Goal: Information Seeking & Learning: Learn about a topic

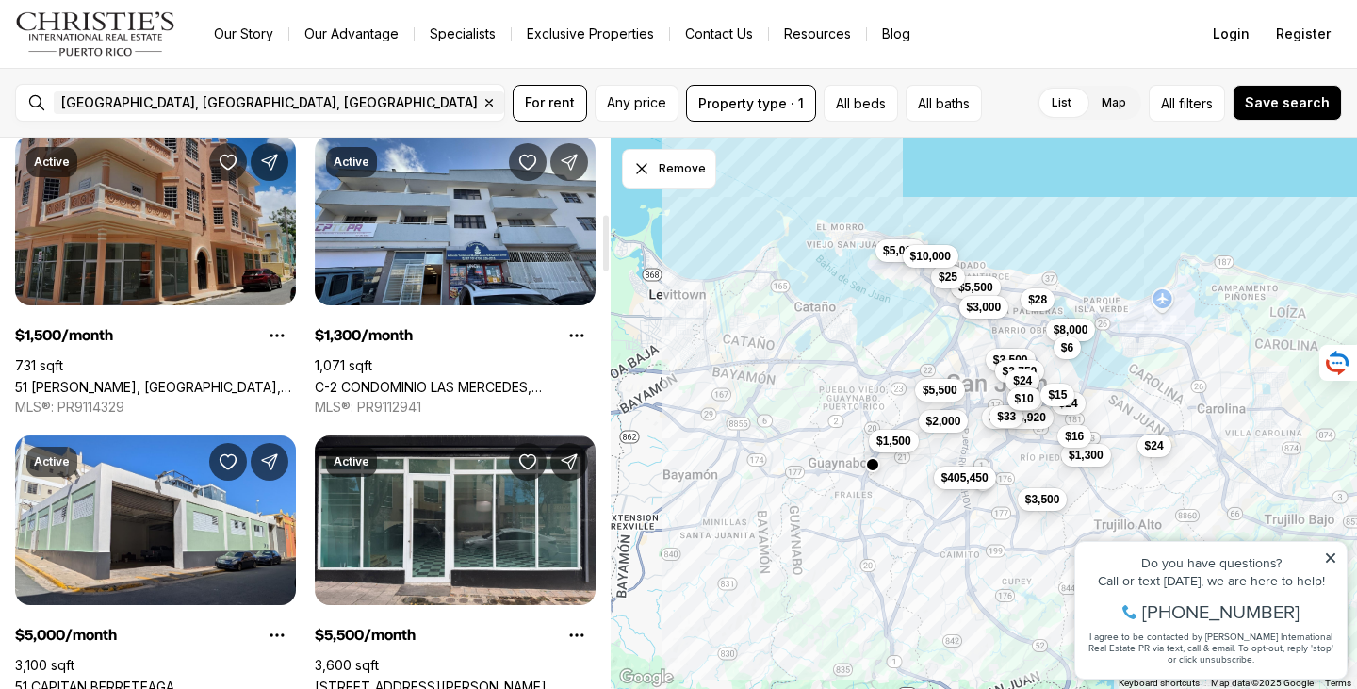
scroll to position [754, 0]
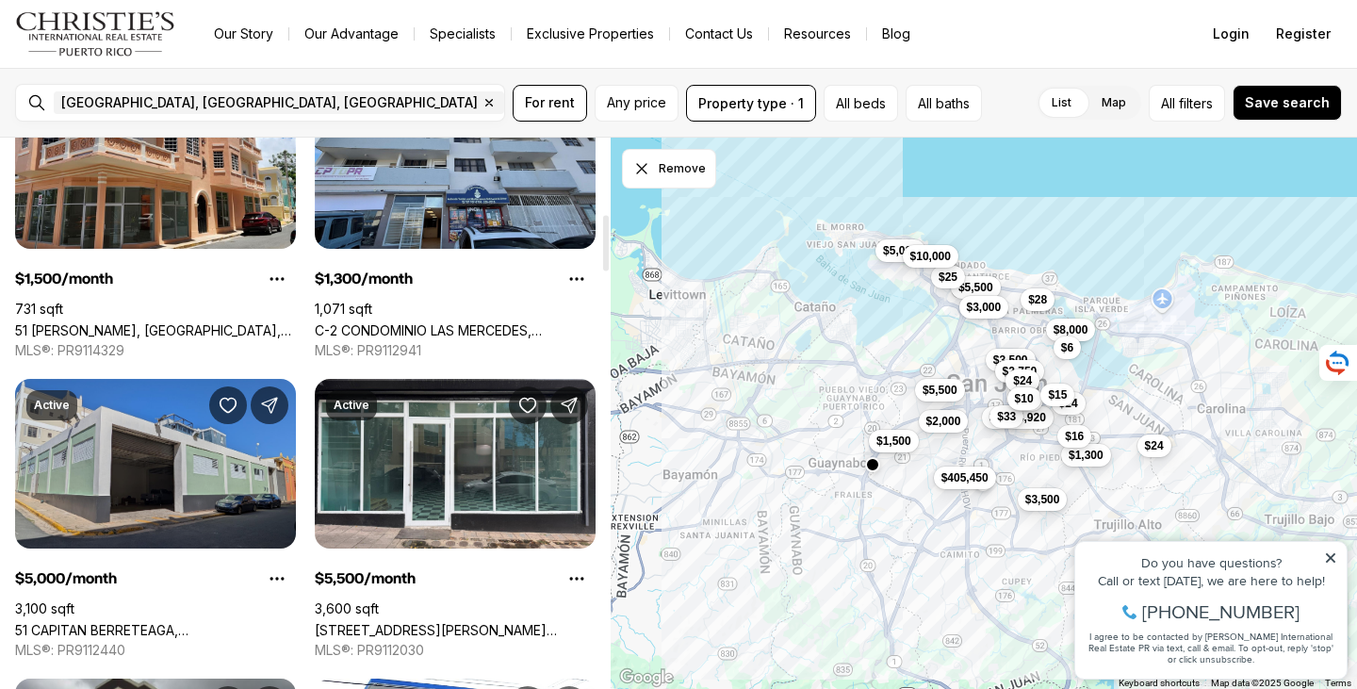
click at [139, 622] on link "51 CAPITAN BERRETEAGA, [GEOGRAPHIC_DATA][PERSON_NAME], 00901" at bounding box center [155, 630] width 281 height 16
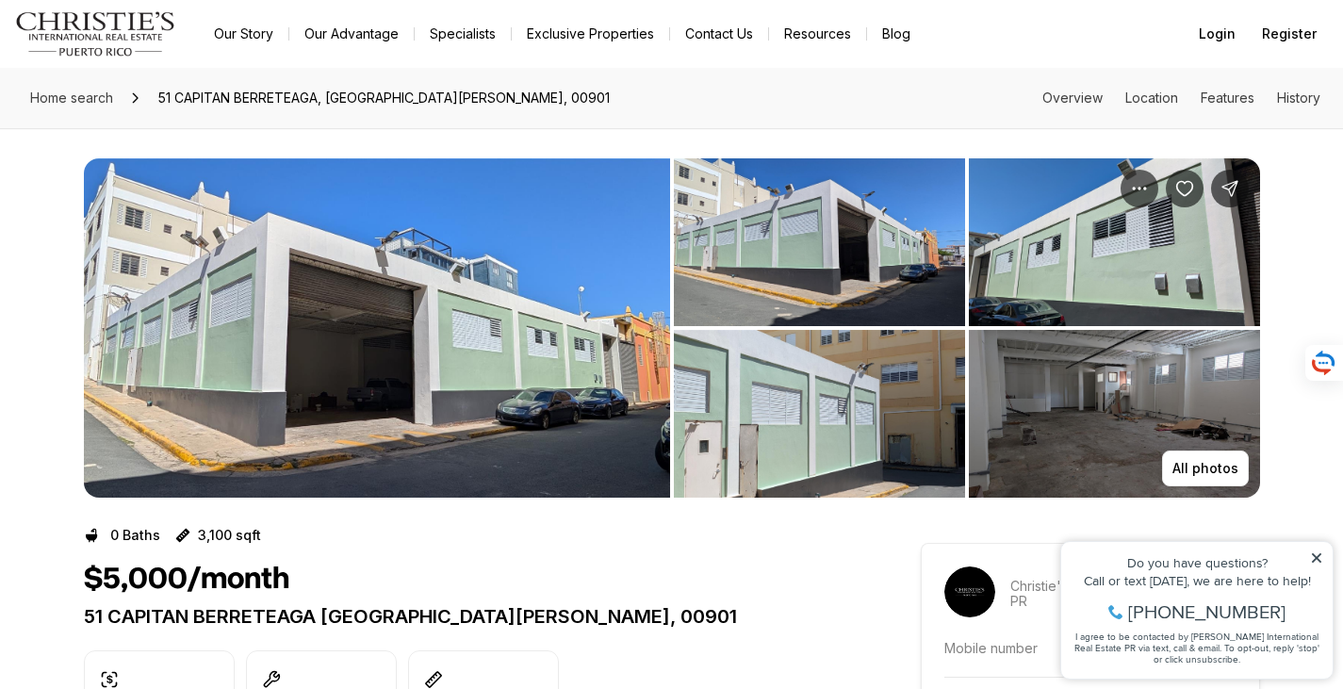
click at [1138, 378] on img "View image gallery" at bounding box center [1114, 414] width 291 height 168
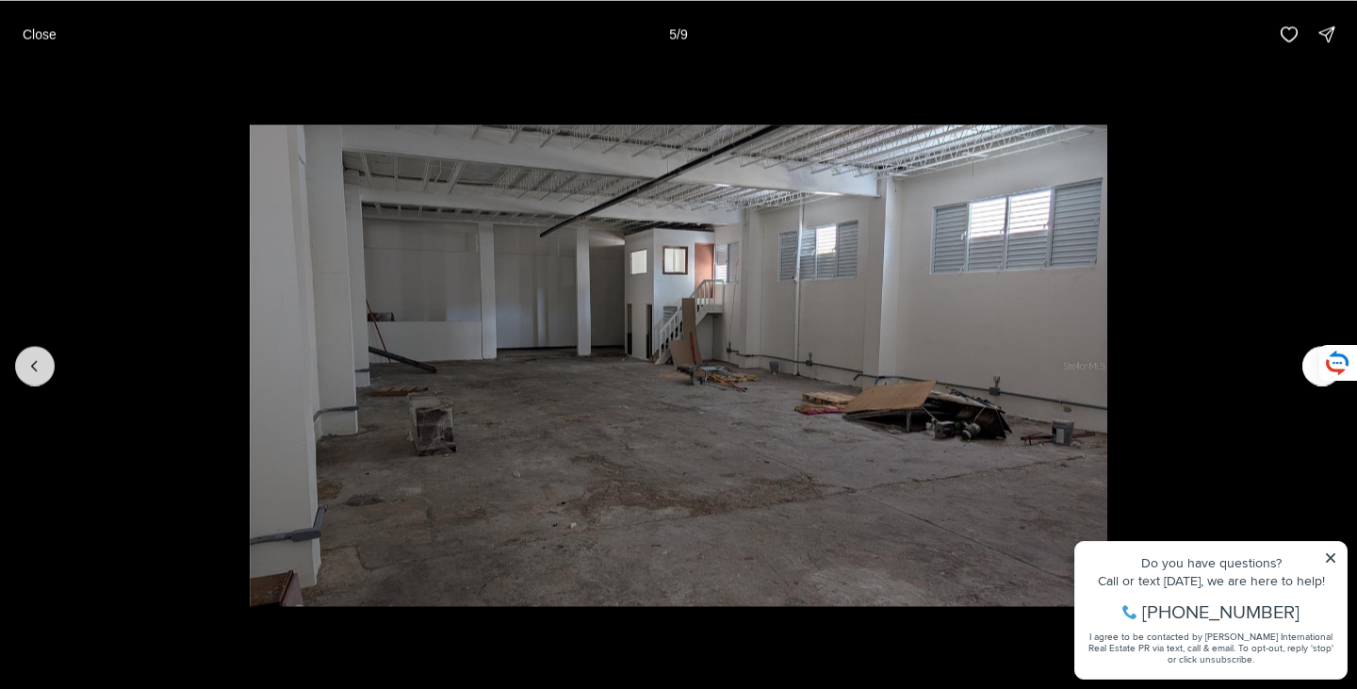
click at [23, 368] on button "Previous slide" at bounding box center [35, 366] width 40 height 40
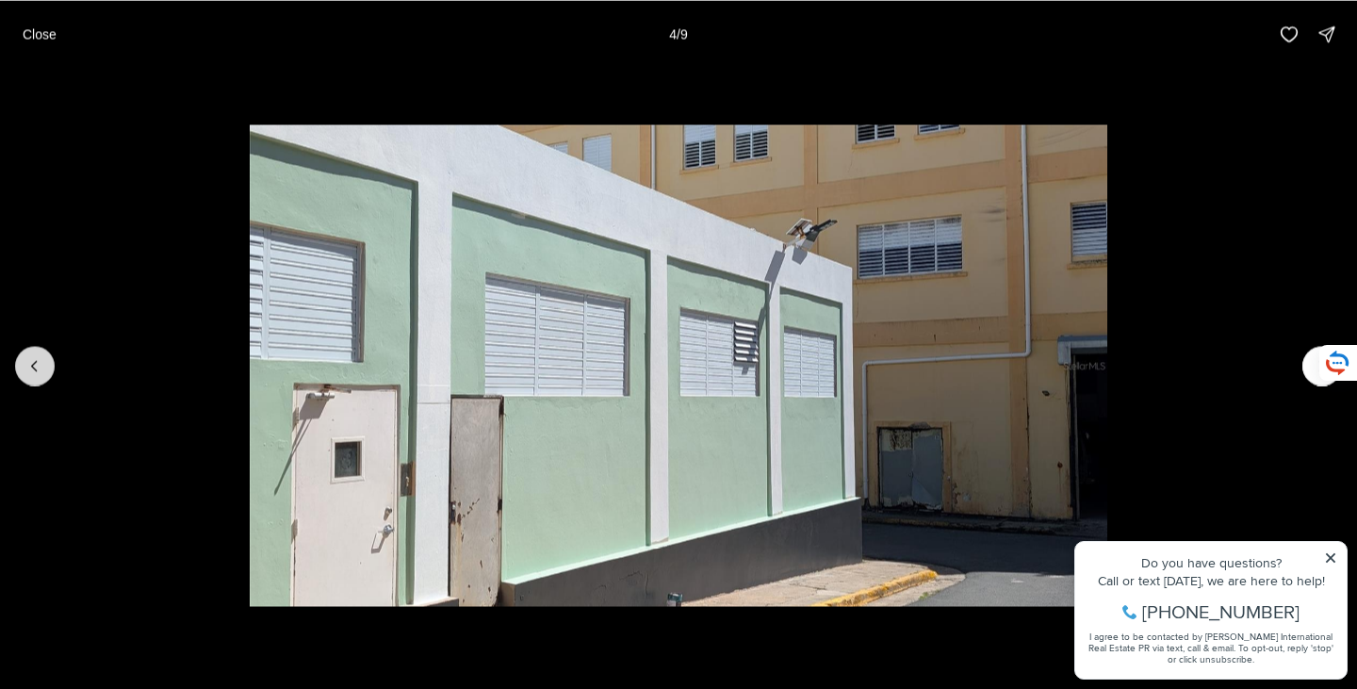
click at [23, 368] on button "Previous slide" at bounding box center [35, 366] width 40 height 40
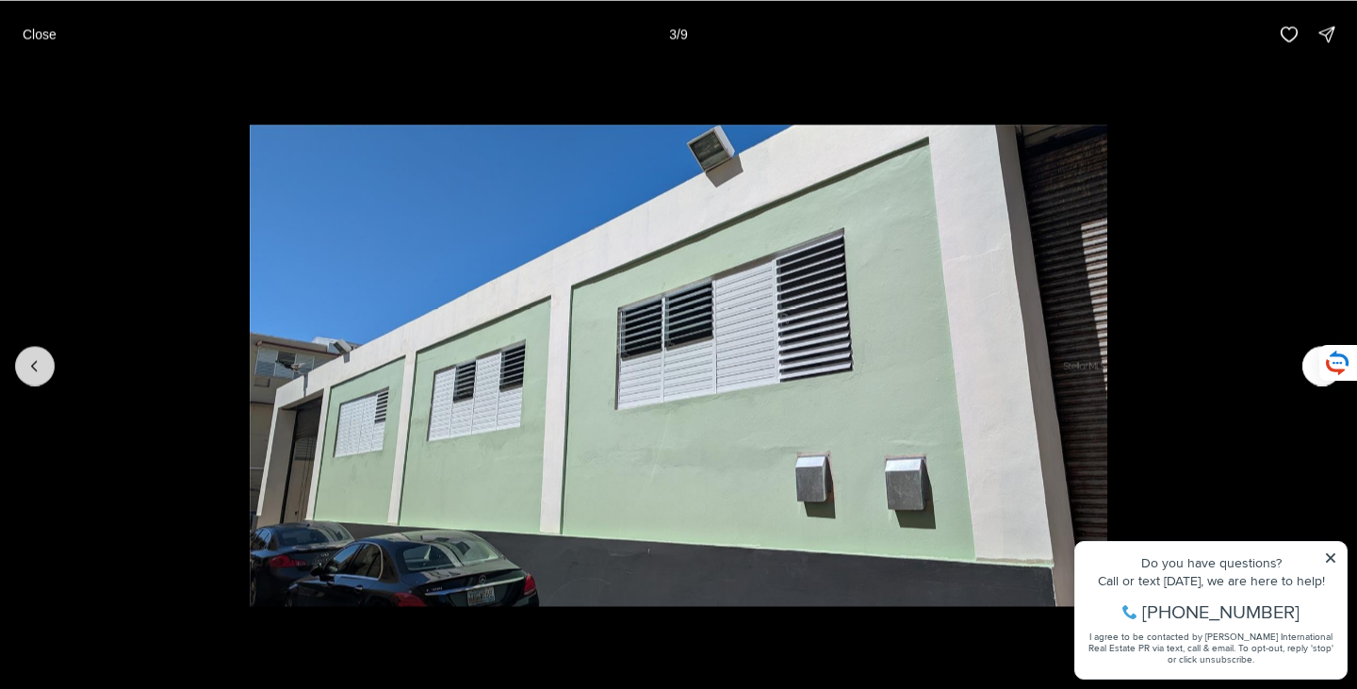
click at [23, 368] on button "Previous slide" at bounding box center [35, 366] width 40 height 40
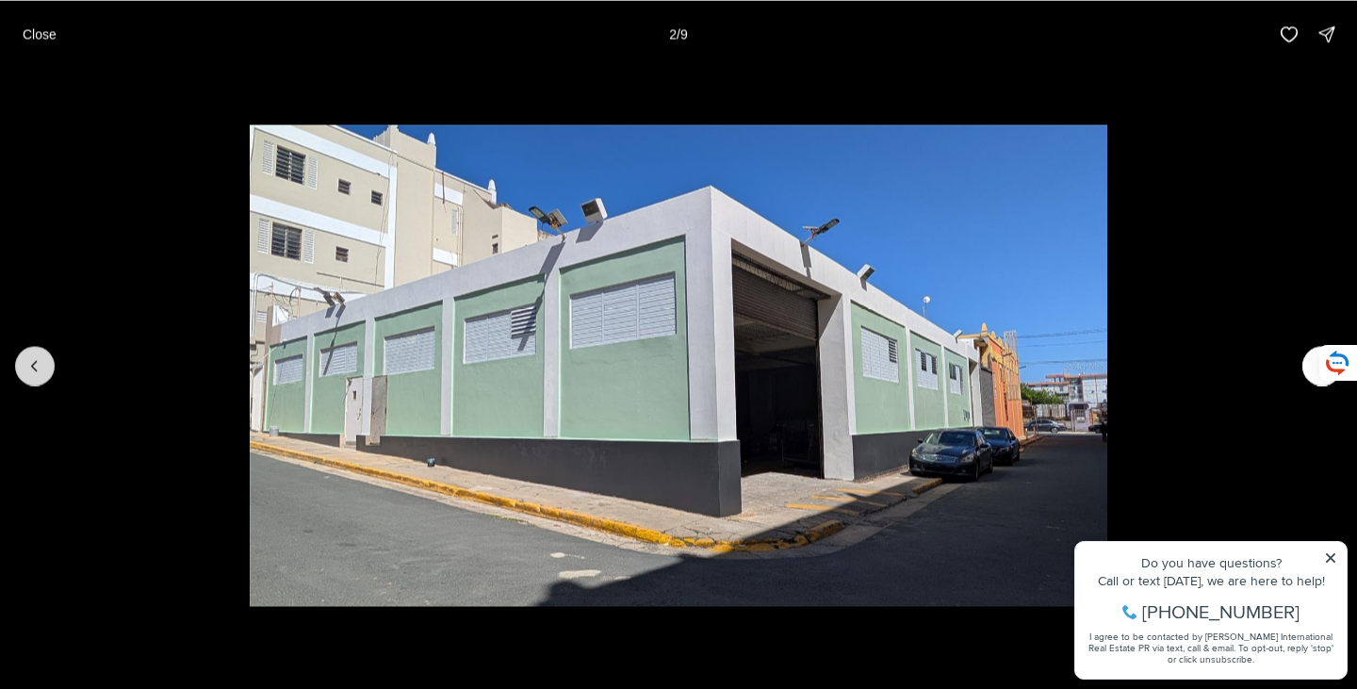
click at [23, 368] on button "Previous slide" at bounding box center [35, 366] width 40 height 40
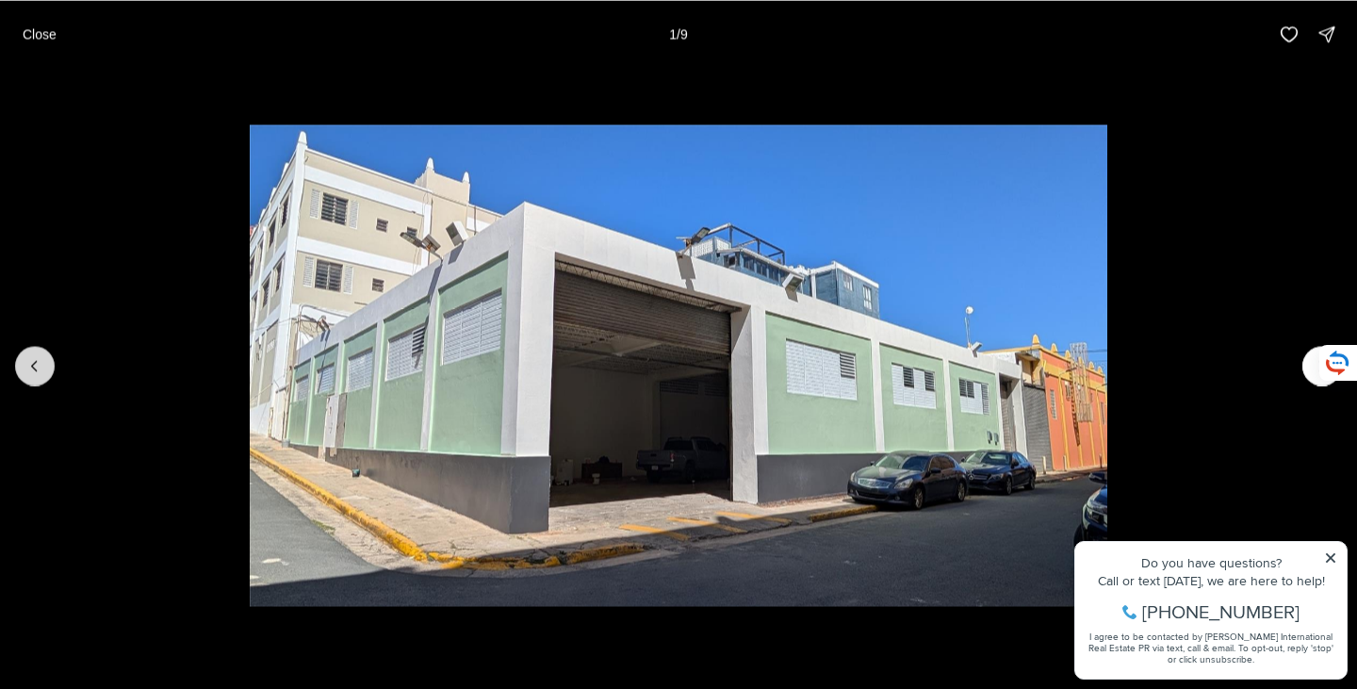
click at [23, 368] on div at bounding box center [35, 366] width 40 height 40
click at [37, 365] on div at bounding box center [35, 366] width 40 height 40
click at [45, 41] on p "Close" at bounding box center [40, 33] width 34 height 15
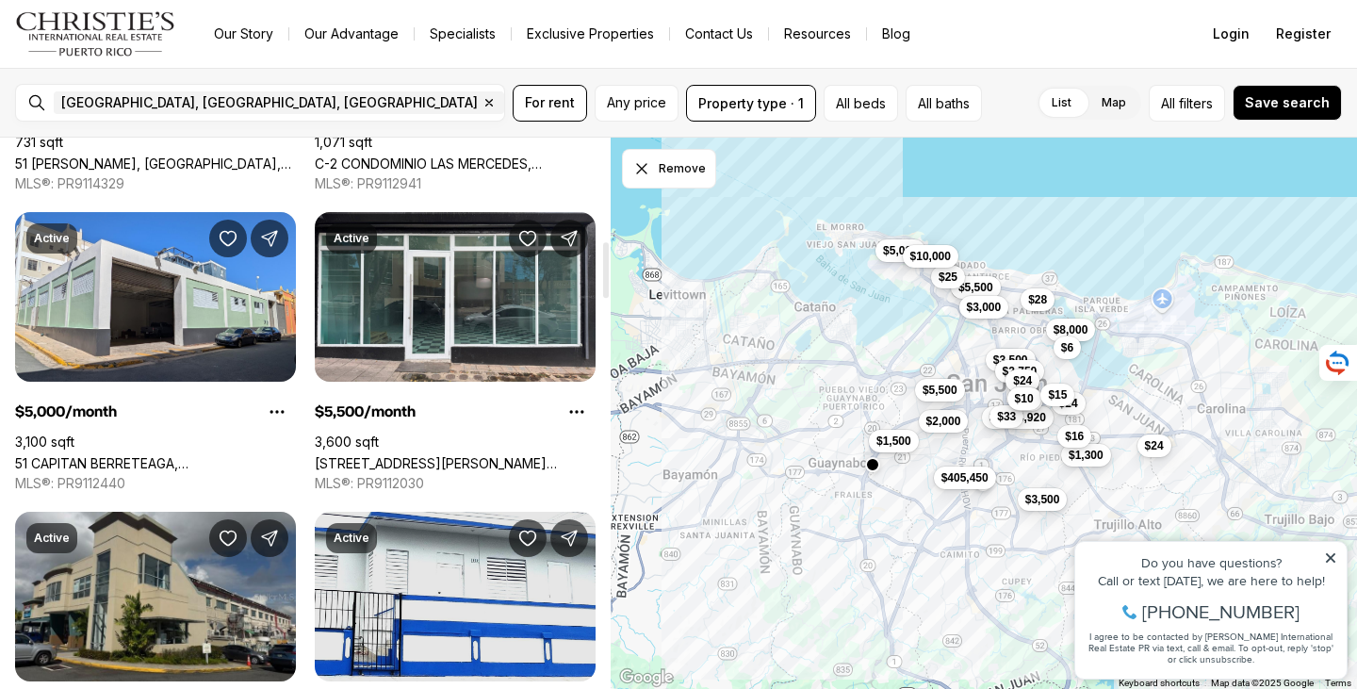
scroll to position [848, 0]
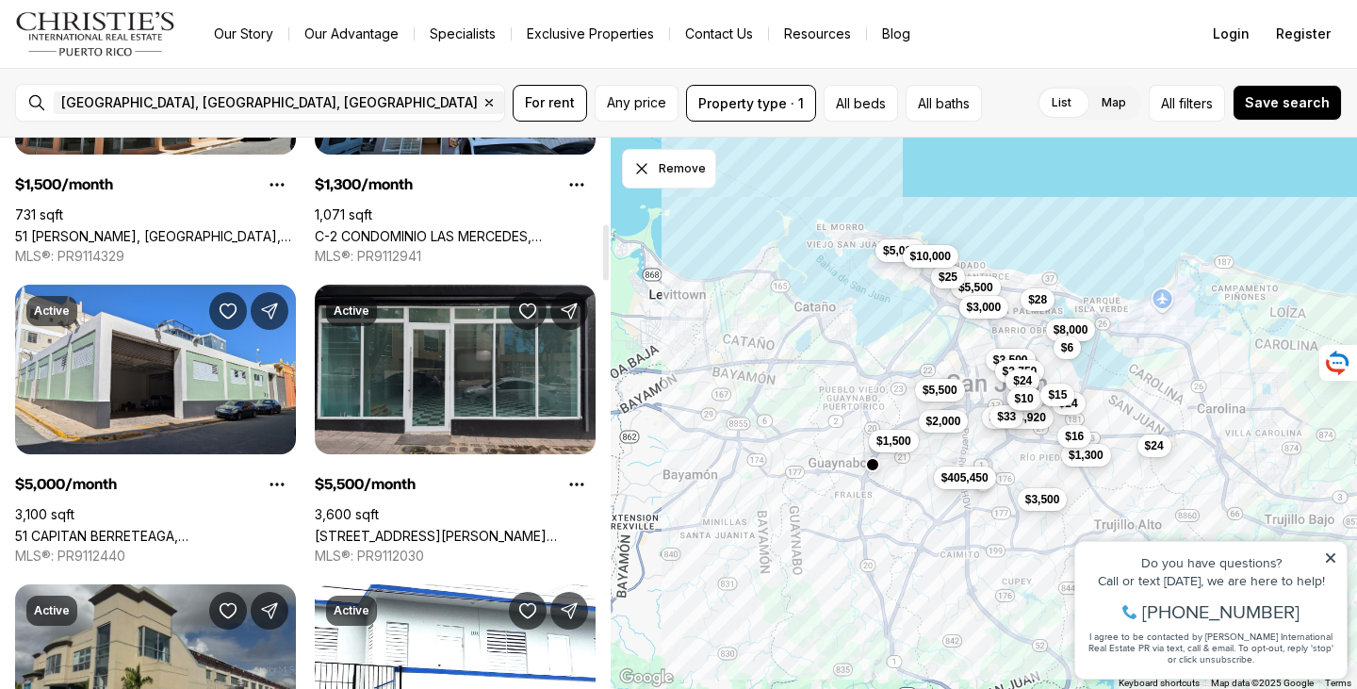
click at [452, 528] on link "[STREET_ADDRESS][PERSON_NAME][PERSON_NAME][PERSON_NAME]" at bounding box center [455, 536] width 281 height 16
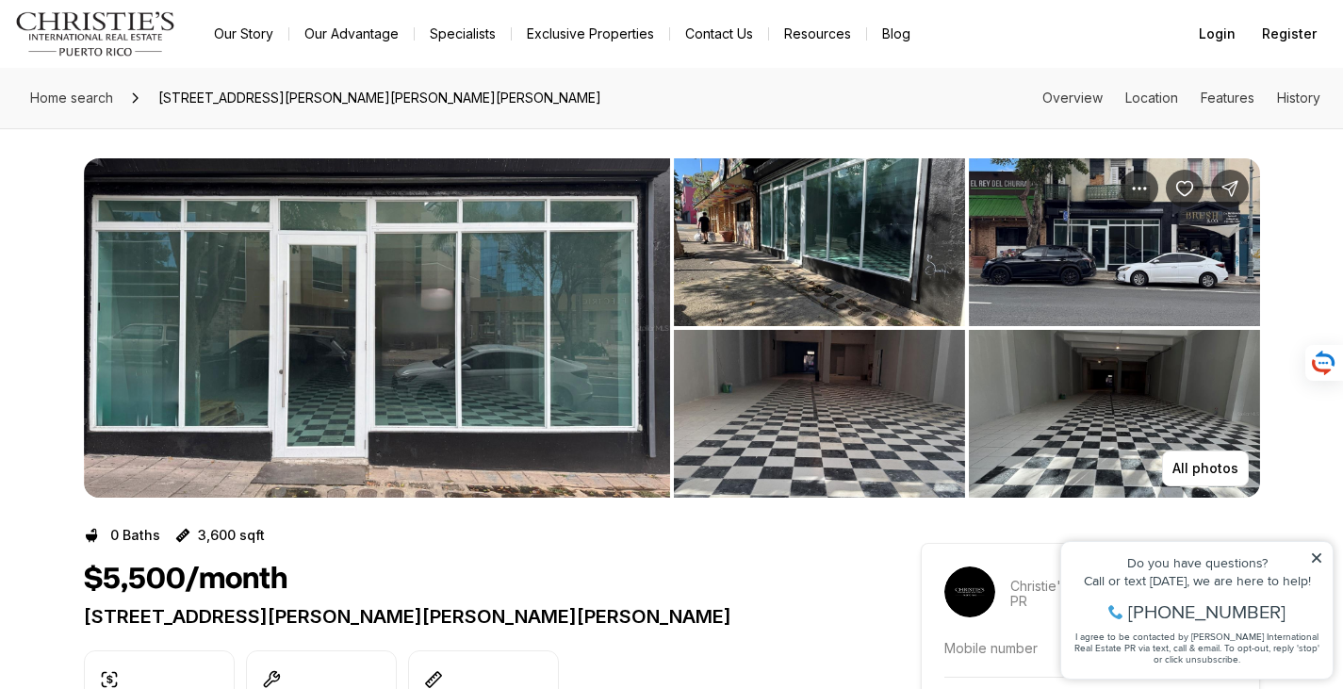
click at [1141, 407] on img "View image gallery" at bounding box center [1114, 414] width 291 height 168
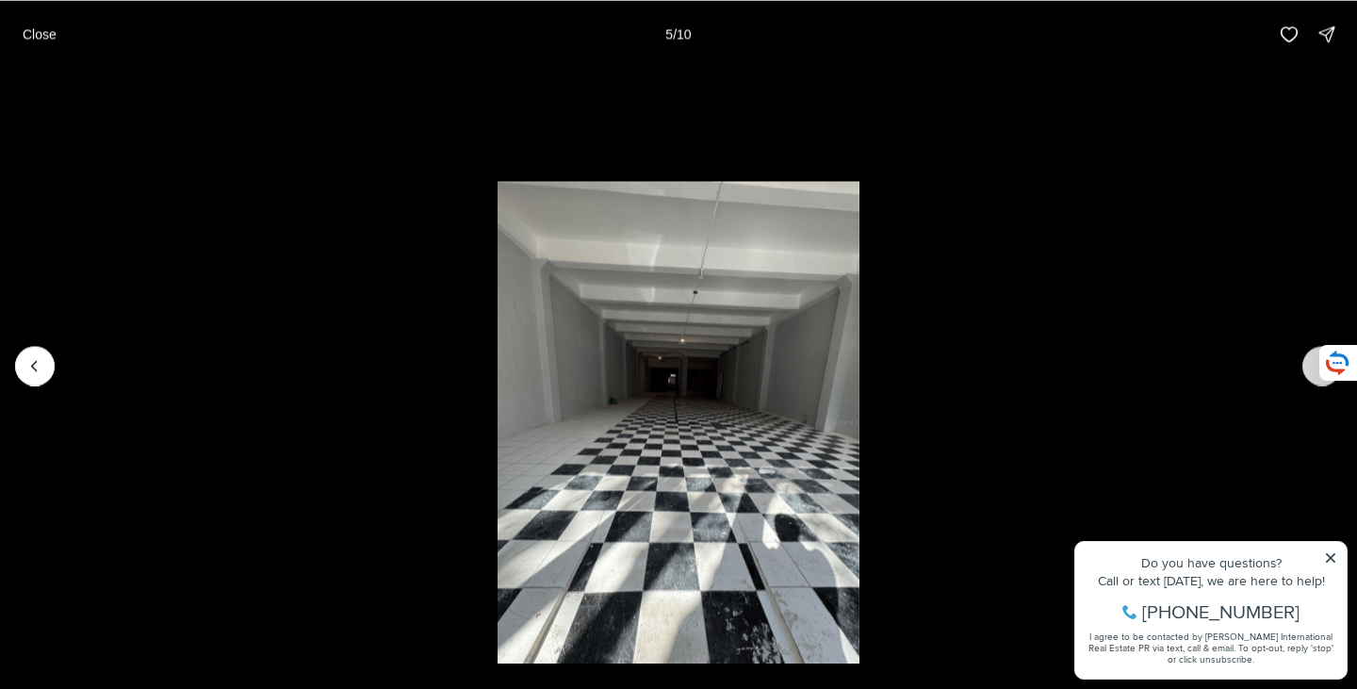
click at [1306, 366] on button "Next slide" at bounding box center [1323, 366] width 40 height 40
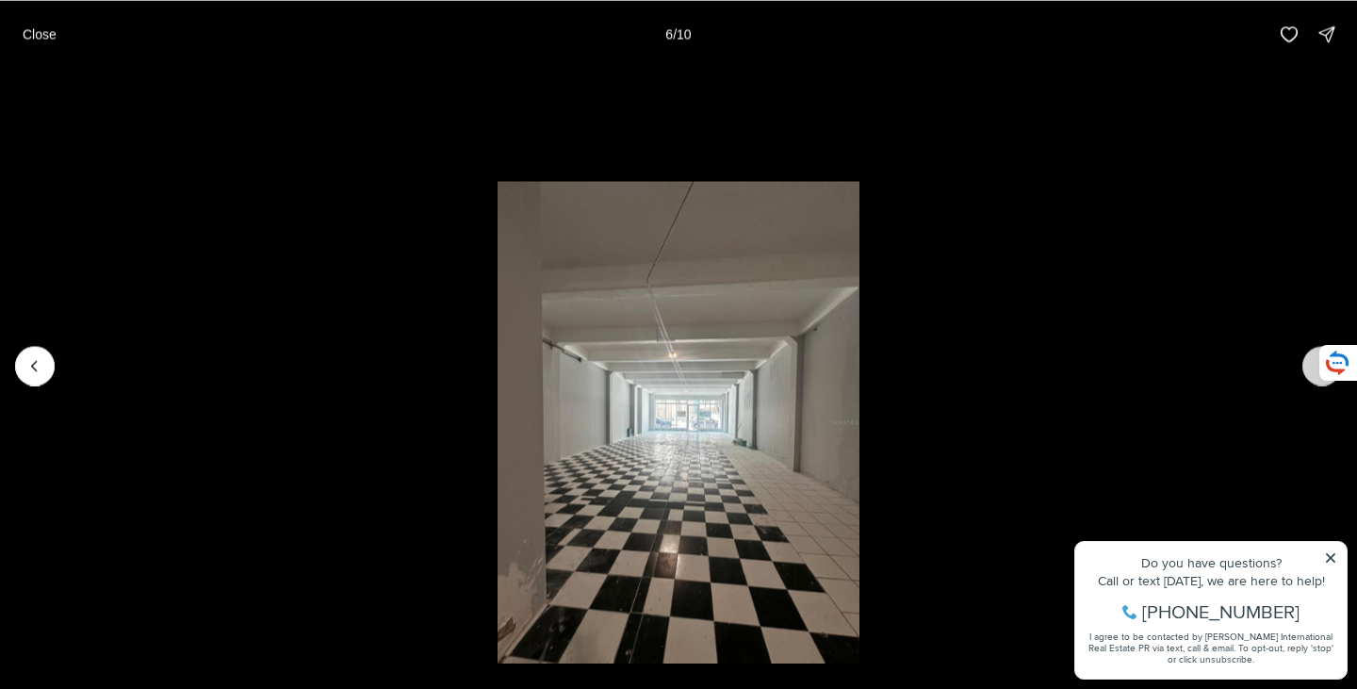
click at [1306, 366] on button "Next slide" at bounding box center [1323, 366] width 40 height 40
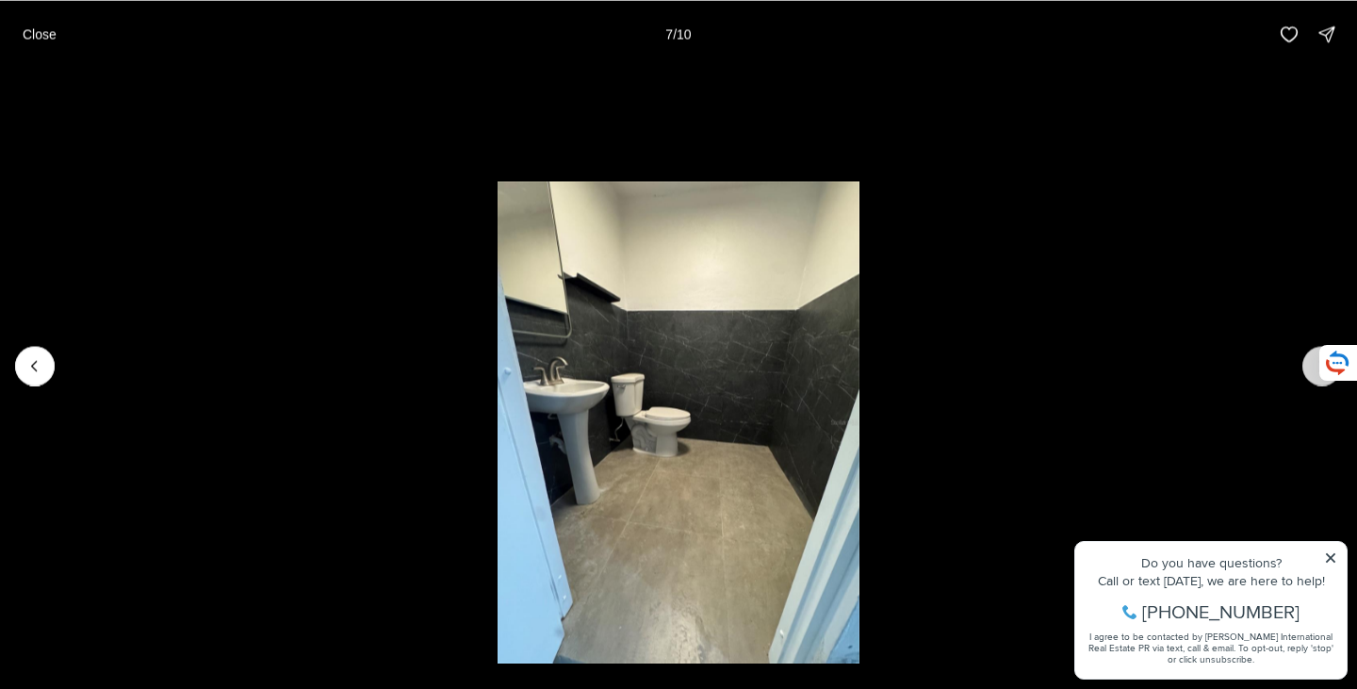
click at [1306, 366] on button "Next slide" at bounding box center [1323, 366] width 40 height 40
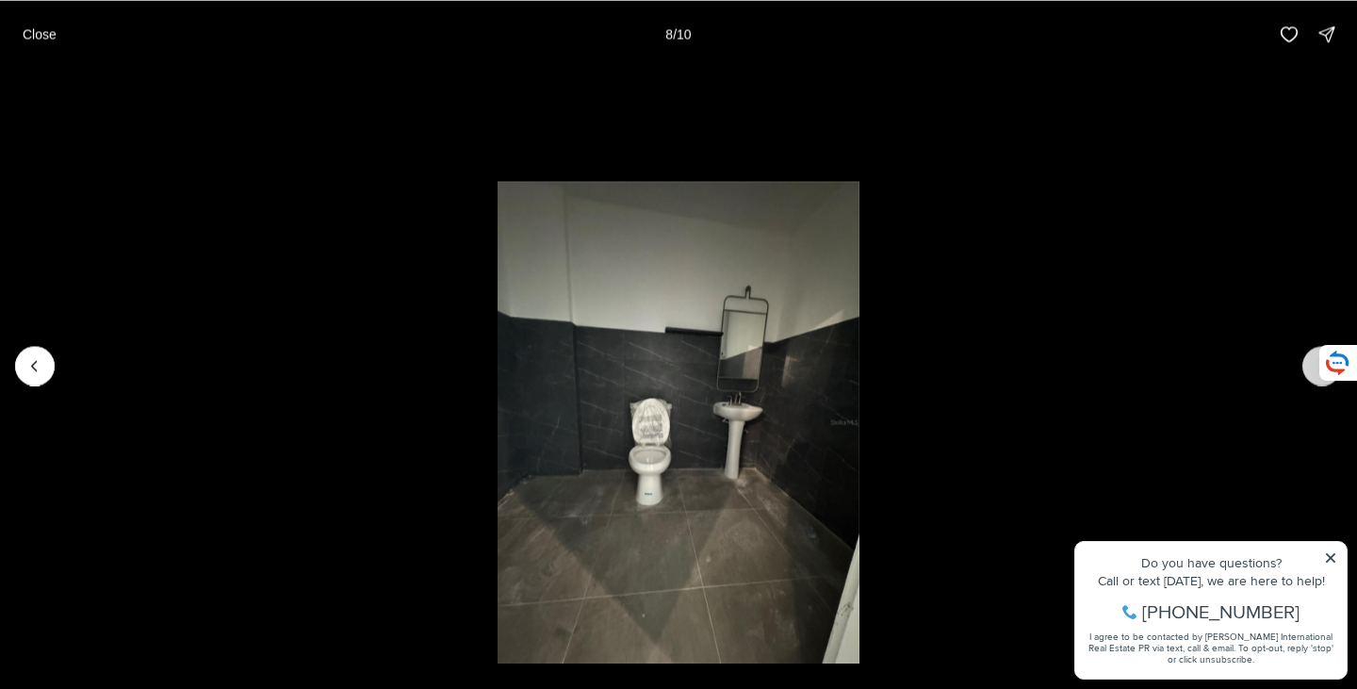
click at [1306, 366] on button "Next slide" at bounding box center [1323, 366] width 40 height 40
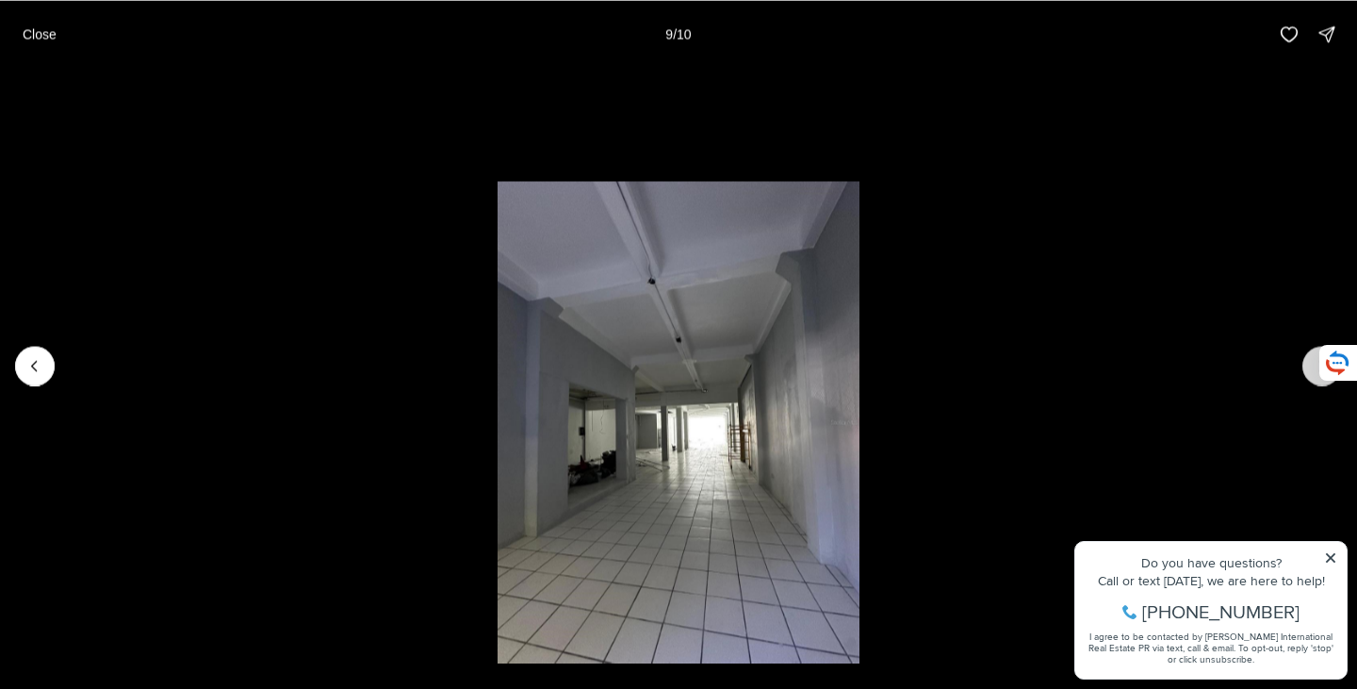
click at [1306, 366] on button "Next slide" at bounding box center [1323, 366] width 40 height 40
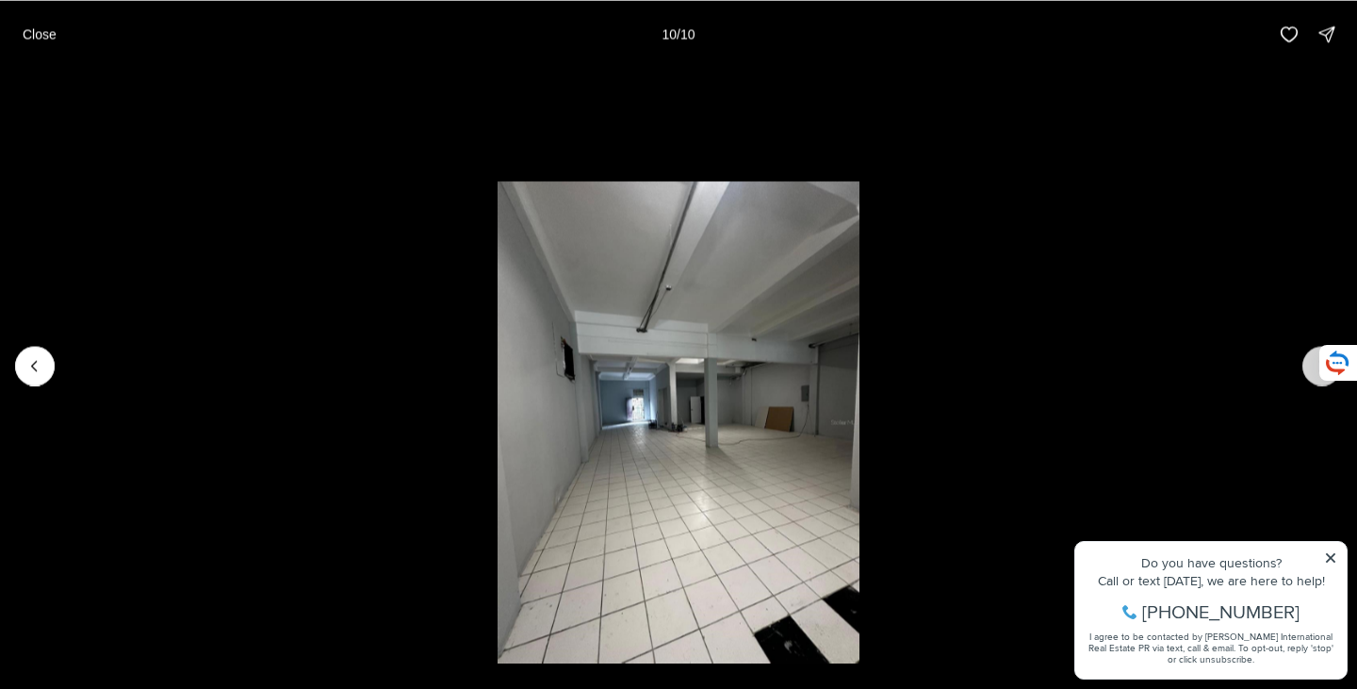
click at [1306, 366] on div at bounding box center [1323, 366] width 40 height 40
click at [38, 31] on p "Close" at bounding box center [40, 33] width 34 height 15
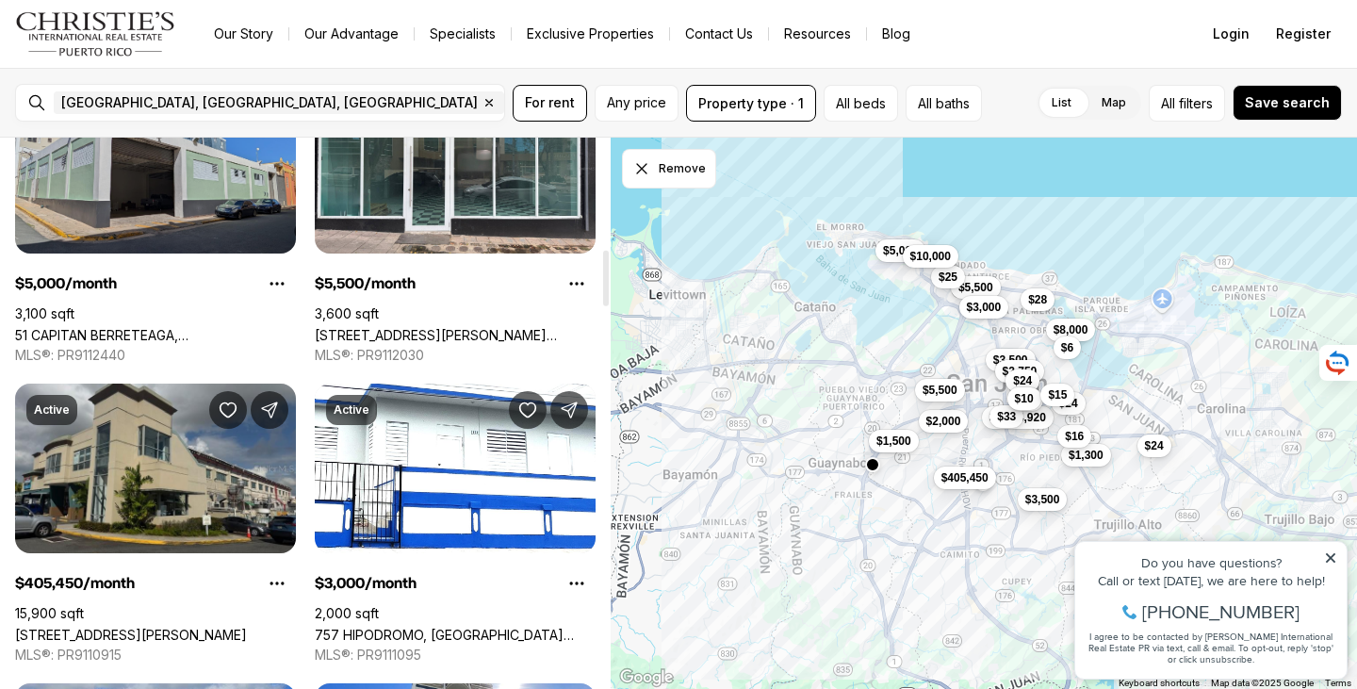
scroll to position [1131, 0]
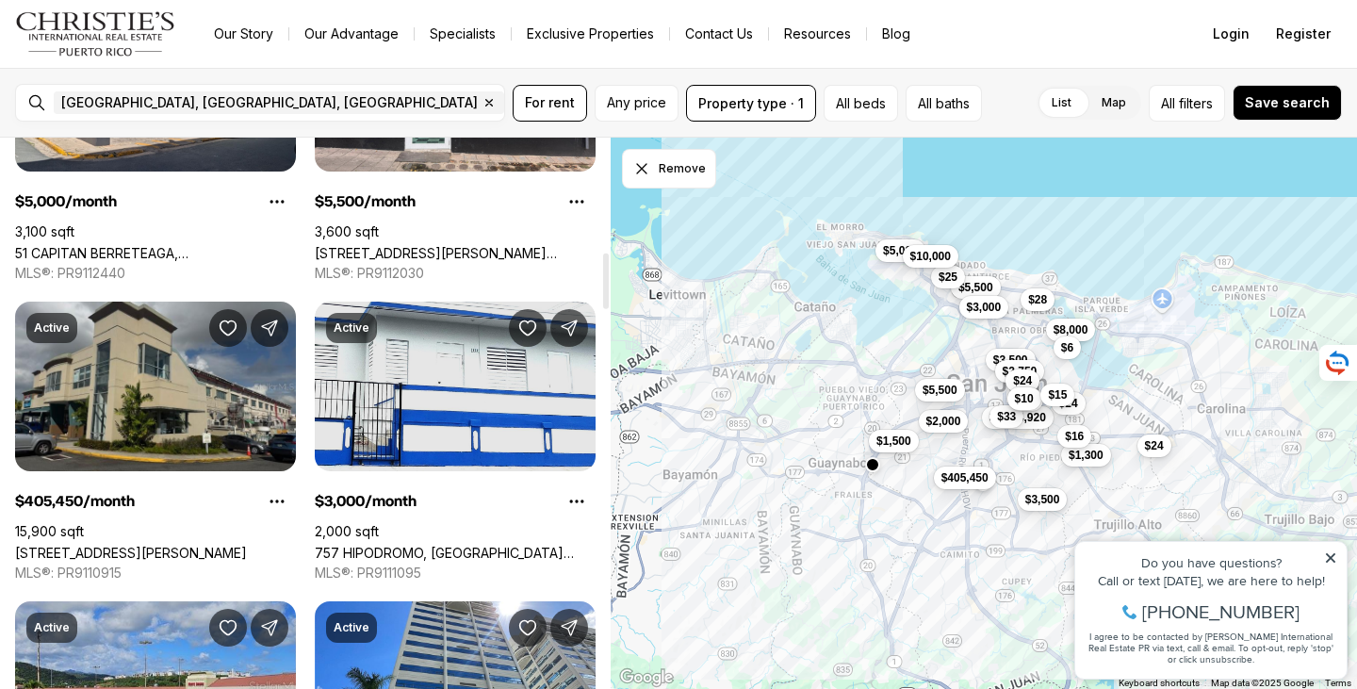
click at [459, 545] on link "757 HIPODROMO, [GEOGRAPHIC_DATA][PERSON_NAME], 00909" at bounding box center [455, 553] width 281 height 16
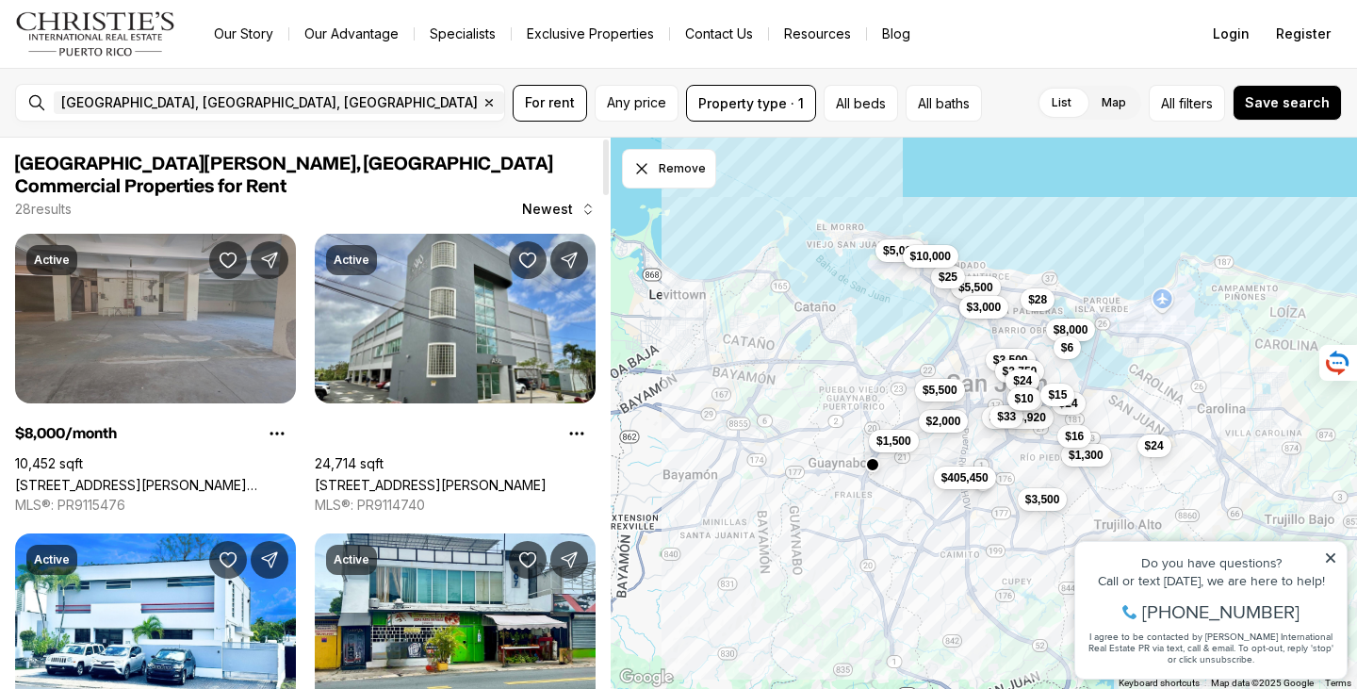
click at [99, 477] on link "[STREET_ADDRESS][PERSON_NAME][PERSON_NAME]" at bounding box center [155, 485] width 281 height 16
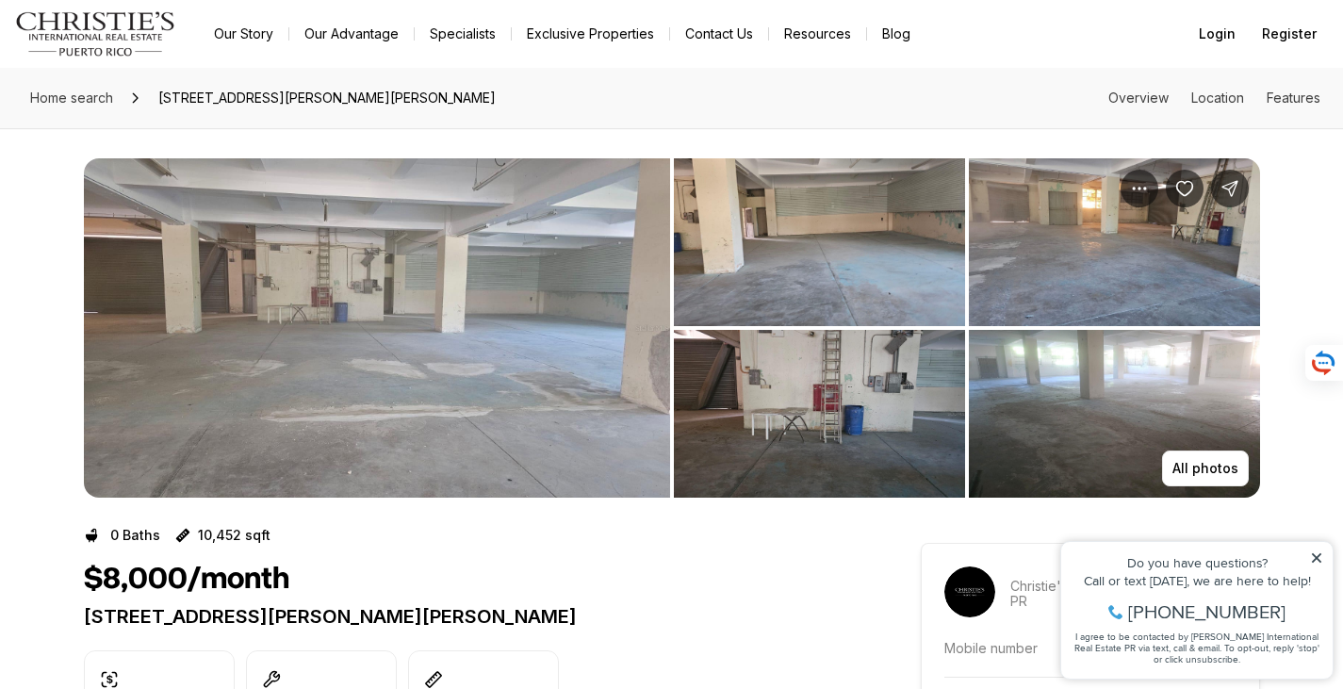
click at [764, 241] on img "View image gallery" at bounding box center [819, 242] width 291 height 168
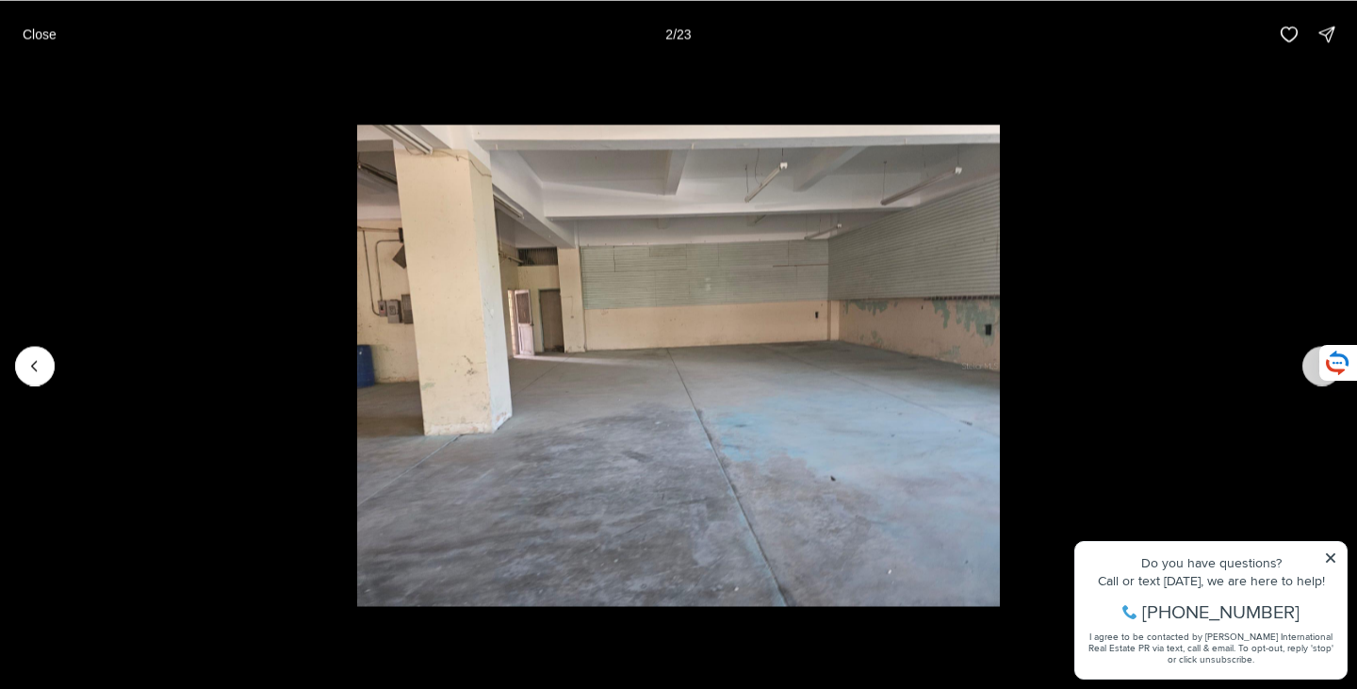
click at [1304, 363] on button "Next slide" at bounding box center [1323, 366] width 40 height 40
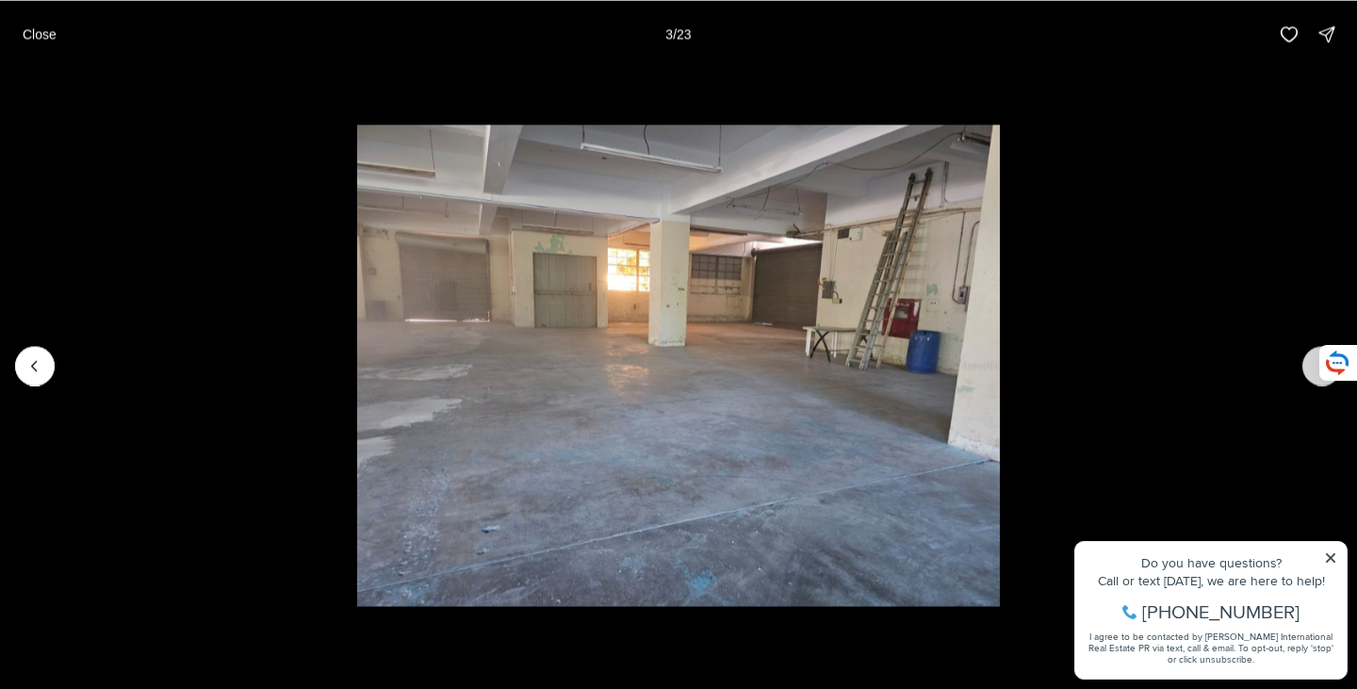
click at [1304, 363] on button "Next slide" at bounding box center [1323, 366] width 40 height 40
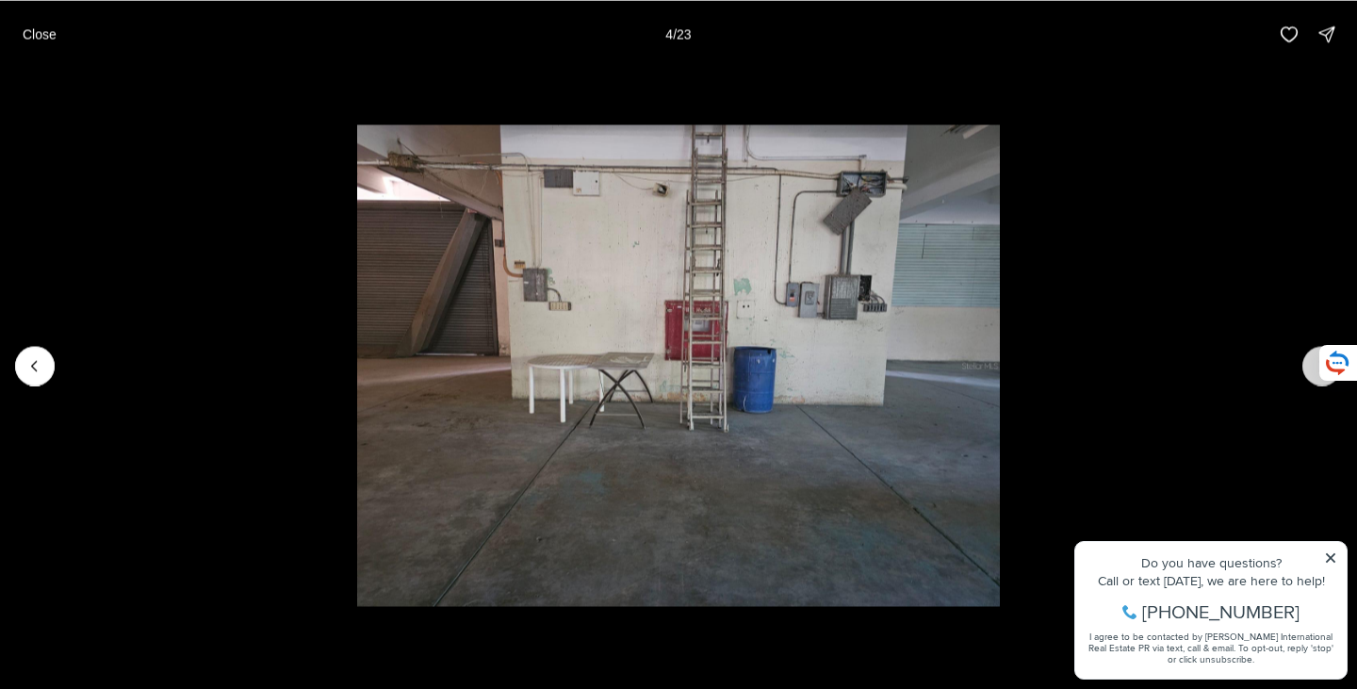
click at [1304, 363] on button "Next slide" at bounding box center [1323, 366] width 40 height 40
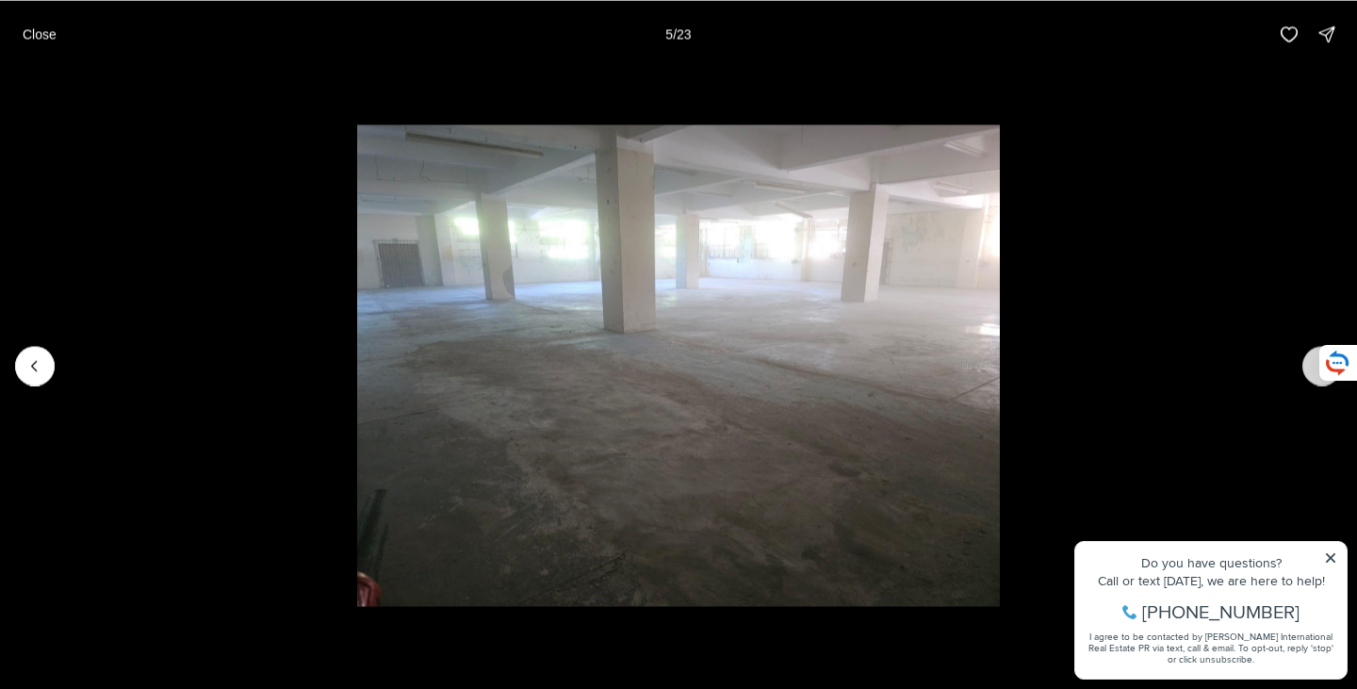
click at [1304, 363] on button "Next slide" at bounding box center [1323, 366] width 40 height 40
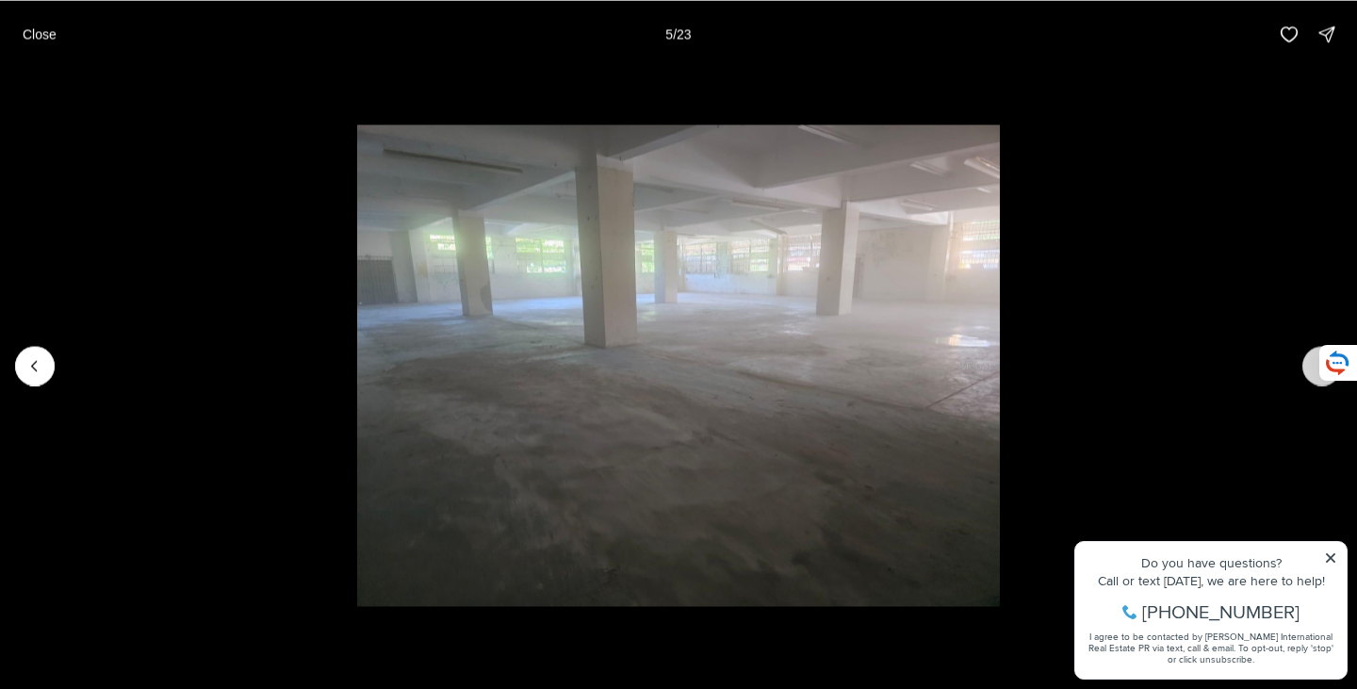
click at [1304, 363] on button "Next slide" at bounding box center [1323, 366] width 40 height 40
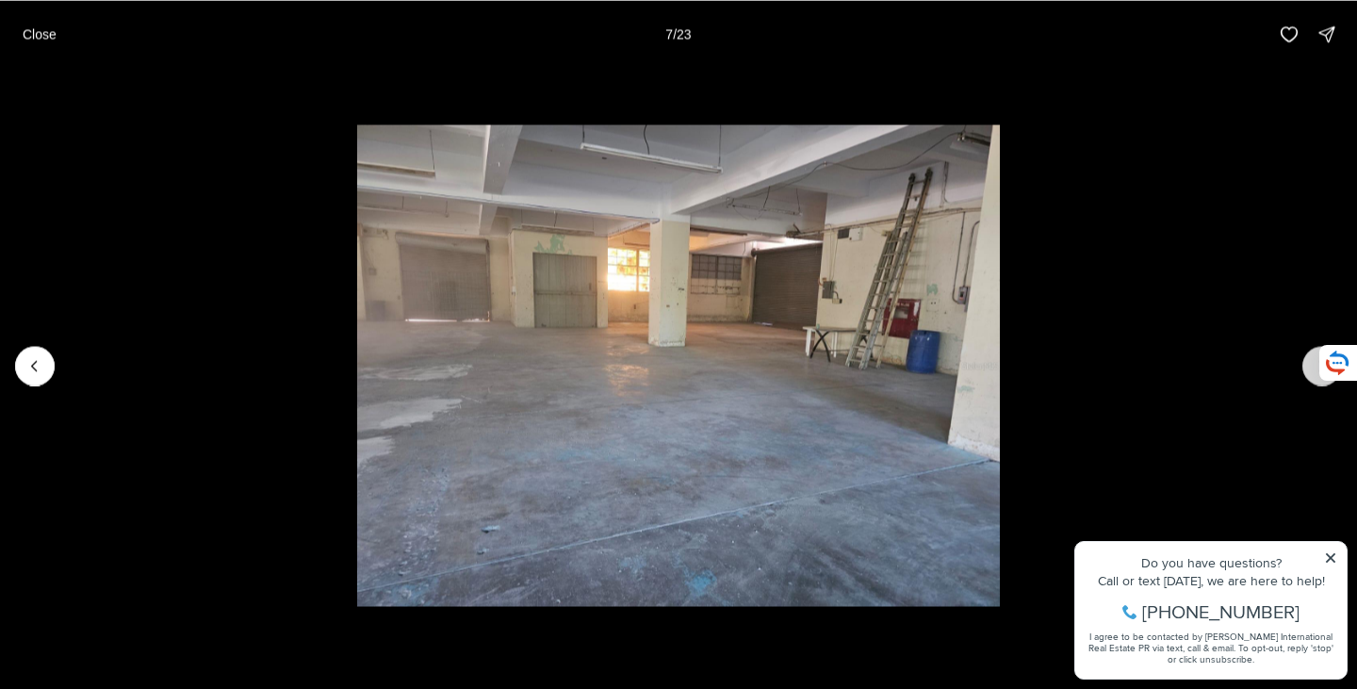
click at [1304, 363] on button "Next slide" at bounding box center [1323, 366] width 40 height 40
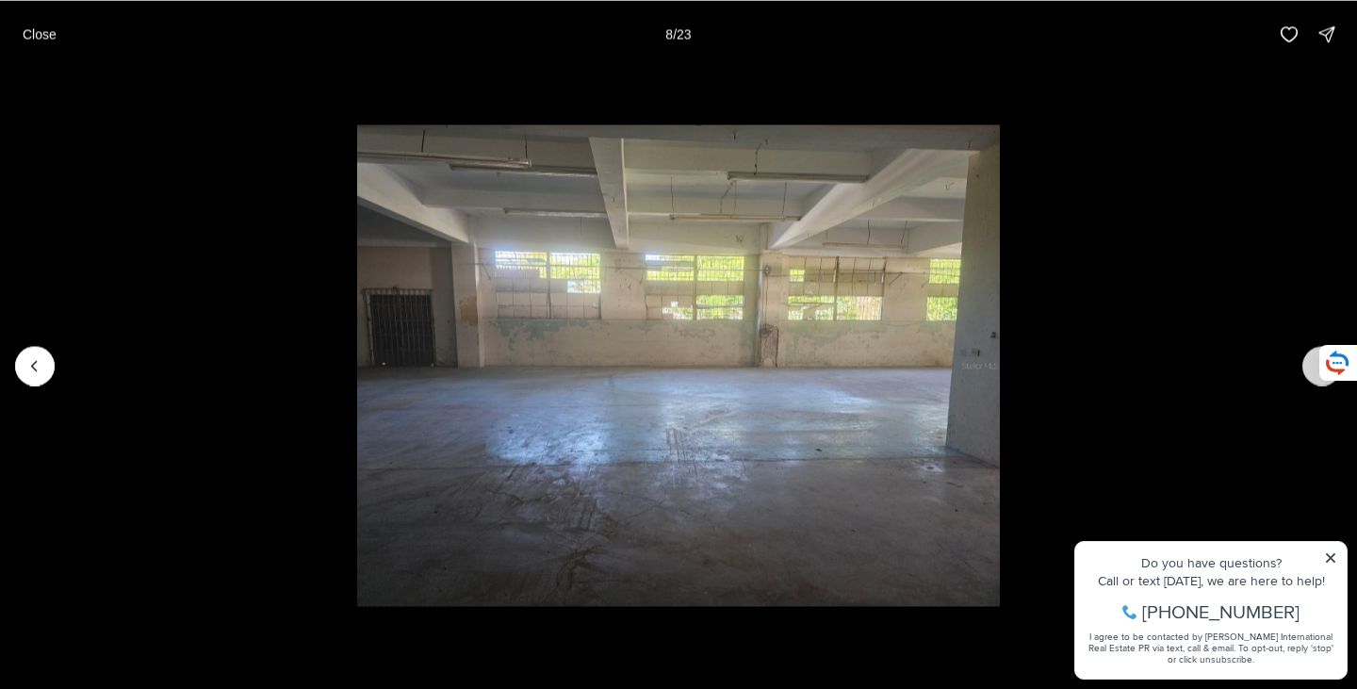
click at [1304, 363] on button "Next slide" at bounding box center [1323, 366] width 40 height 40
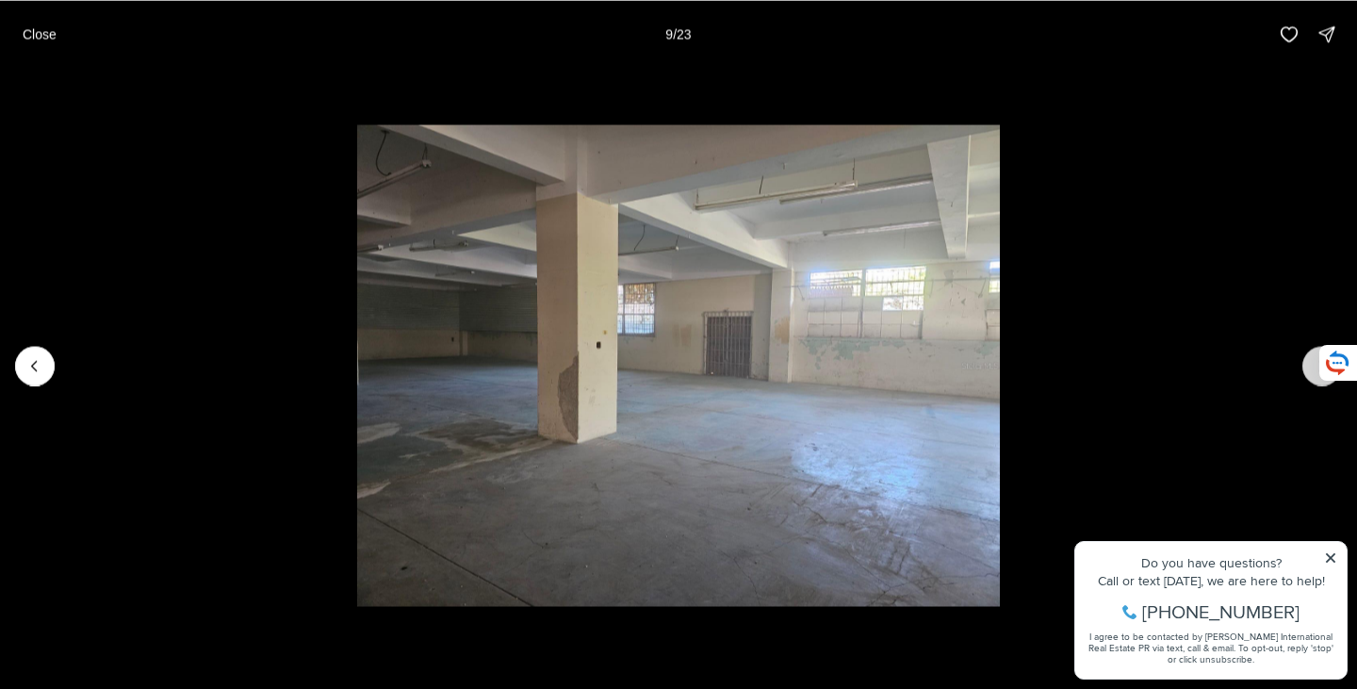
click at [1304, 363] on button "Next slide" at bounding box center [1323, 366] width 40 height 40
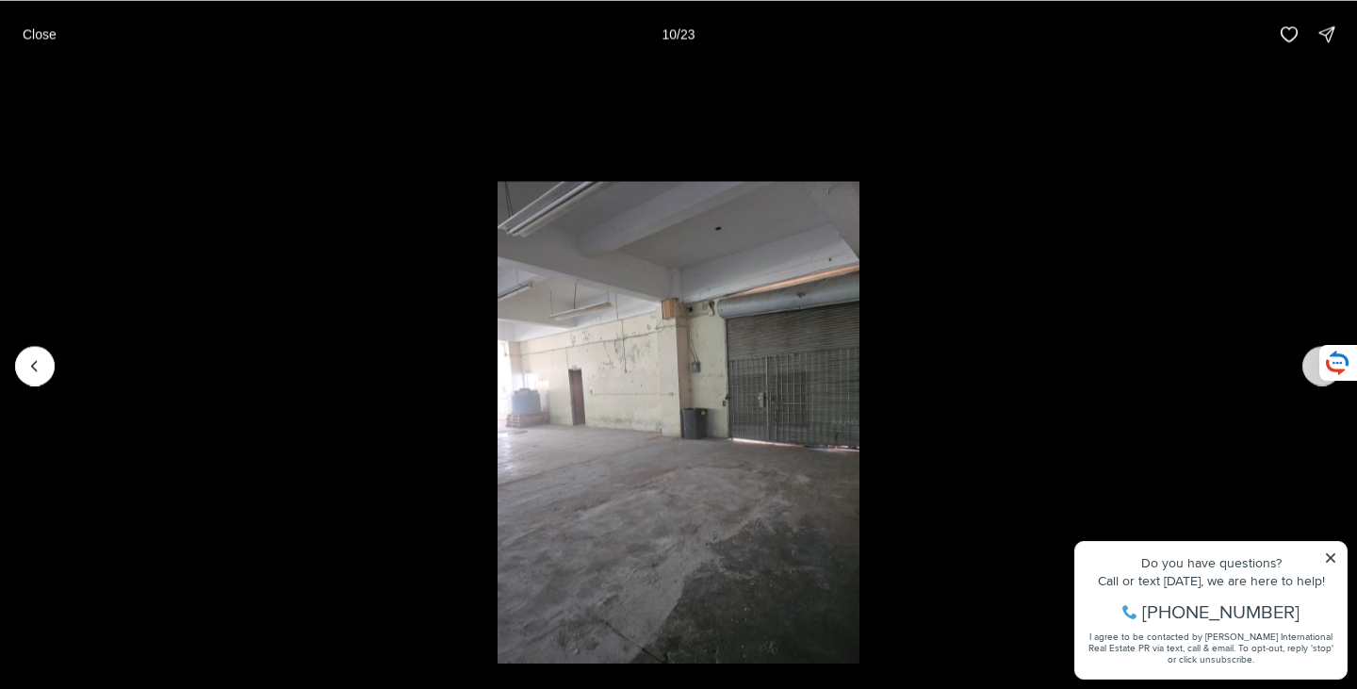
click at [1304, 363] on button "Next slide" at bounding box center [1323, 366] width 40 height 40
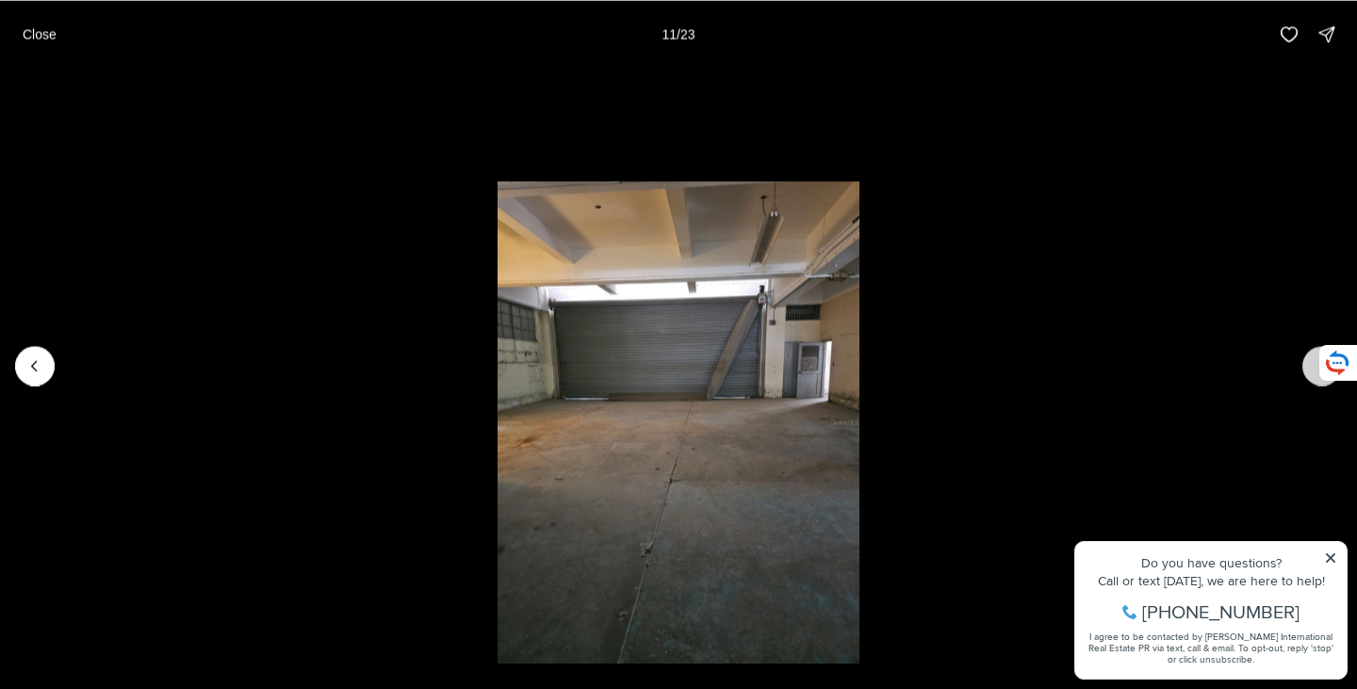
click at [1304, 363] on button "Next slide" at bounding box center [1323, 366] width 40 height 40
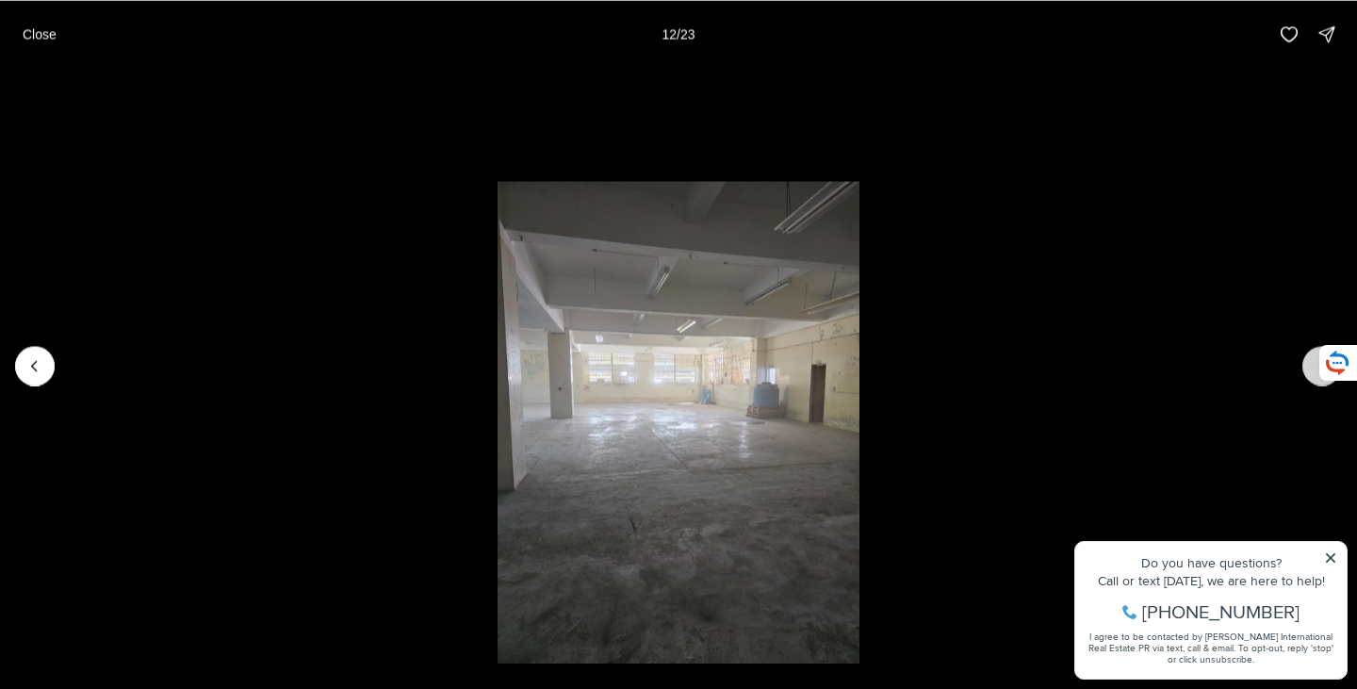
click at [1304, 363] on button "Next slide" at bounding box center [1323, 366] width 40 height 40
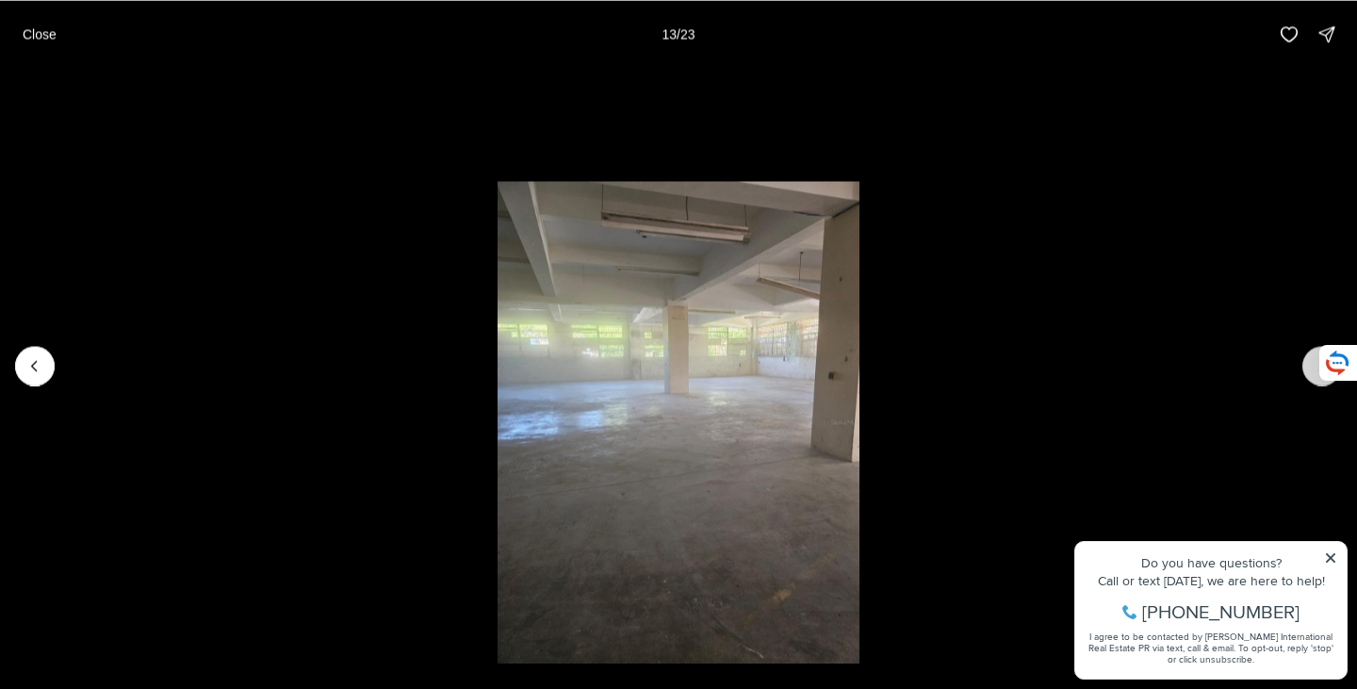
click at [1304, 363] on button "Next slide" at bounding box center [1323, 366] width 40 height 40
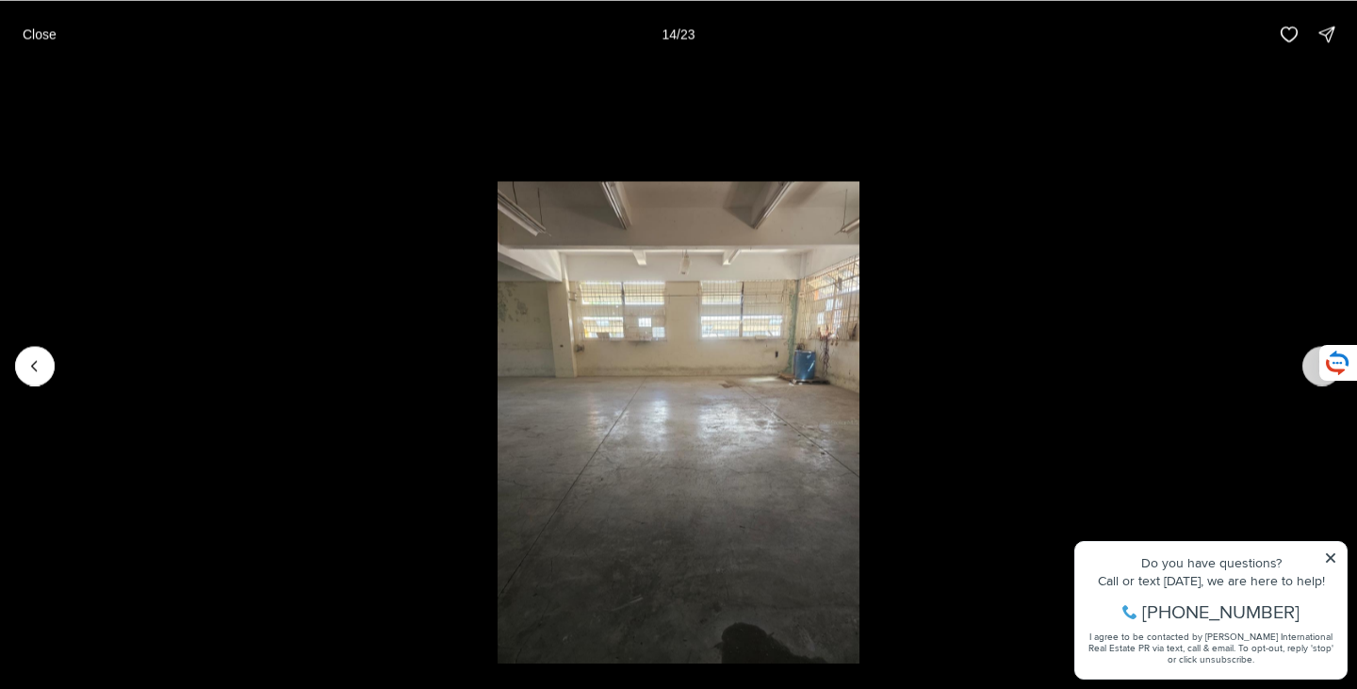
click at [1304, 363] on button "Next slide" at bounding box center [1323, 366] width 40 height 40
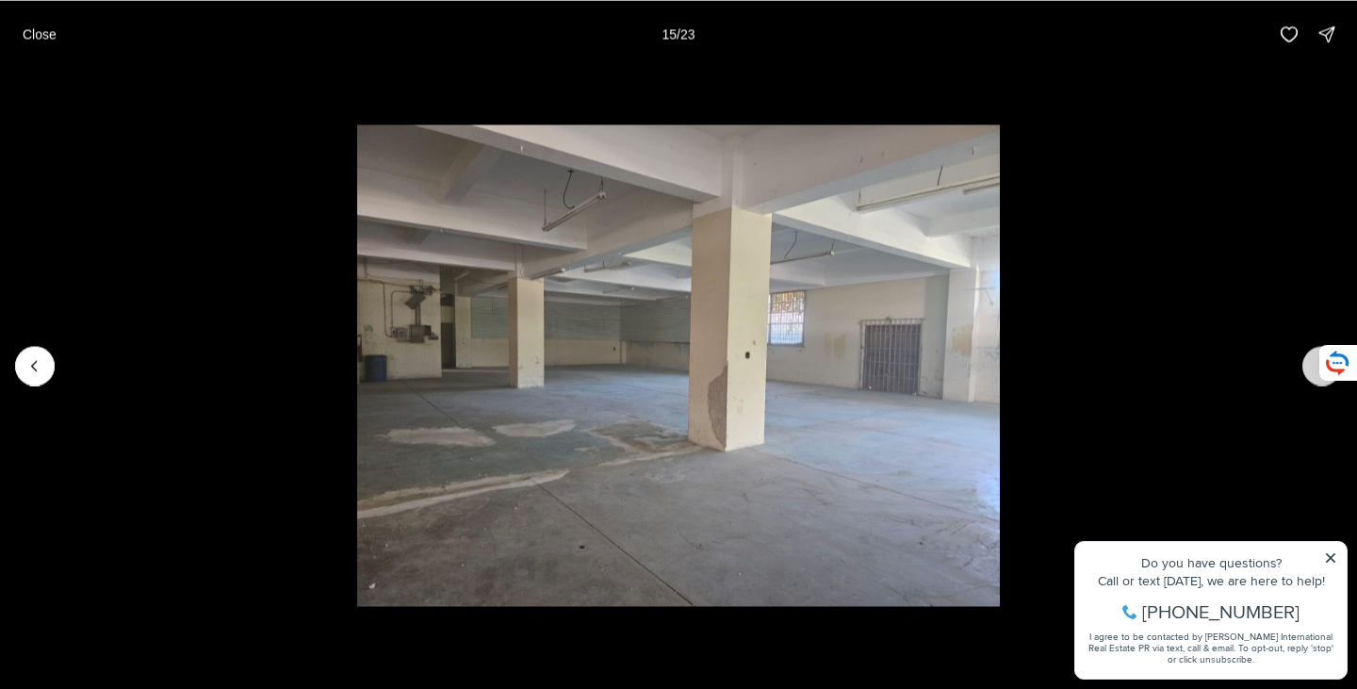
click at [1304, 363] on button "Next slide" at bounding box center [1323, 366] width 40 height 40
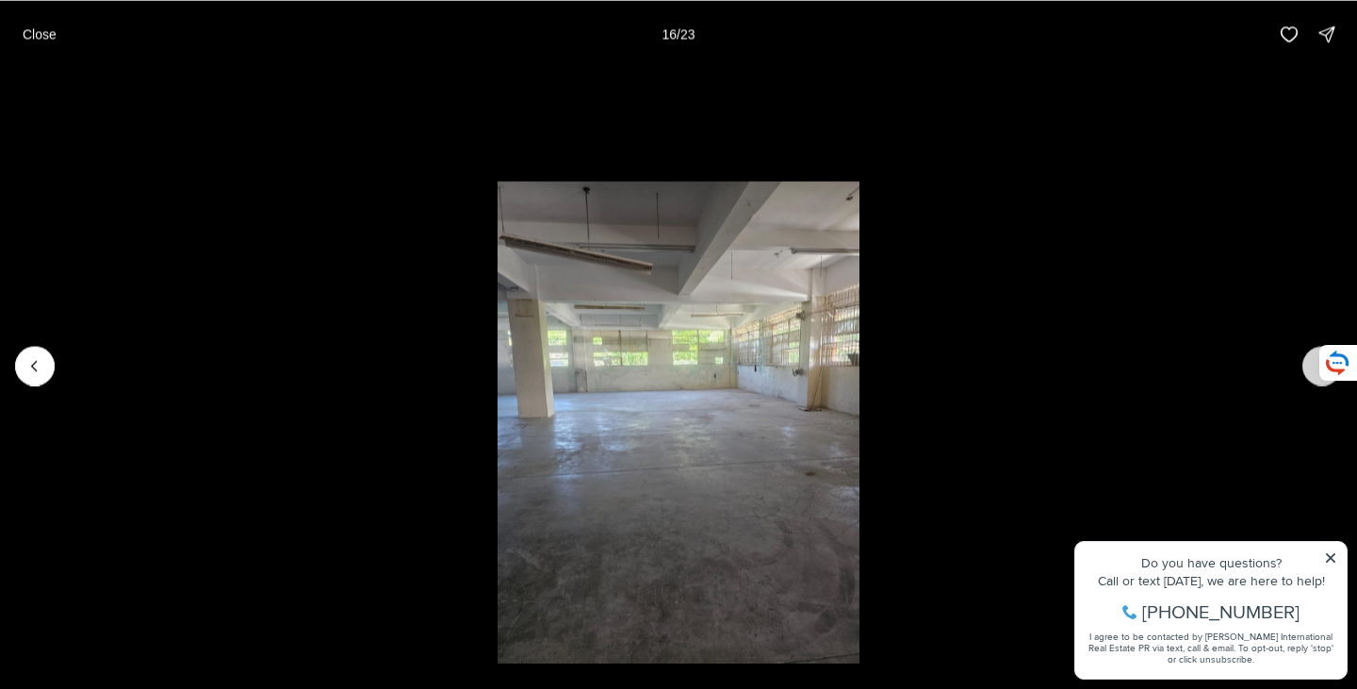
click at [1304, 363] on button "Next slide" at bounding box center [1323, 366] width 40 height 40
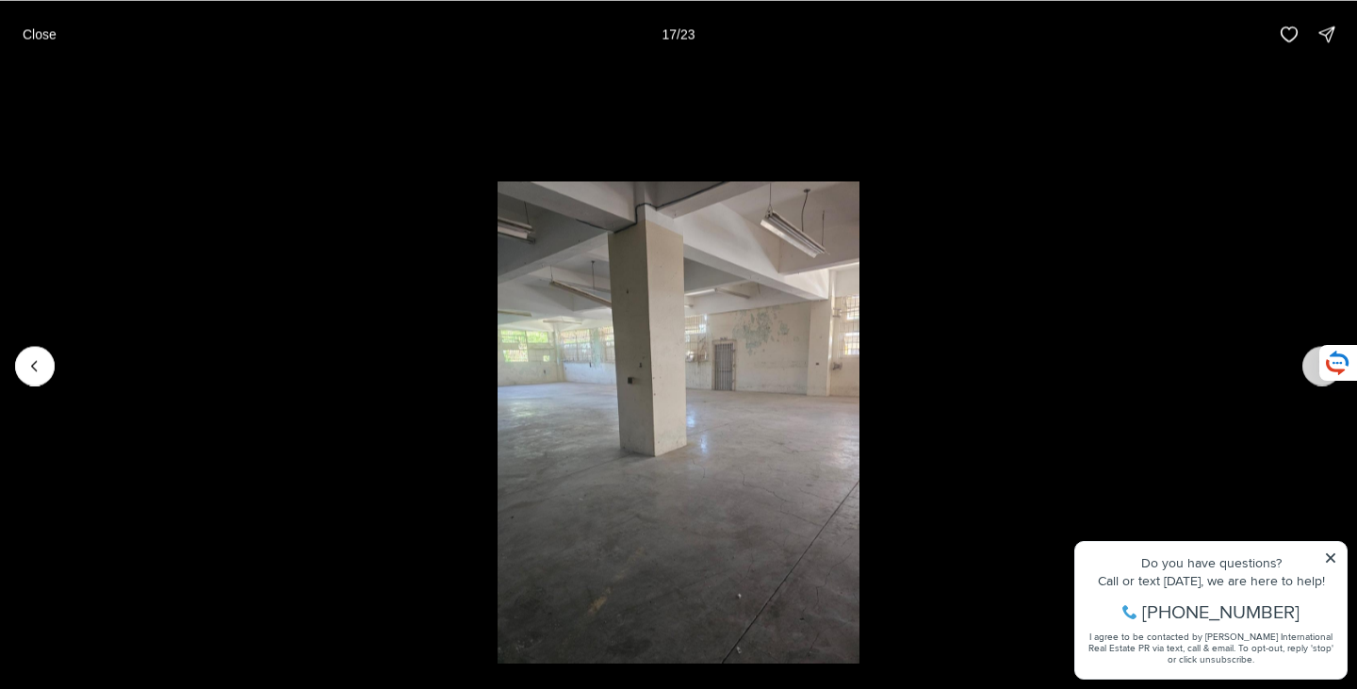
click at [1304, 363] on button "Next slide" at bounding box center [1323, 366] width 40 height 40
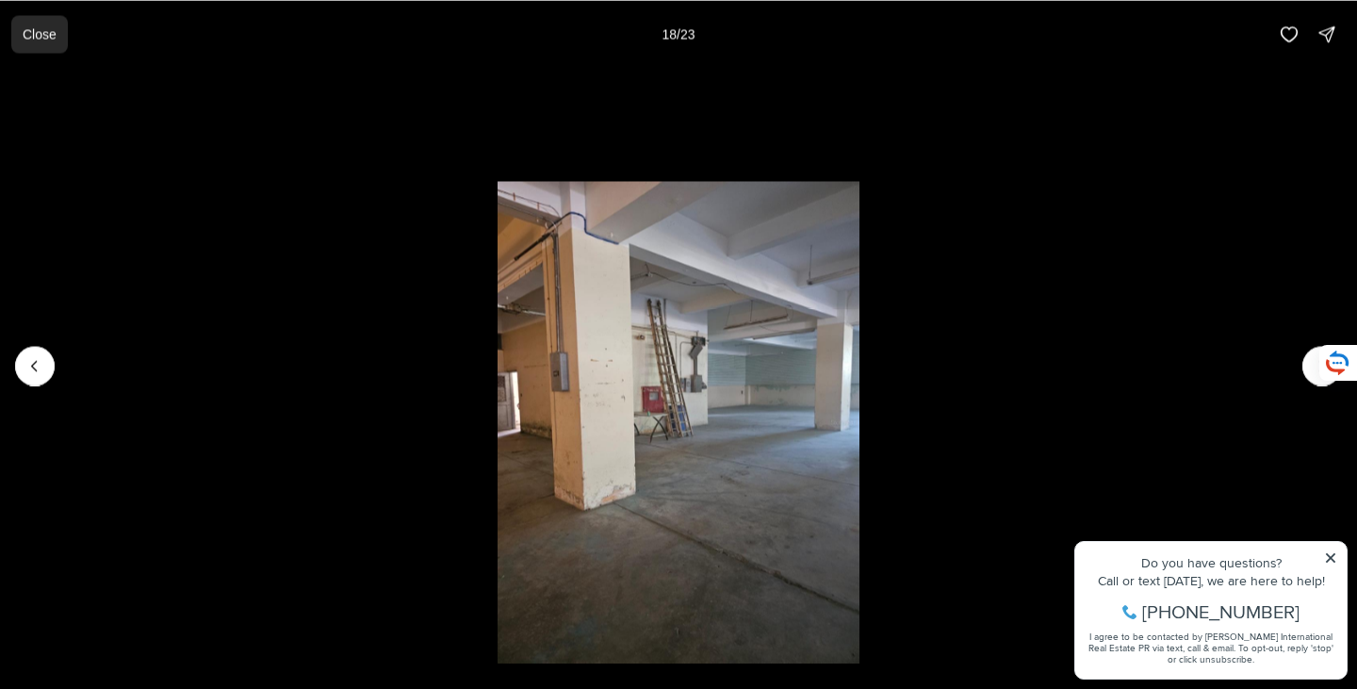
click at [38, 37] on p "Close" at bounding box center [40, 33] width 34 height 15
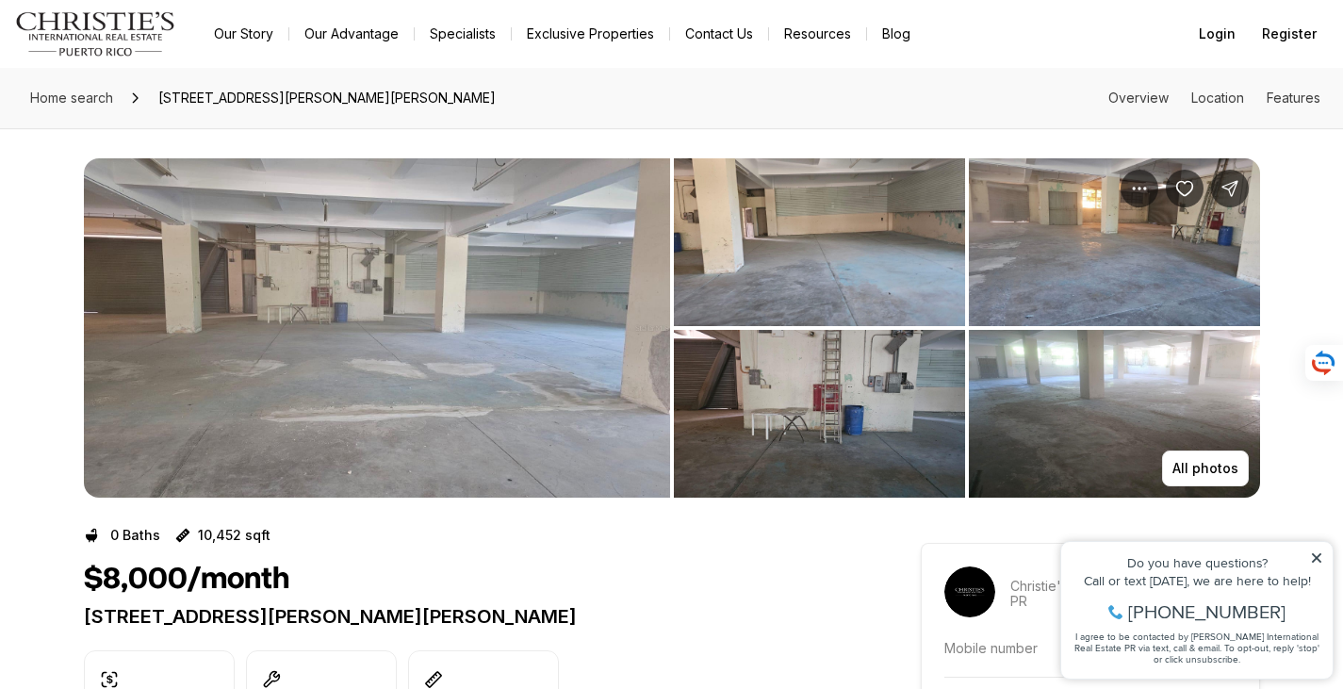
scroll to position [660, 0]
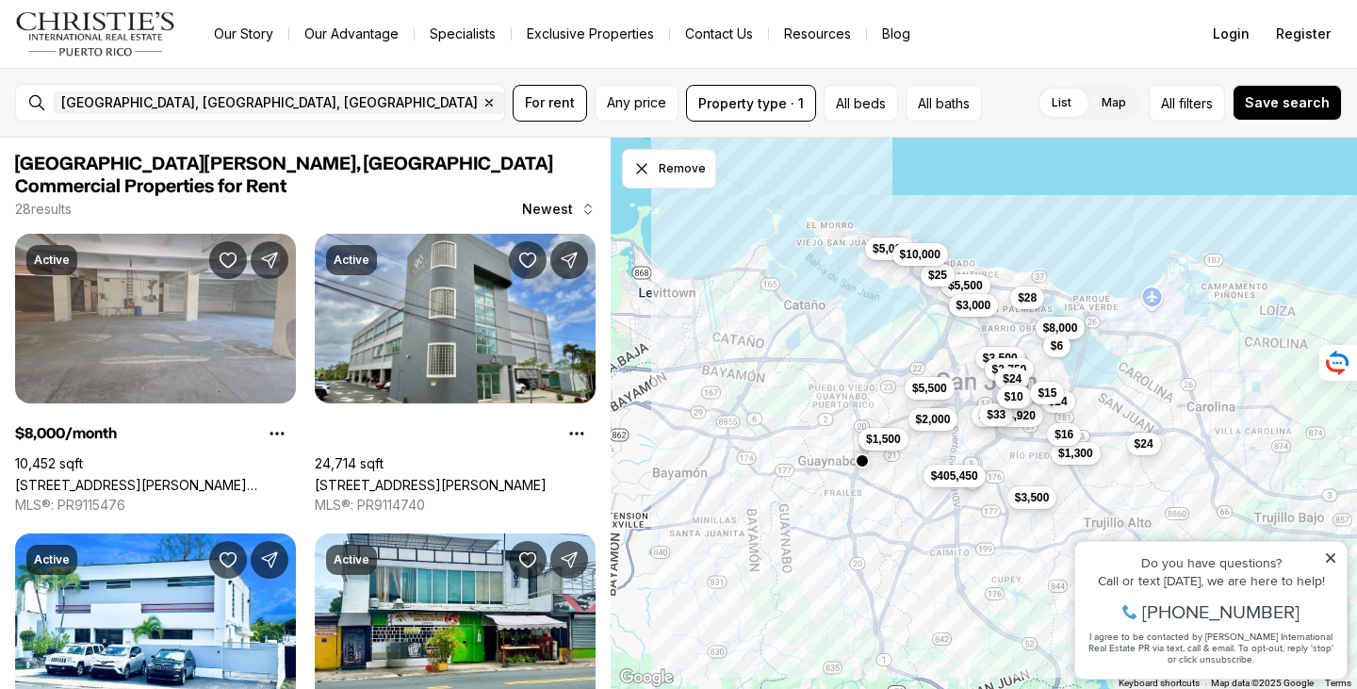
click at [863, 461] on button "button" at bounding box center [862, 460] width 15 height 15
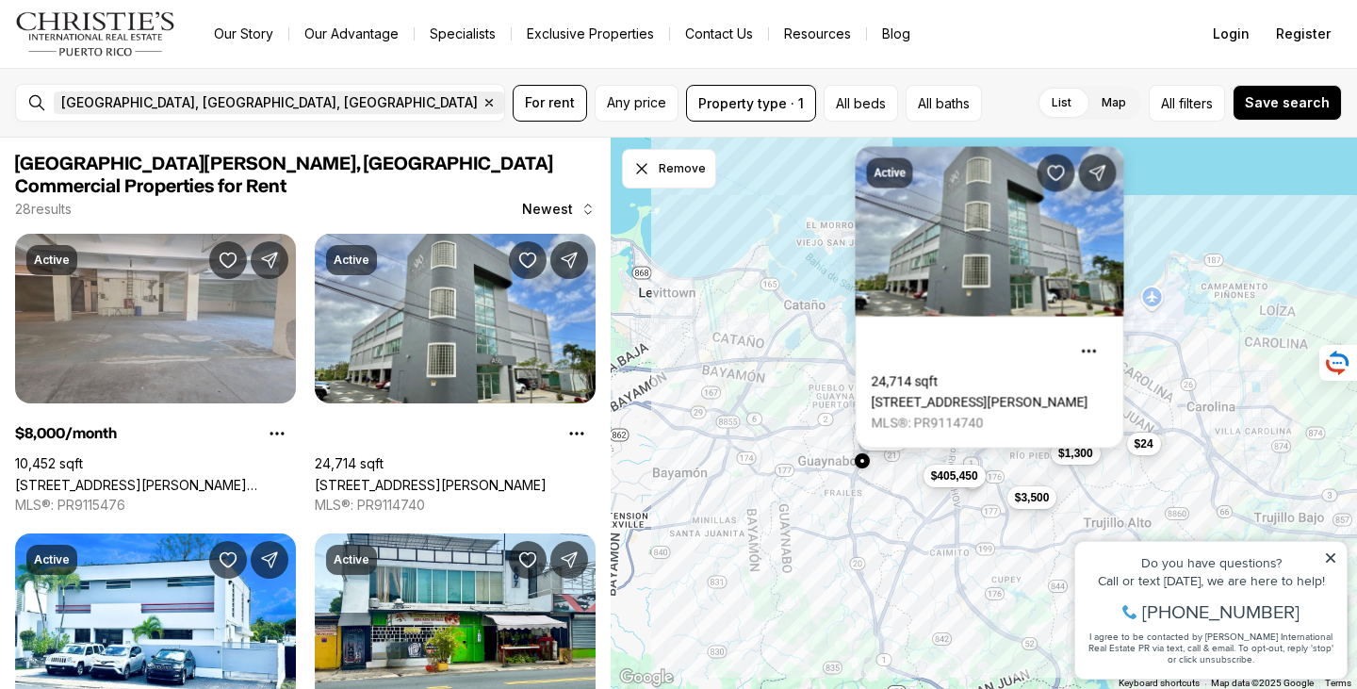
click at [482, 105] on icon "button" at bounding box center [489, 102] width 15 height 15
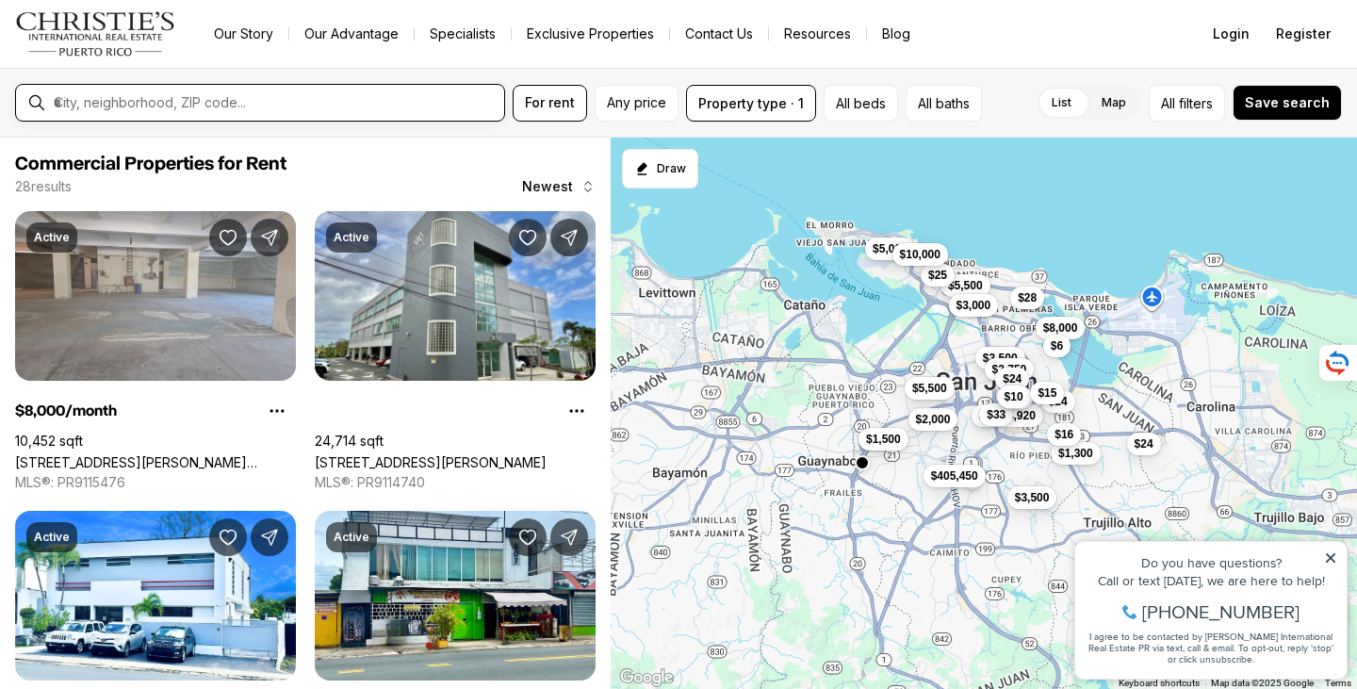
click at [185, 105] on input "text" at bounding box center [275, 102] width 443 height 17
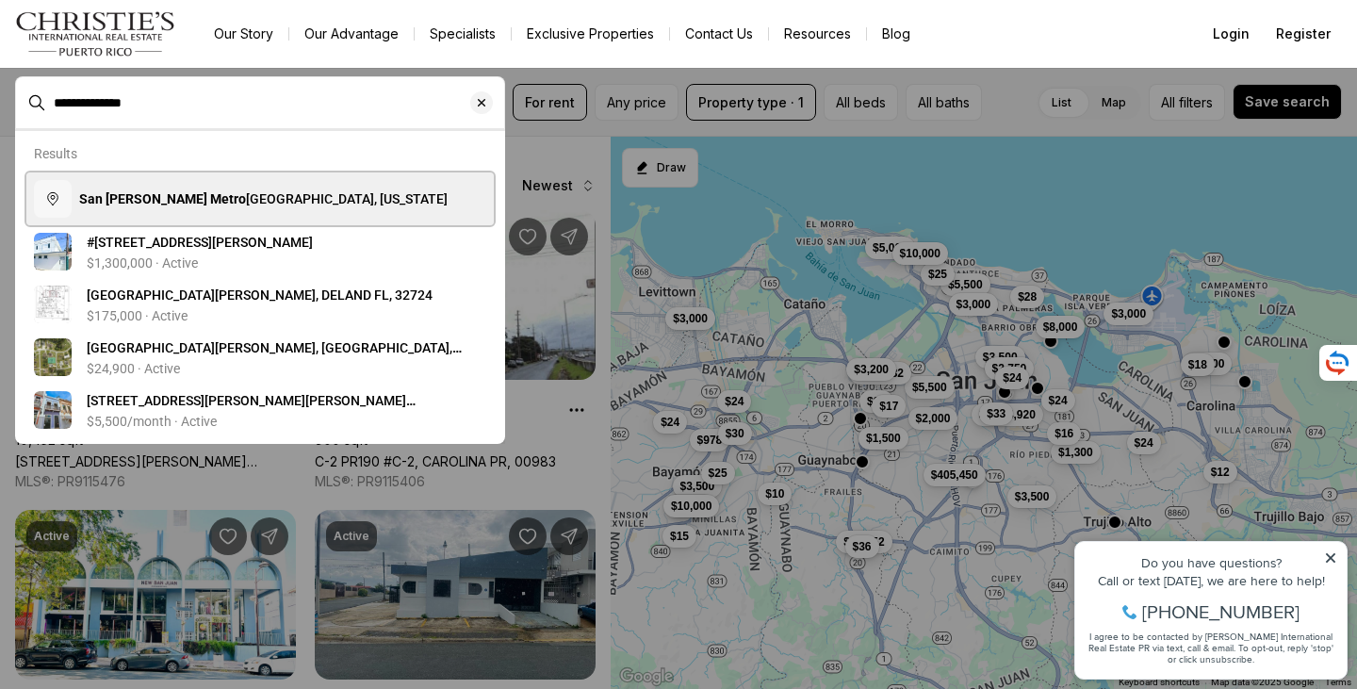
click at [162, 200] on b "San Juan Metro" at bounding box center [162, 198] width 167 height 15
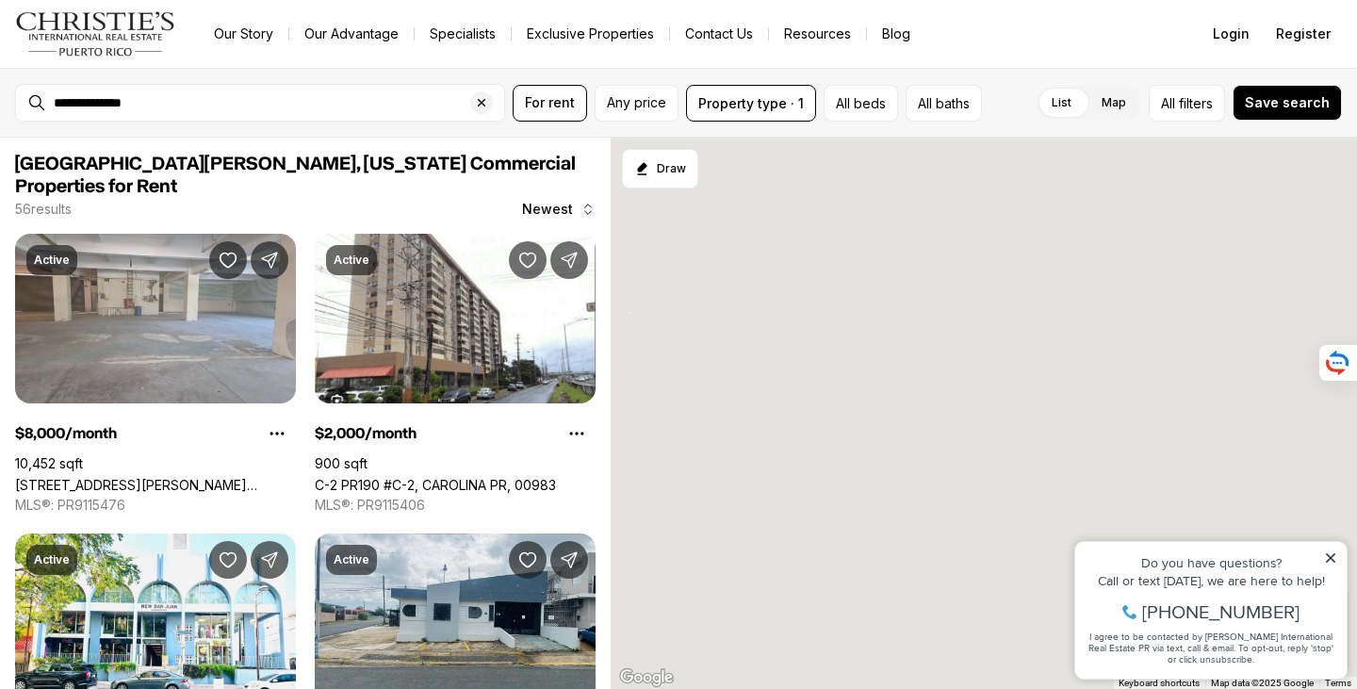
type input "**********"
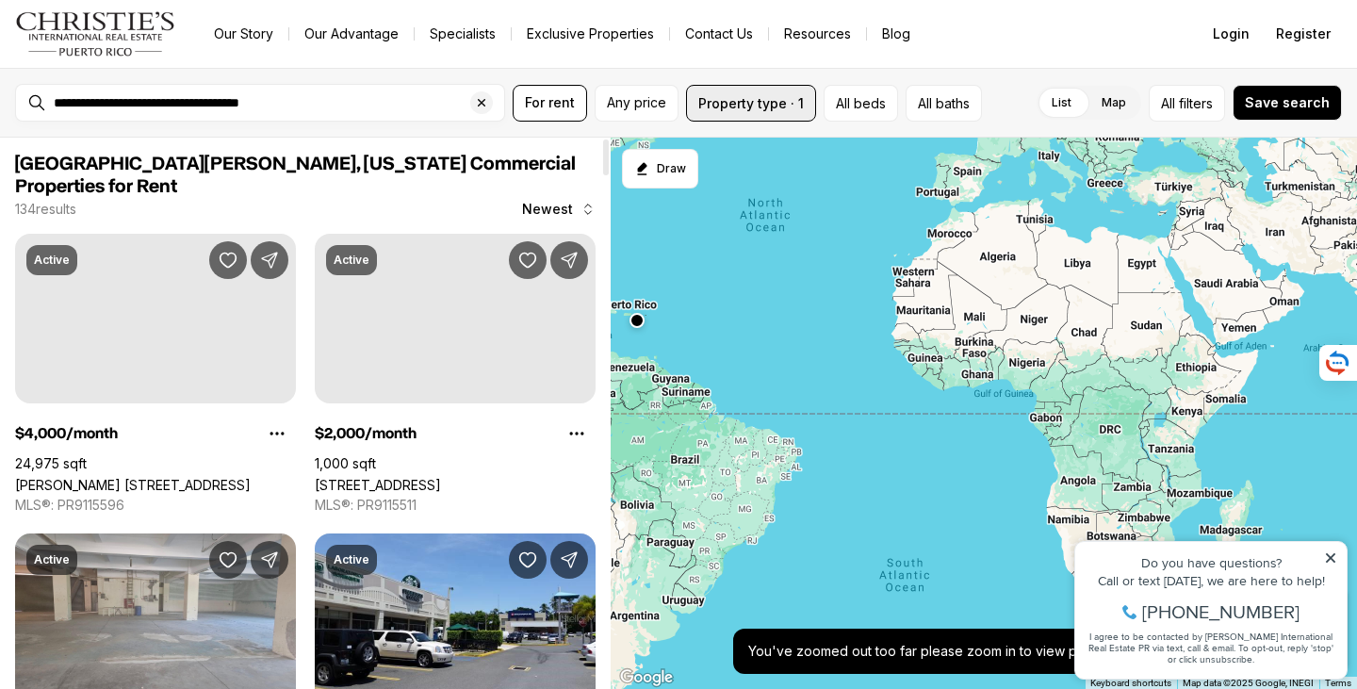
click at [753, 107] on button "Property type · 1" at bounding box center [751, 103] width 130 height 37
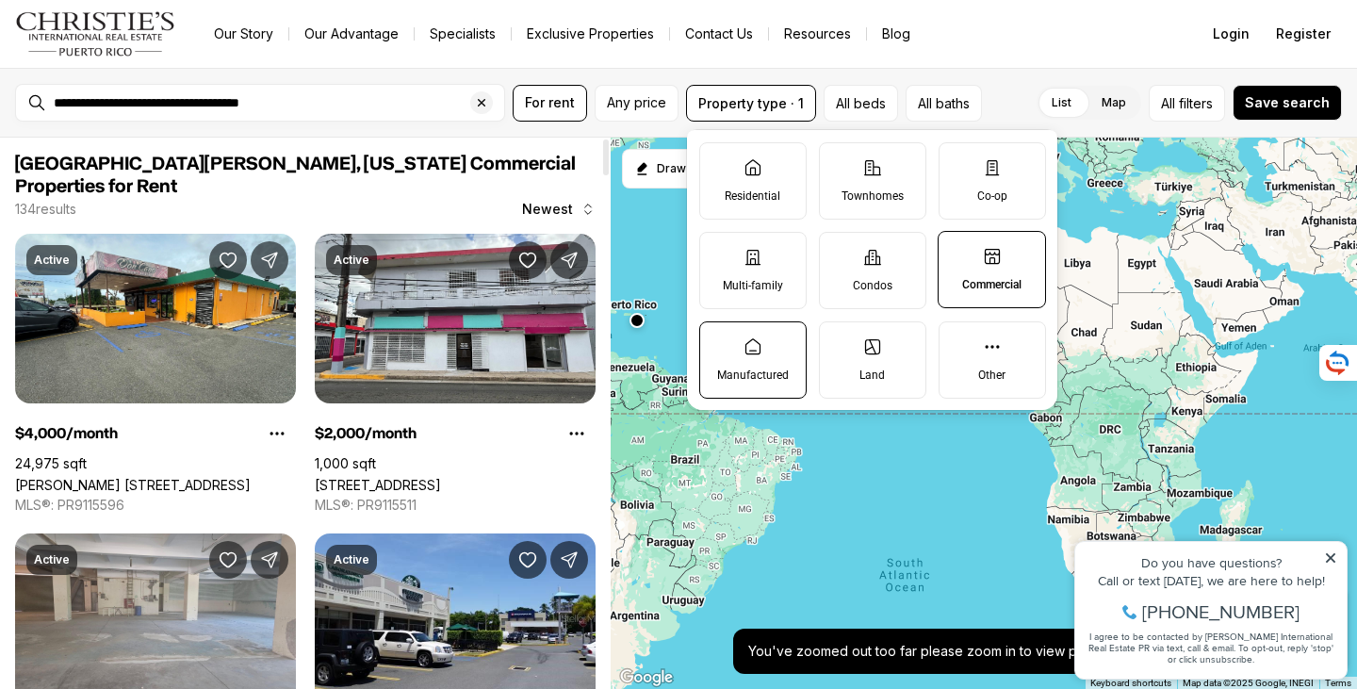
click at [748, 355] on icon at bounding box center [753, 346] width 19 height 19
click at [719, 341] on button "Manufactured" at bounding box center [709, 331] width 19 height 19
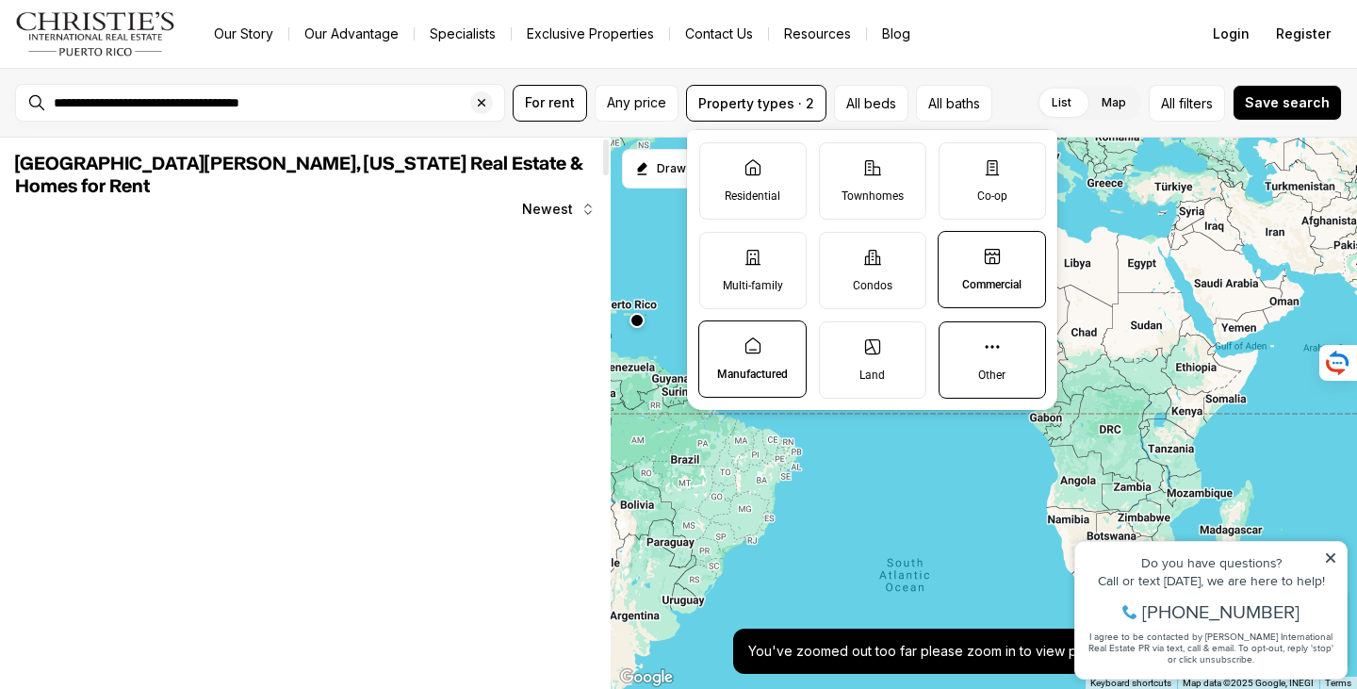
click at [993, 361] on label "Other" at bounding box center [992, 359] width 107 height 77
click at [959, 341] on button "Other" at bounding box center [949, 331] width 19 height 19
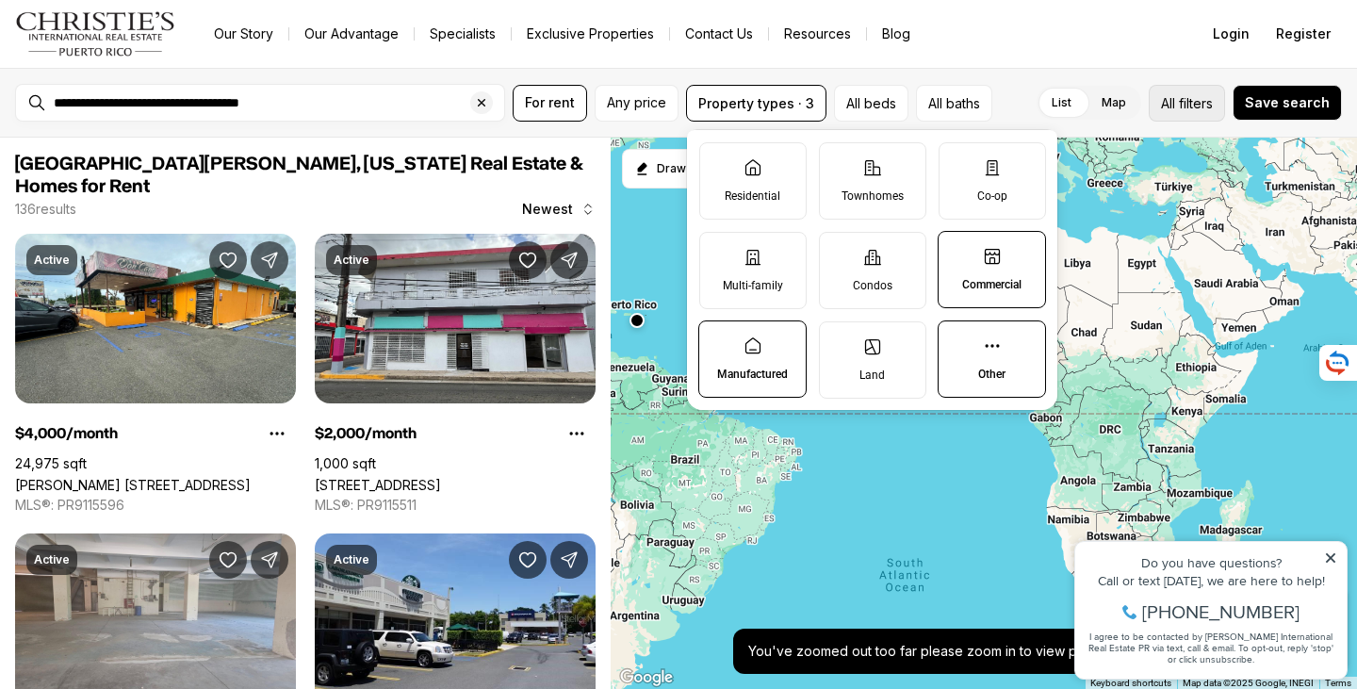
click at [1190, 104] on span "filters" at bounding box center [1196, 103] width 34 height 20
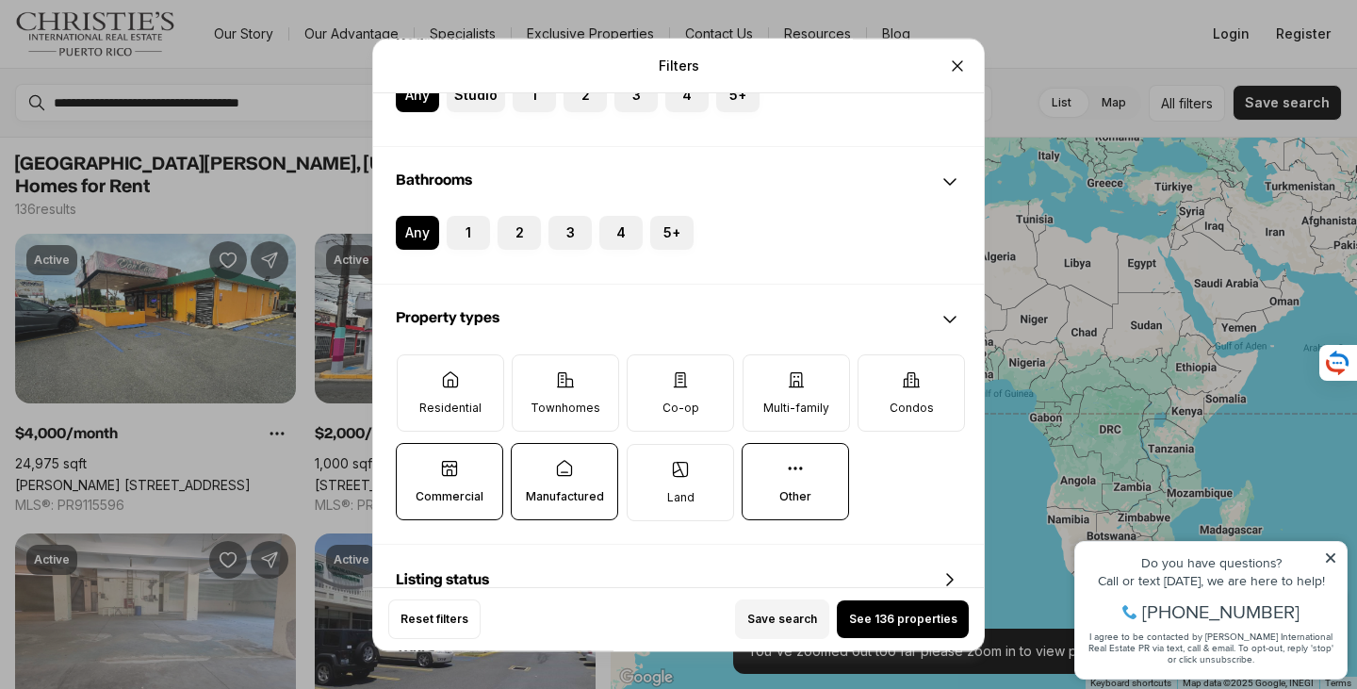
scroll to position [377, 0]
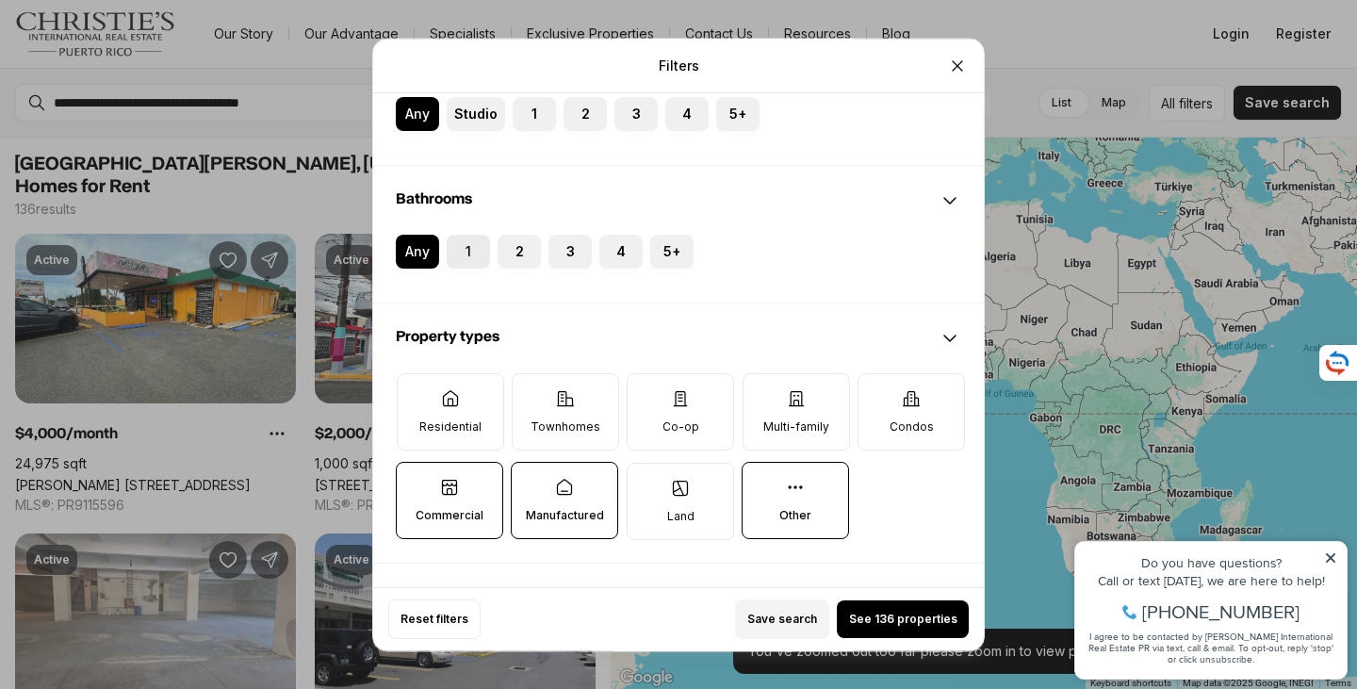
click at [467, 250] on label "1" at bounding box center [468, 252] width 43 height 34
click at [466, 250] on button "1" at bounding box center [456, 244] width 19 height 19
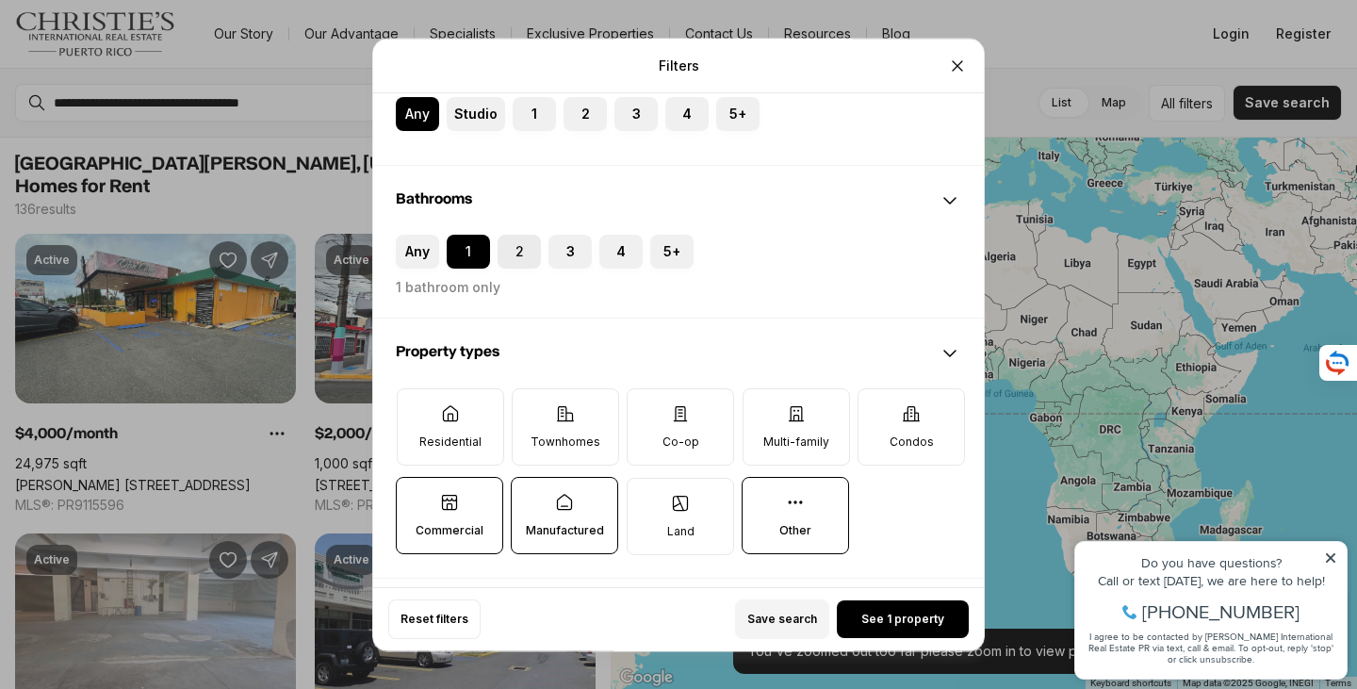
click at [517, 246] on label "2" at bounding box center [519, 252] width 43 height 34
click at [517, 246] on button "2" at bounding box center [507, 244] width 19 height 19
click at [565, 257] on label "3" at bounding box center [570, 252] width 43 height 34
click at [565, 254] on button "3" at bounding box center [558, 244] width 19 height 19
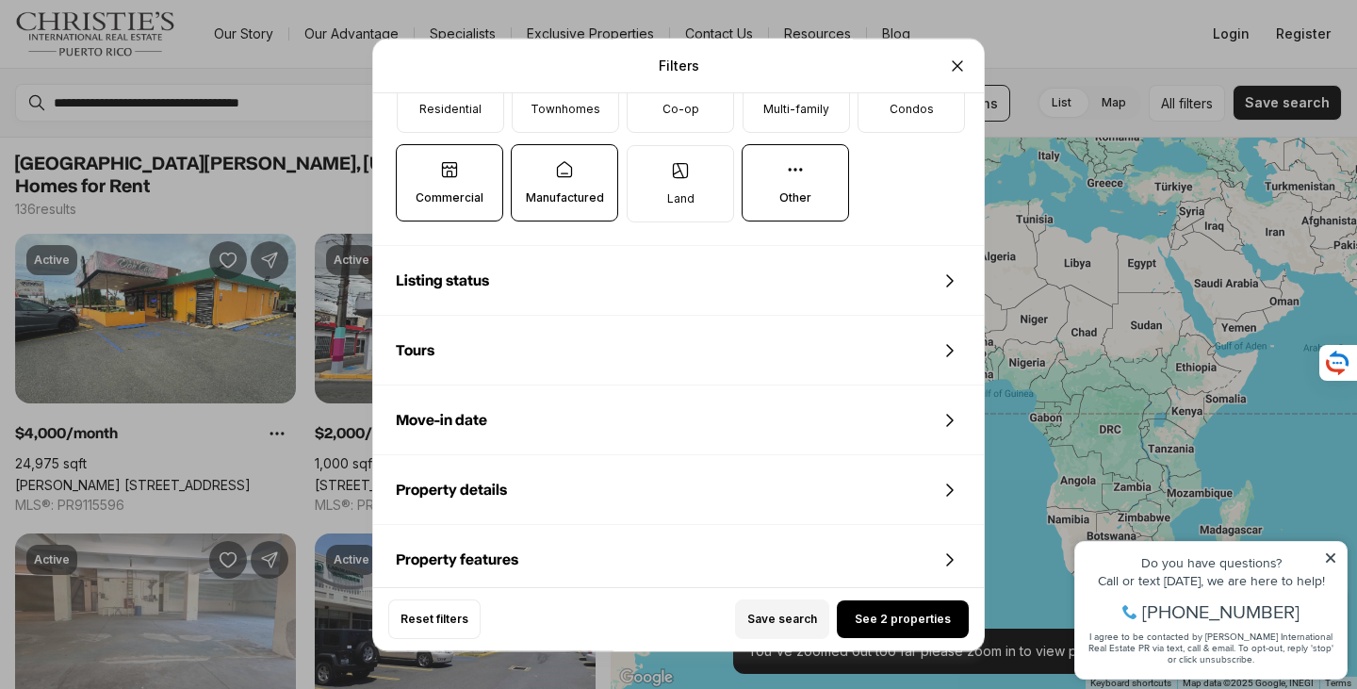
scroll to position [754, 0]
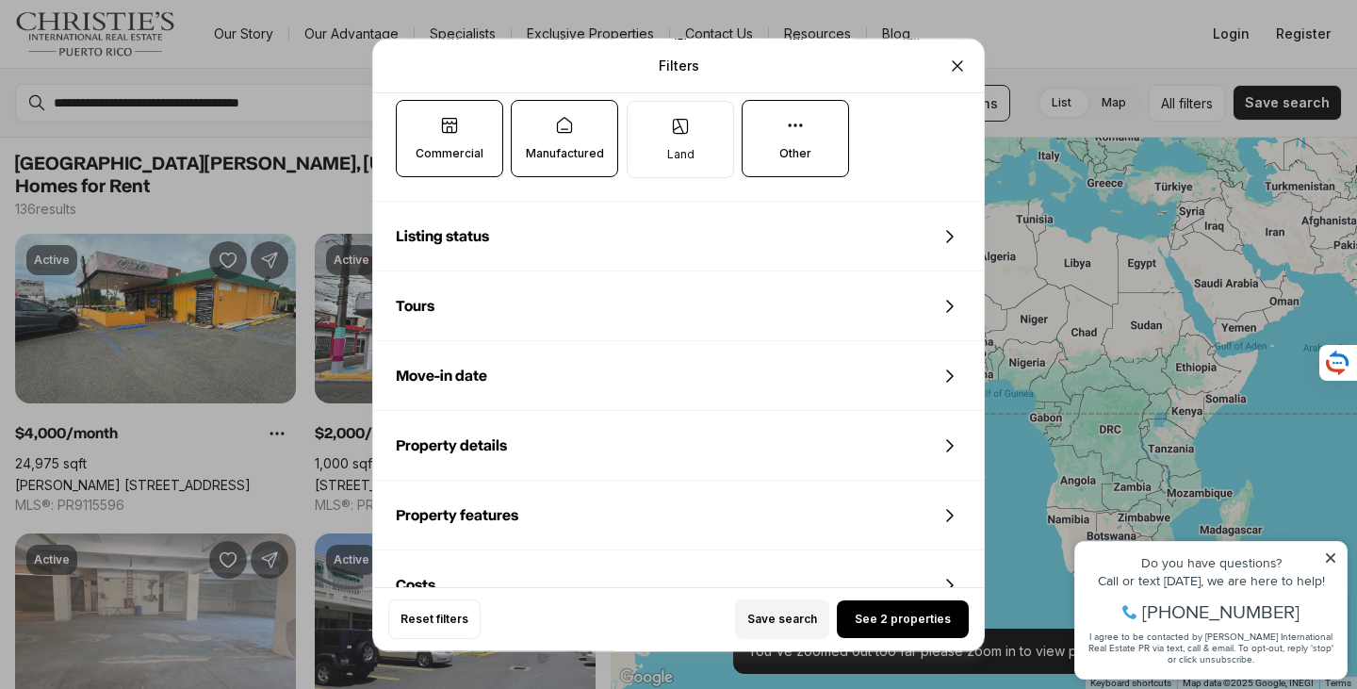
click at [464, 243] on span "Listing status" at bounding box center [442, 236] width 93 height 15
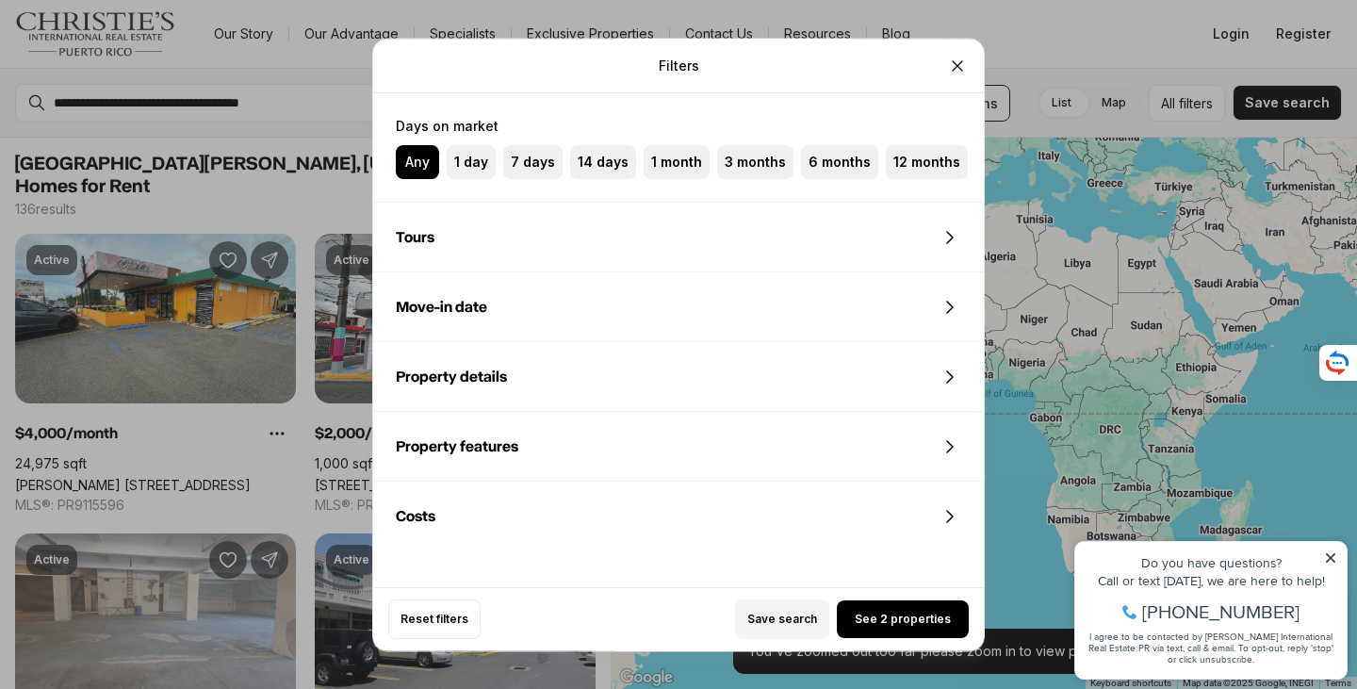
scroll to position [1039, 0]
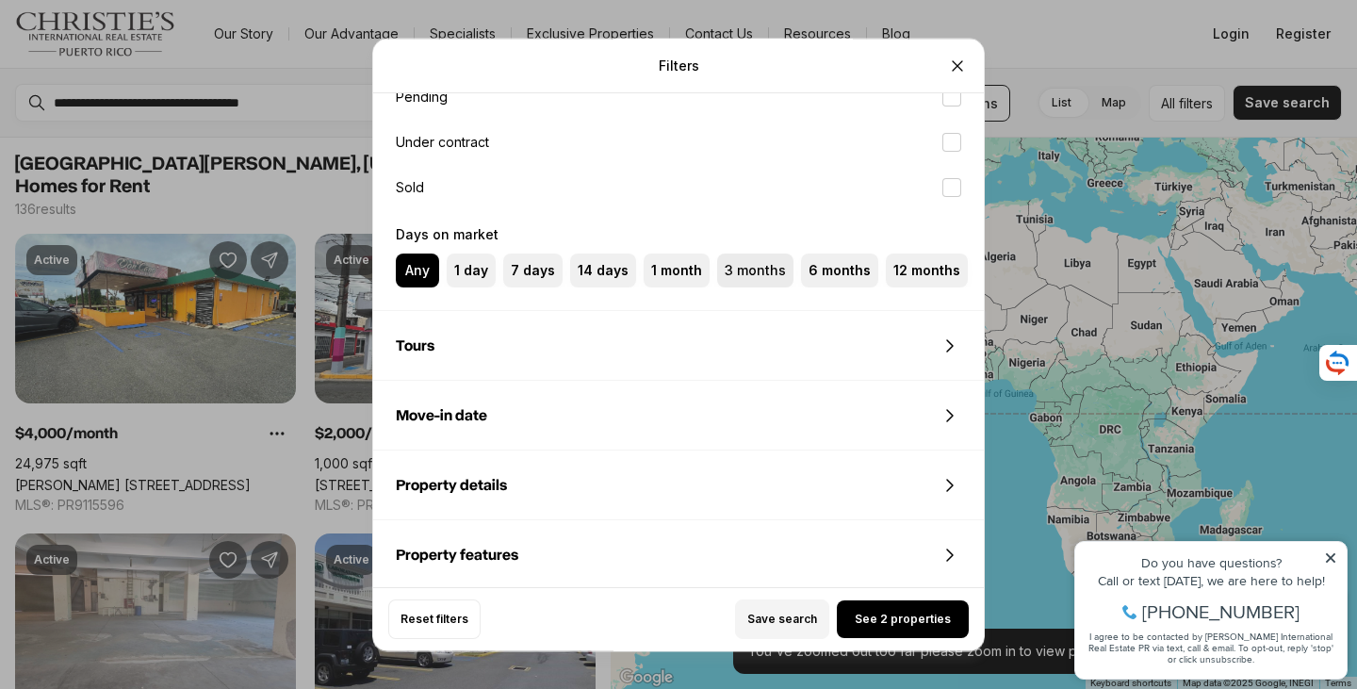
click at [745, 274] on label "3 months" at bounding box center [755, 271] width 76 height 34
click at [736, 272] on button "3 months" at bounding box center [726, 263] width 19 height 19
click at [831, 270] on label "6 months" at bounding box center [839, 271] width 76 height 34
click at [820, 270] on button "6 months" at bounding box center [810, 263] width 19 height 19
click at [423, 264] on label "Any" at bounding box center [417, 271] width 43 height 34
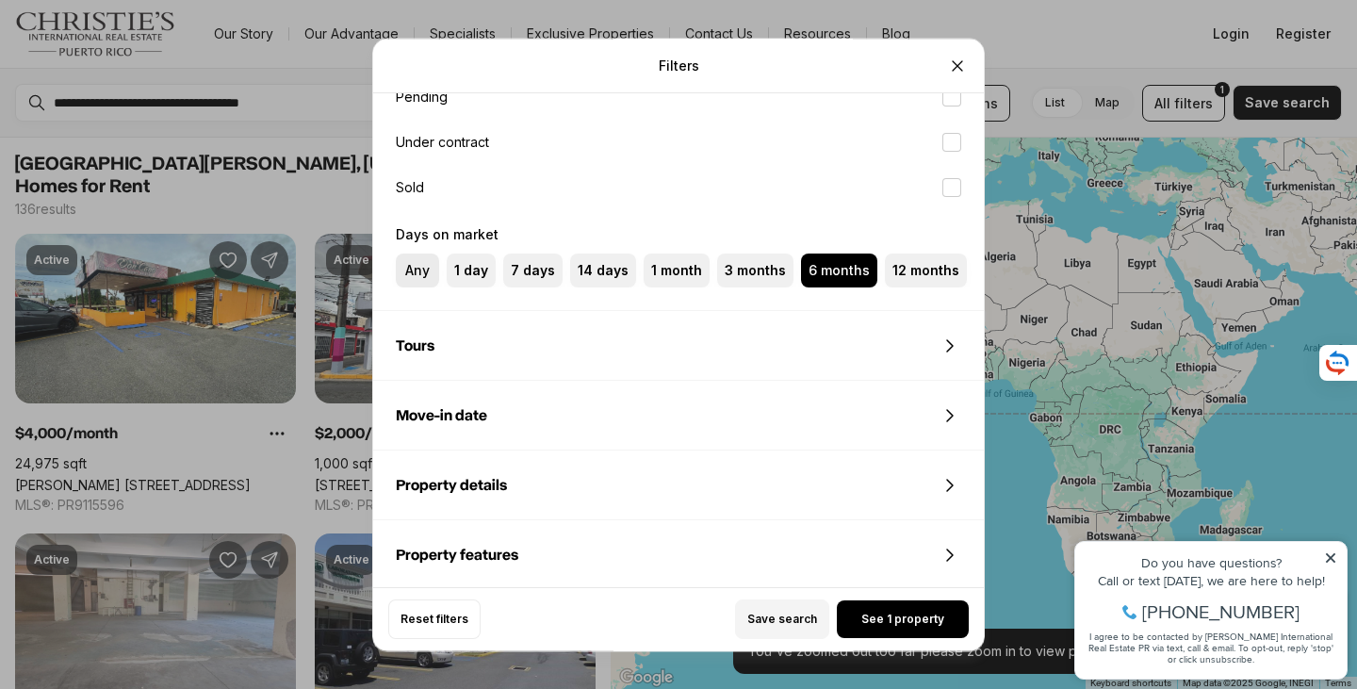
click at [415, 264] on button "Any" at bounding box center [405, 263] width 19 height 19
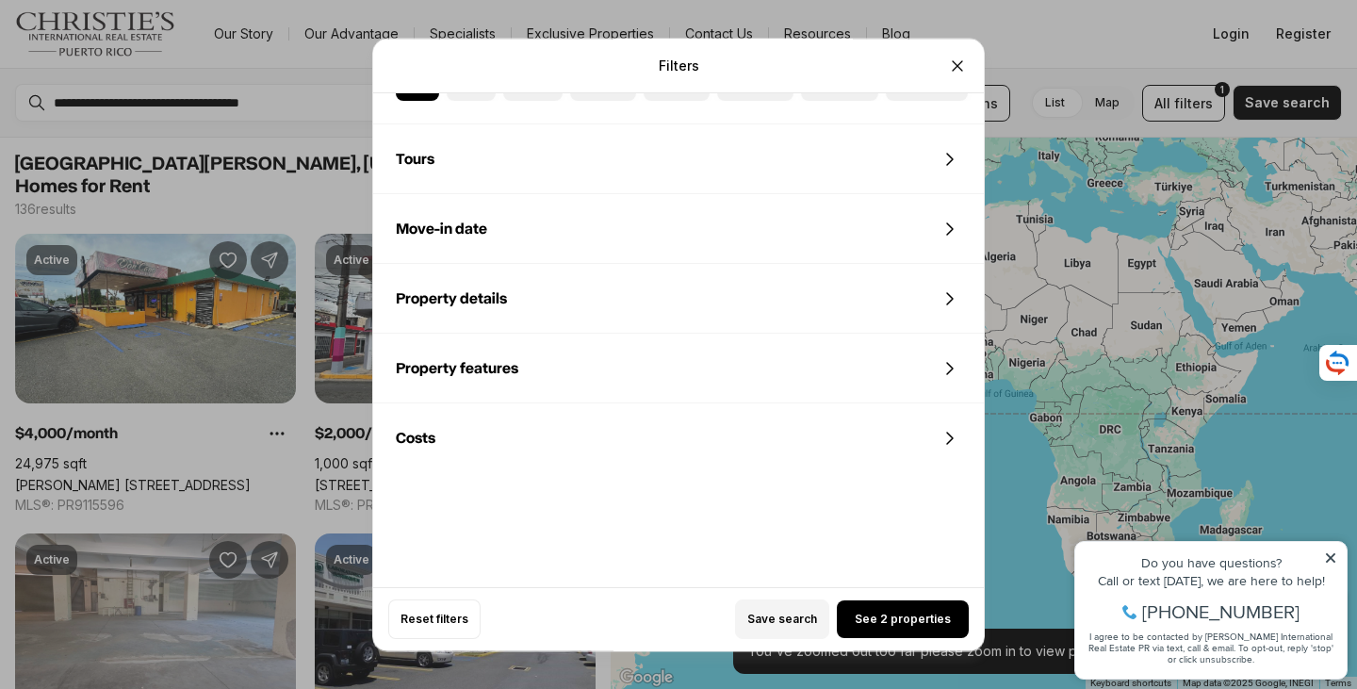
scroll to position [1227, 0]
click at [530, 290] on div "Property details" at bounding box center [678, 297] width 611 height 68
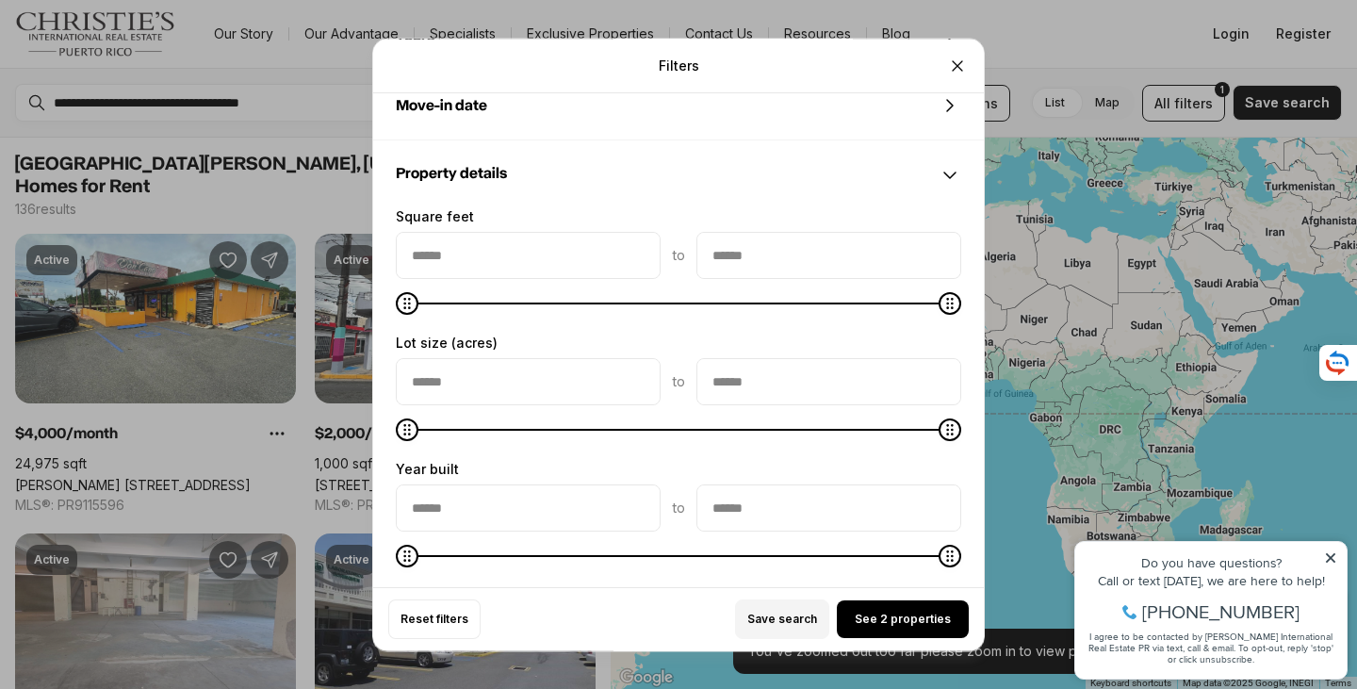
scroll to position [1398, 0]
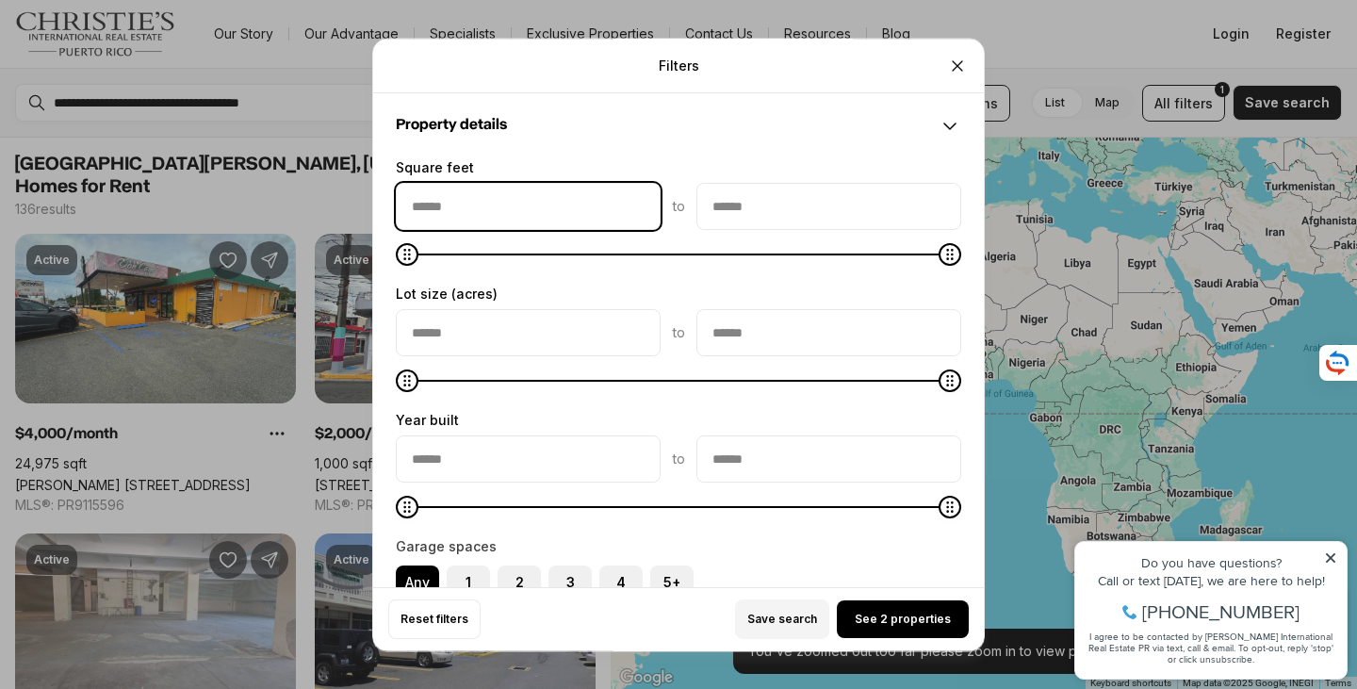
click at [538, 216] on input "squareFeetMin" at bounding box center [528, 206] width 263 height 45
type input "*****"
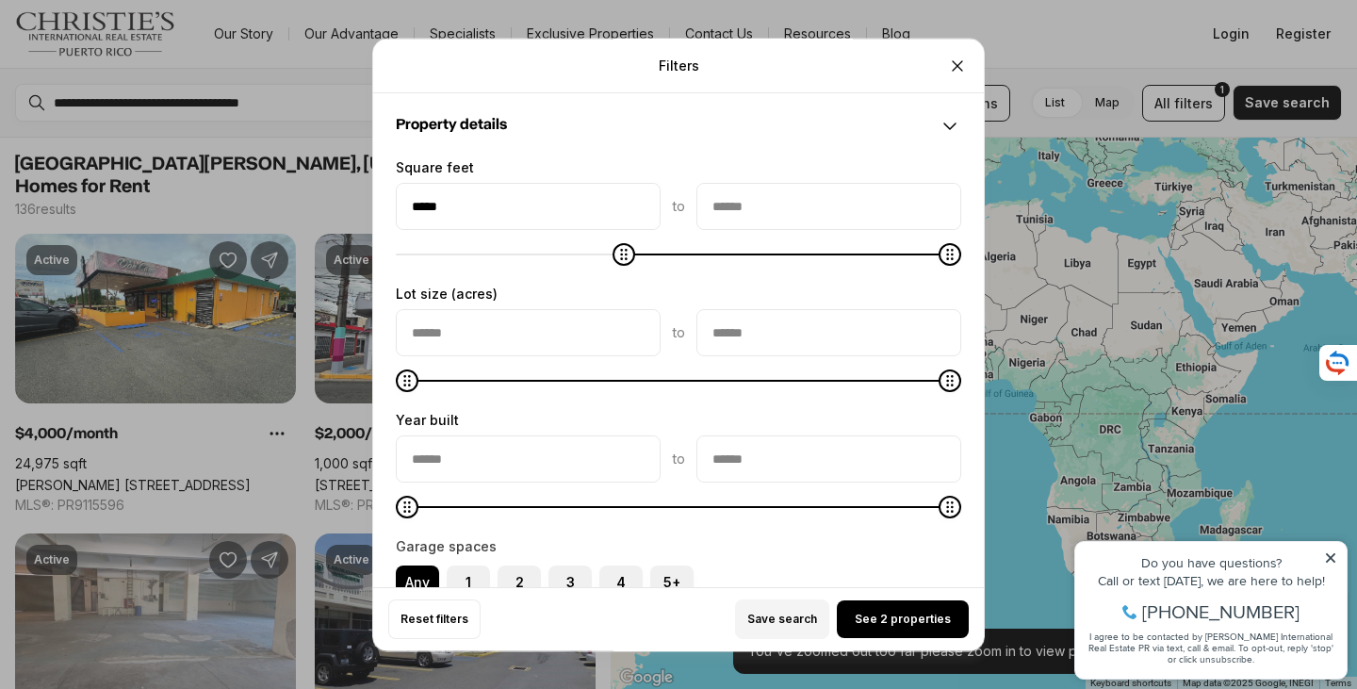
click at [733, 219] on input "squareFeetMax" at bounding box center [829, 206] width 263 height 45
click at [735, 206] on input "squareFeetMax" at bounding box center [829, 206] width 263 height 45
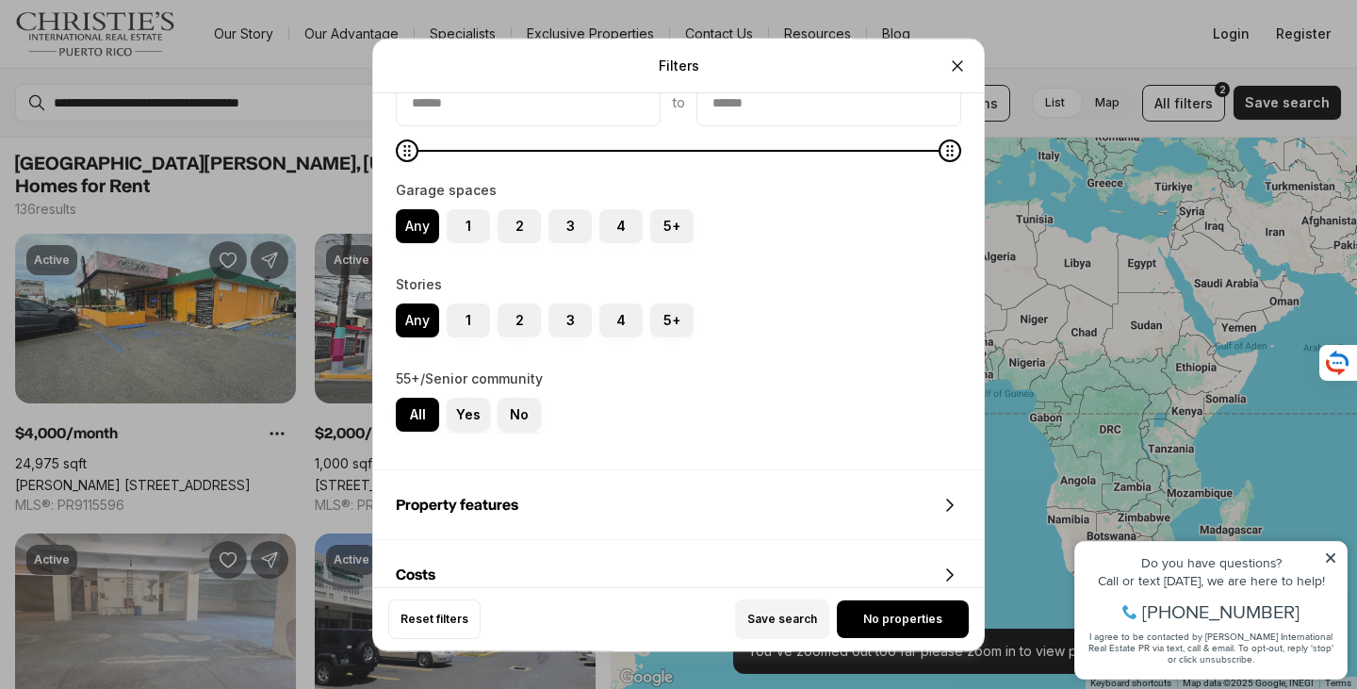
scroll to position [1775, 0]
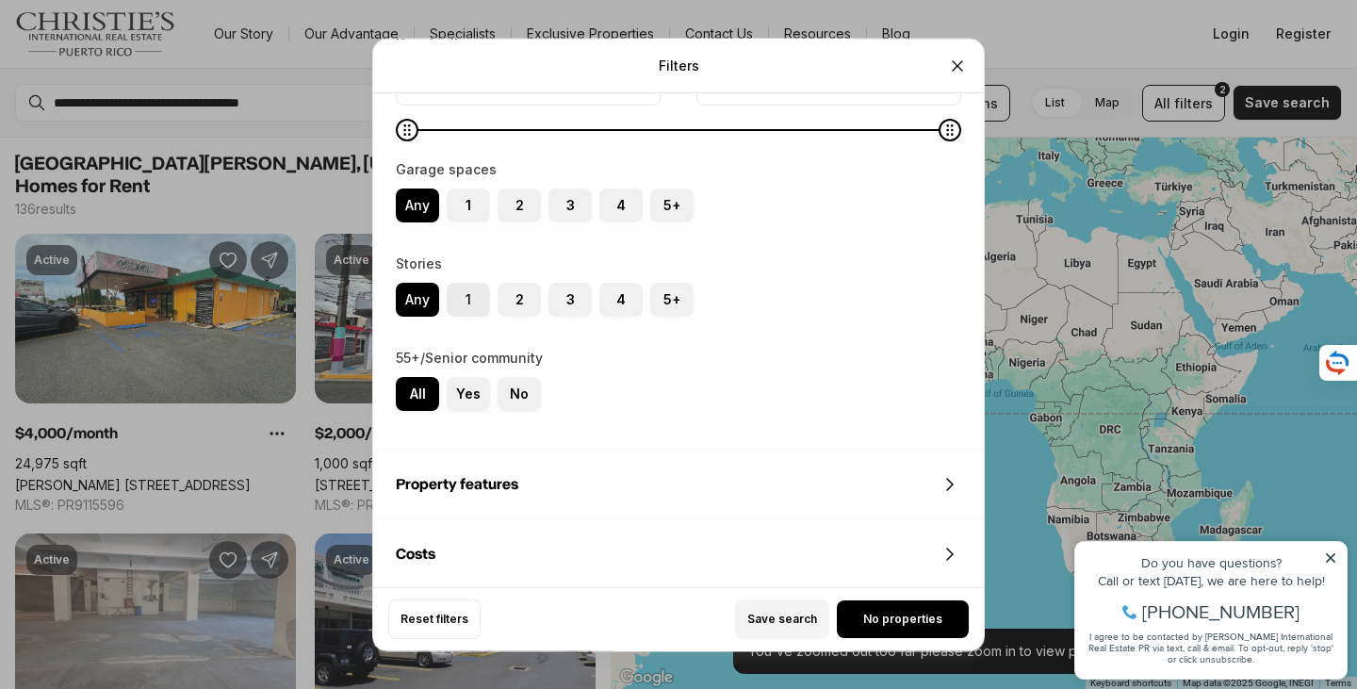
type input "*****"
click at [469, 302] on label "1" at bounding box center [468, 300] width 43 height 34
click at [466, 302] on button "1" at bounding box center [456, 292] width 19 height 19
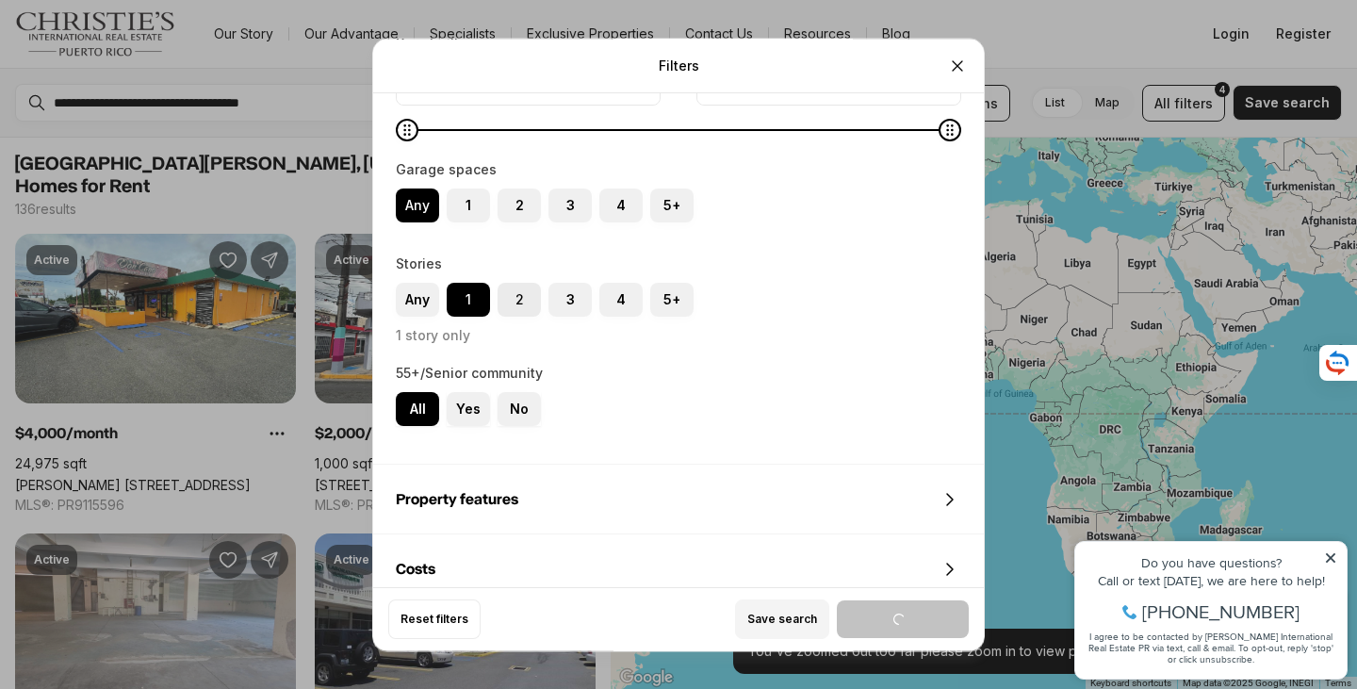
click at [529, 299] on label "2" at bounding box center [519, 300] width 43 height 34
click at [517, 299] on button "2" at bounding box center [507, 292] width 19 height 19
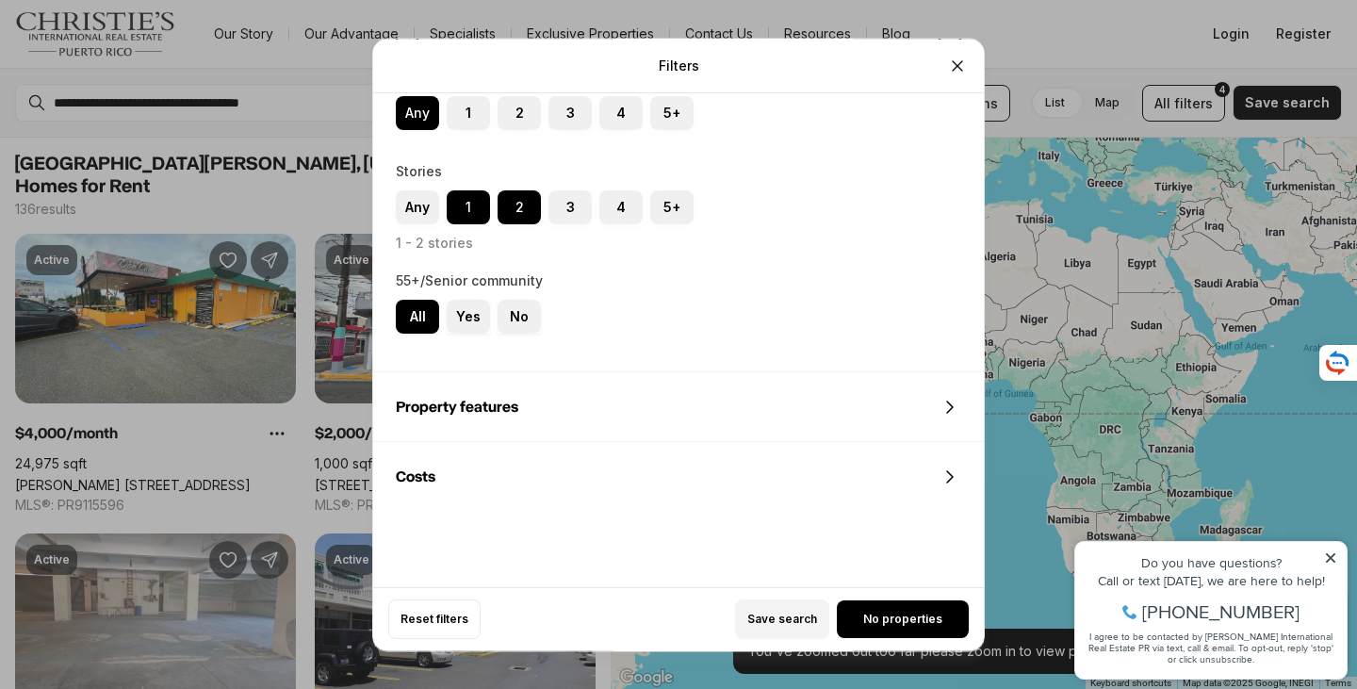
scroll to position [1908, 0]
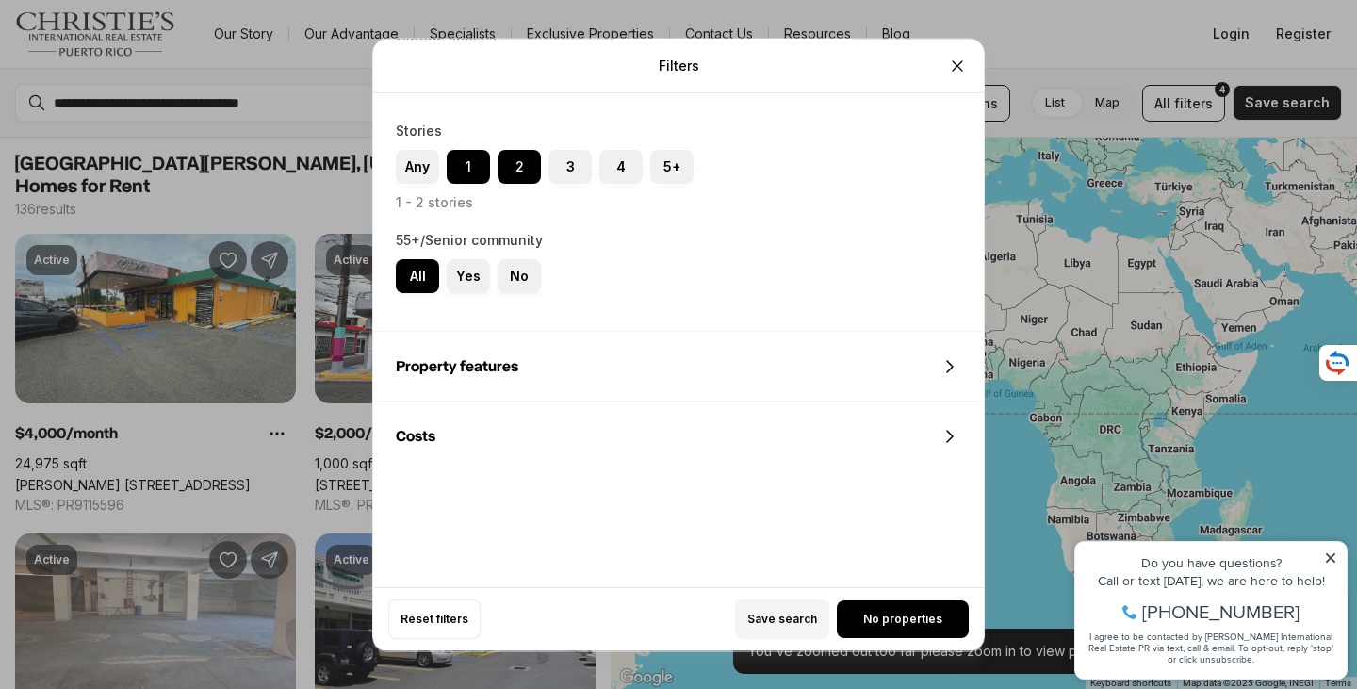
click at [502, 436] on div "Costs" at bounding box center [678, 437] width 611 height 68
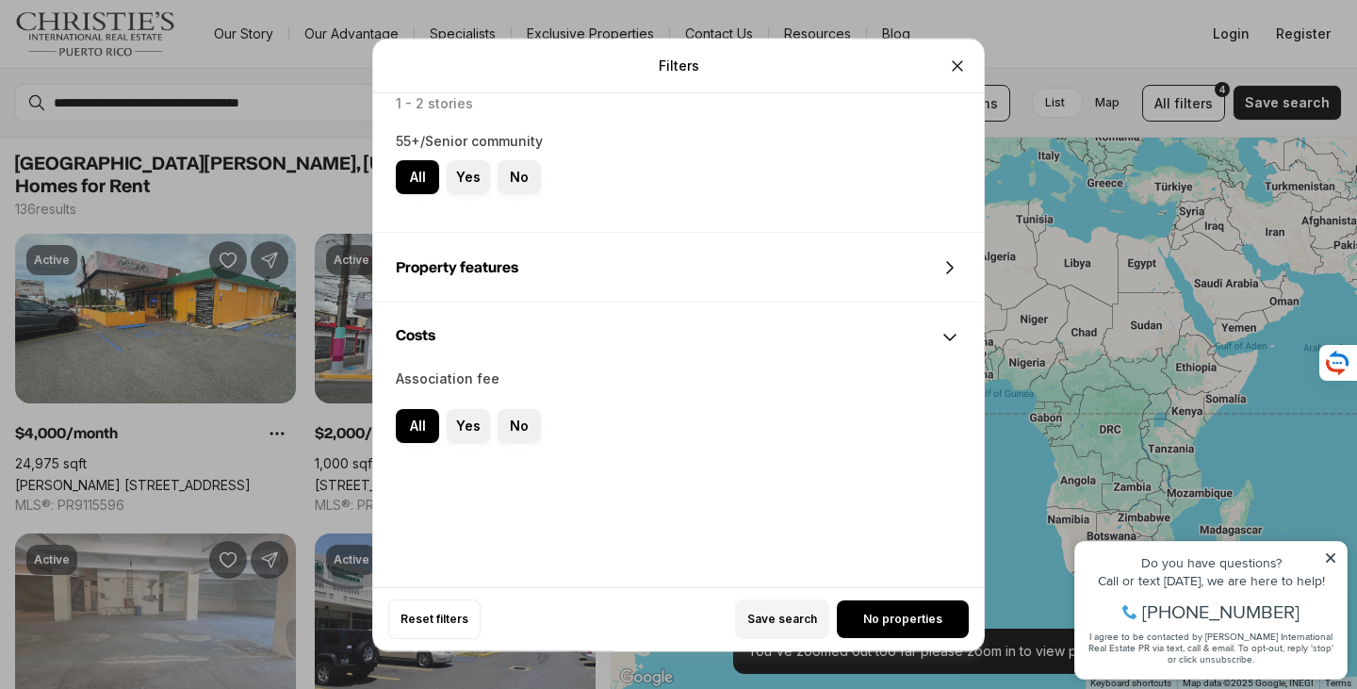
scroll to position [2008, 0]
click at [532, 430] on label "No" at bounding box center [519, 425] width 43 height 34
click at [0, 0] on button "No" at bounding box center [0, 0] width 0 height 0
click at [896, 618] on div "Save search No properties" at bounding box center [730, 620] width 477 height 40
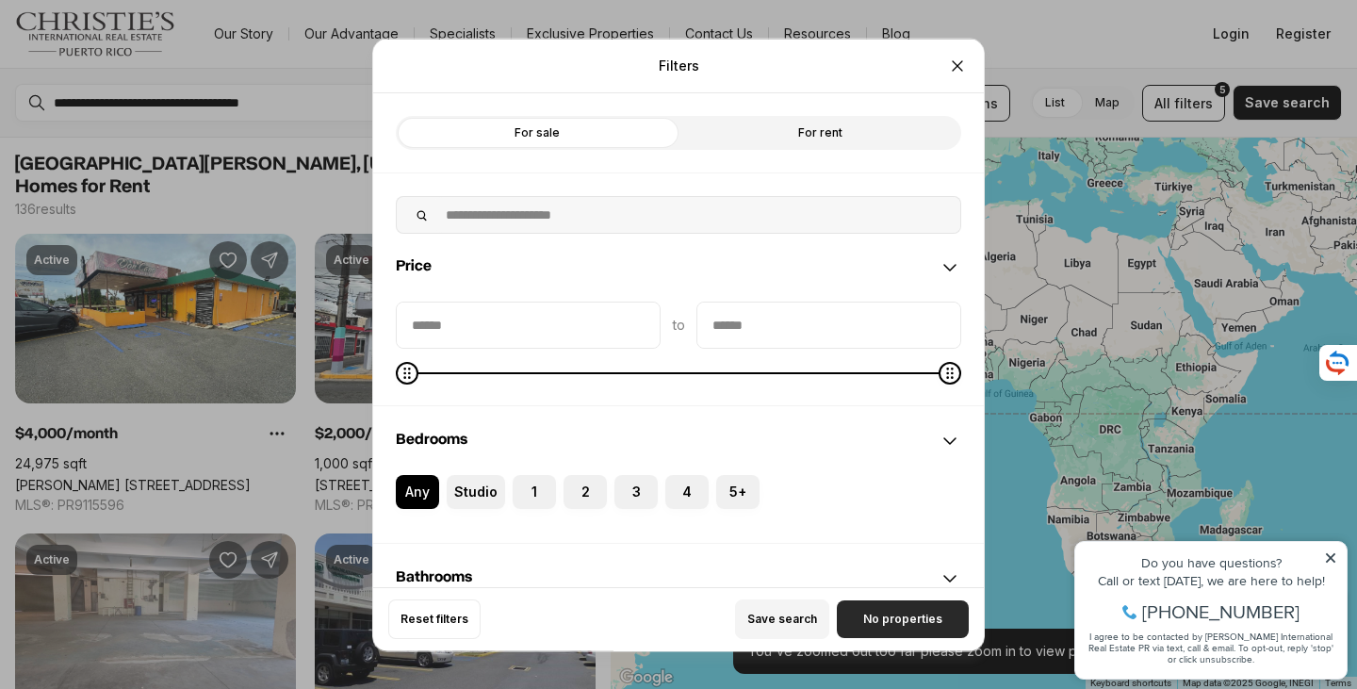
click at [907, 621] on span "No properties" at bounding box center [902, 619] width 79 height 15
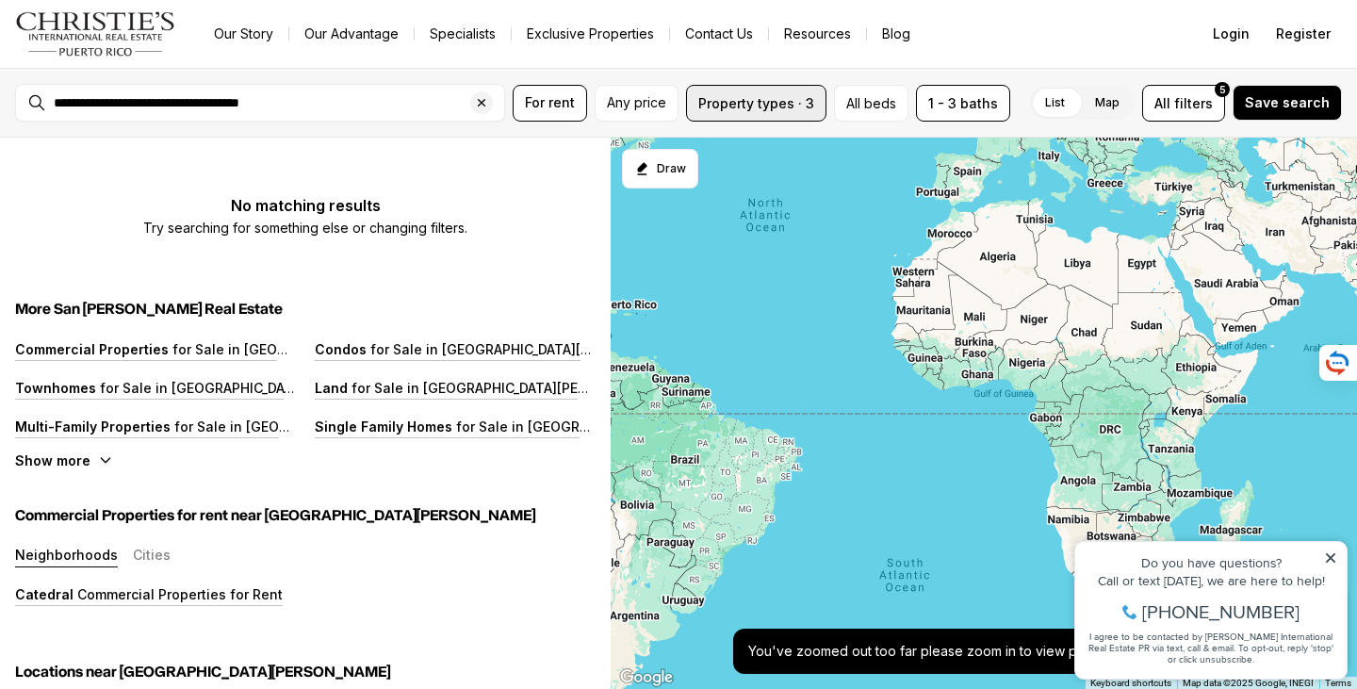
click at [750, 111] on button "Property types · 3" at bounding box center [756, 103] width 140 height 37
click at [1187, 104] on span "filters" at bounding box center [1194, 103] width 39 height 20
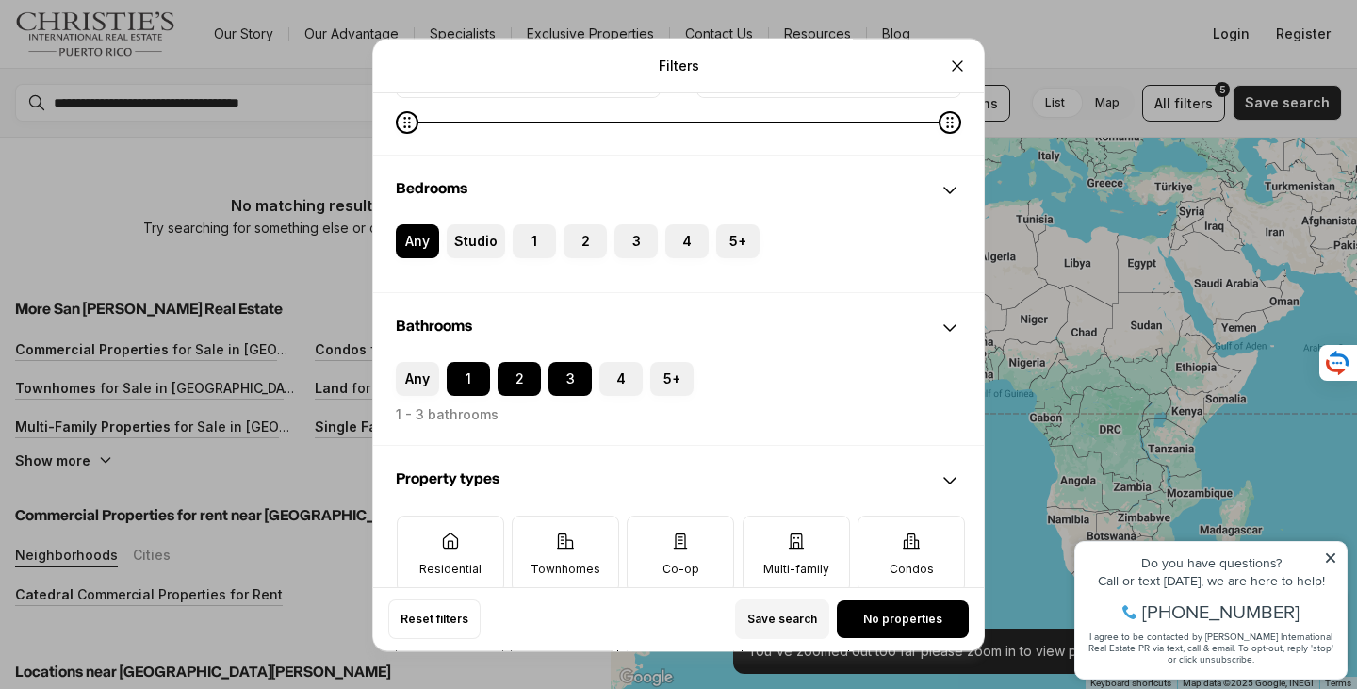
scroll to position [283, 0]
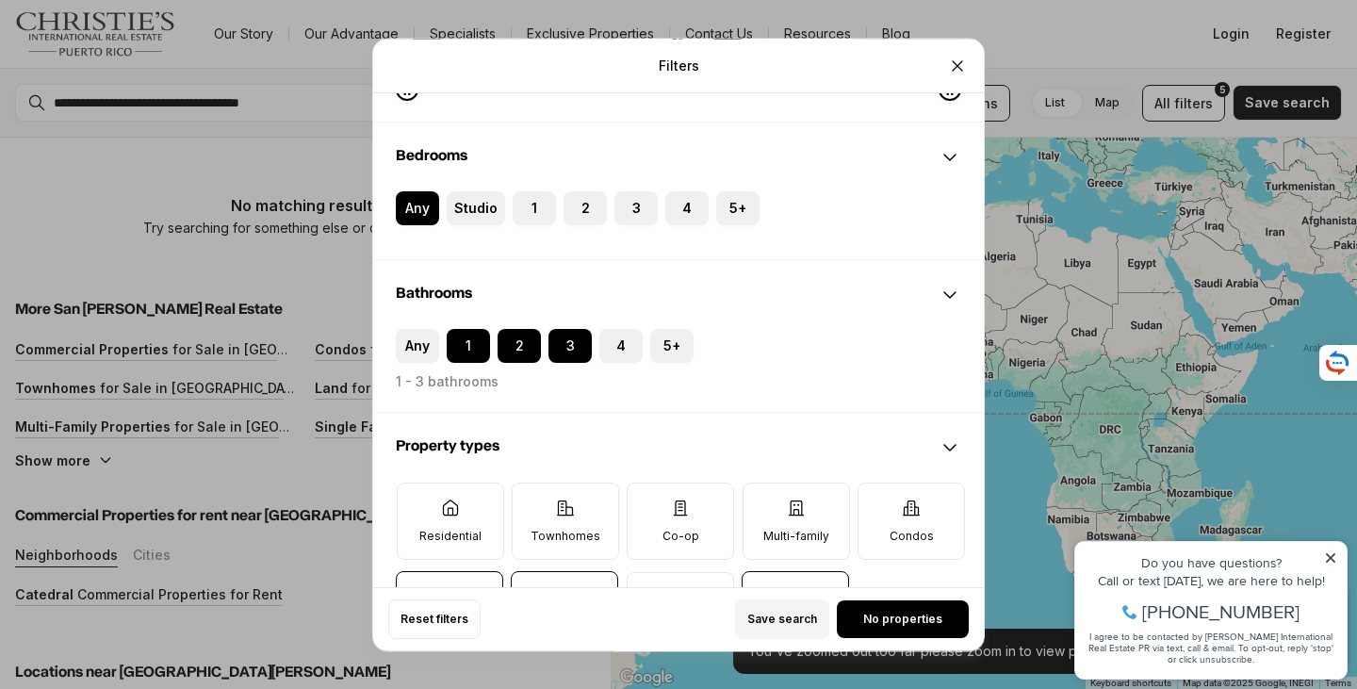
click at [394, 344] on div "Any 1 2 3 4 5+ 1 - 3 bathrooms" at bounding box center [678, 359] width 611 height 60
click at [411, 346] on button "Any" at bounding box center [405, 338] width 19 height 19
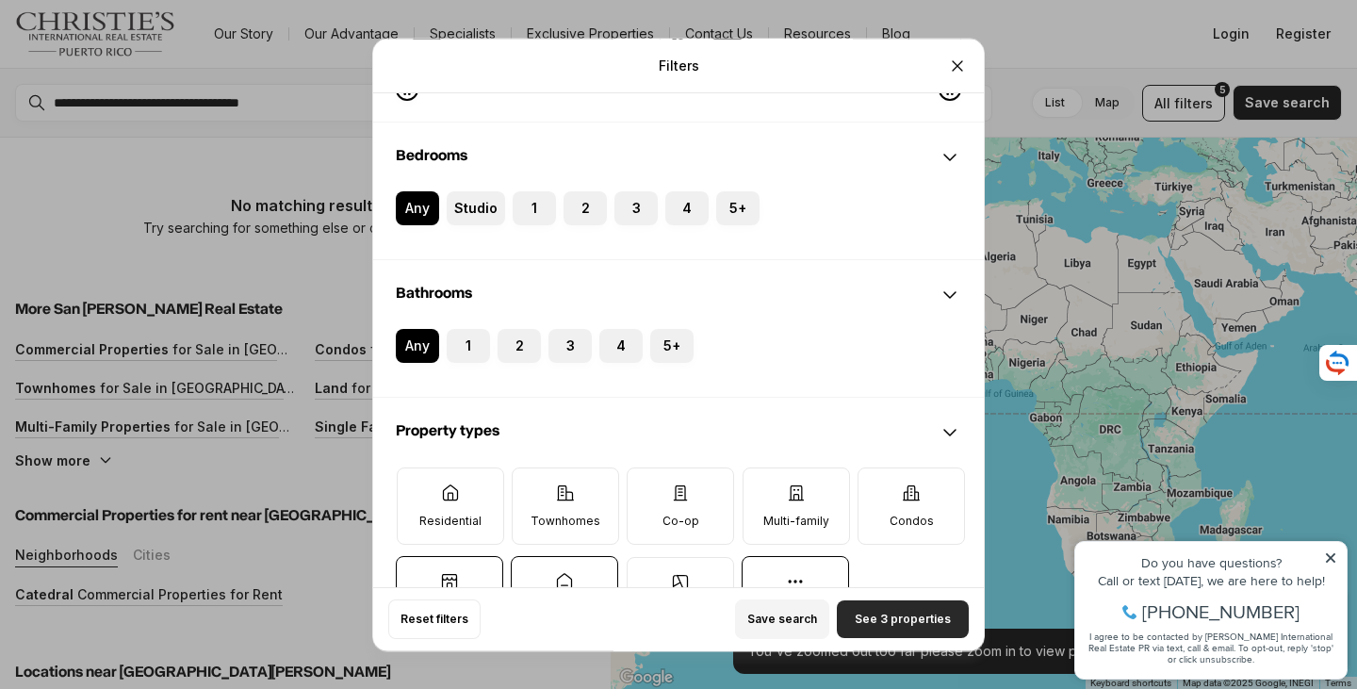
click at [881, 621] on span "See 3 properties" at bounding box center [903, 619] width 96 height 15
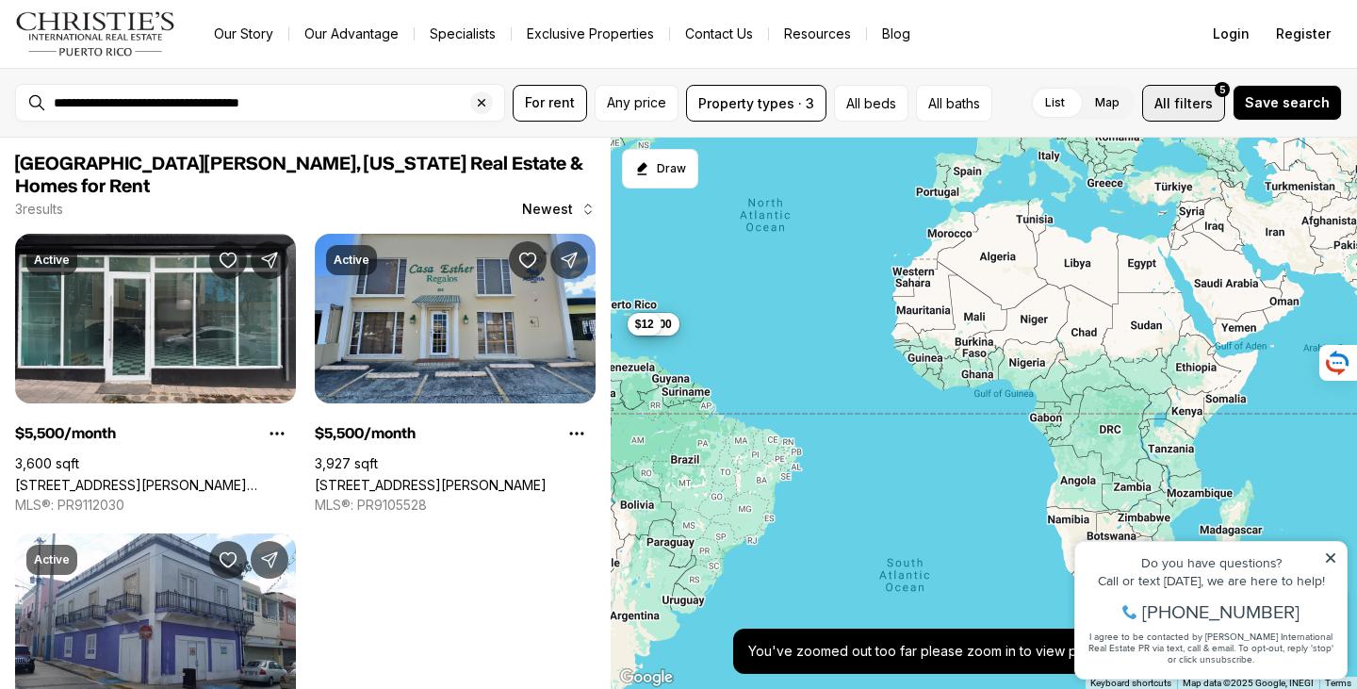
click at [1180, 112] on span "All filters 5" at bounding box center [1184, 103] width 58 height 20
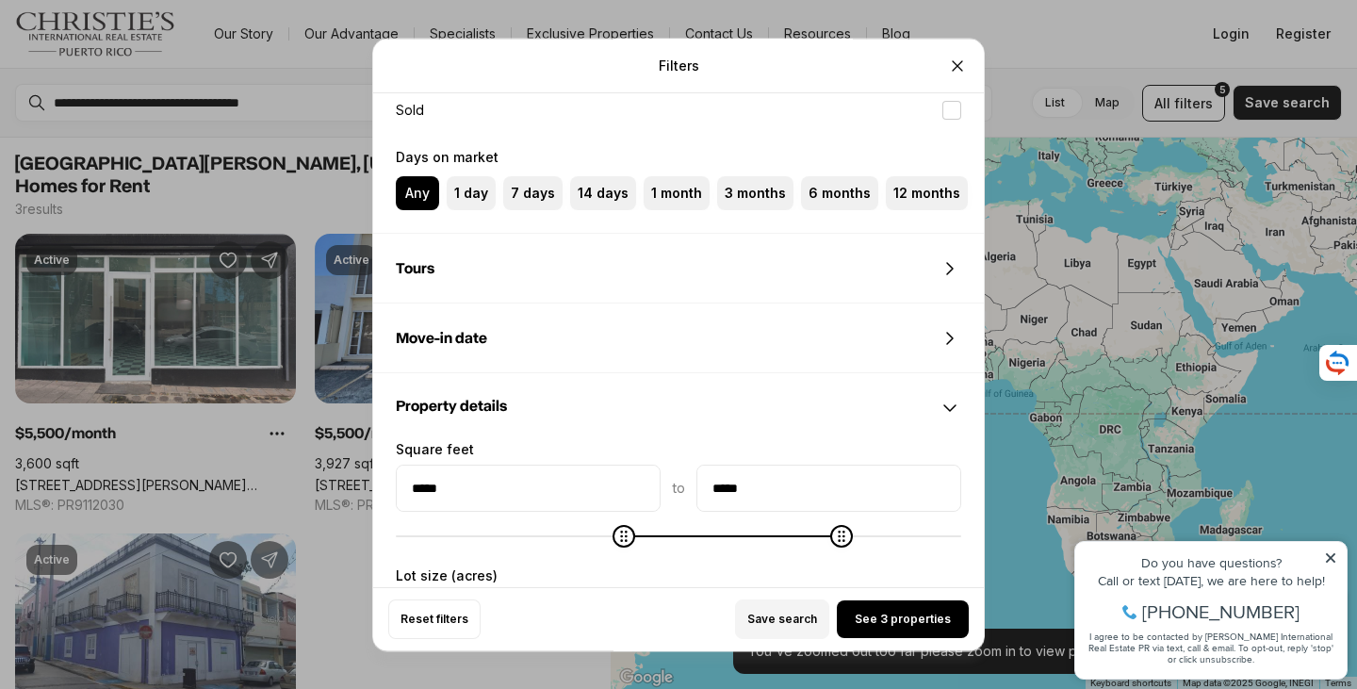
scroll to position [1225, 0]
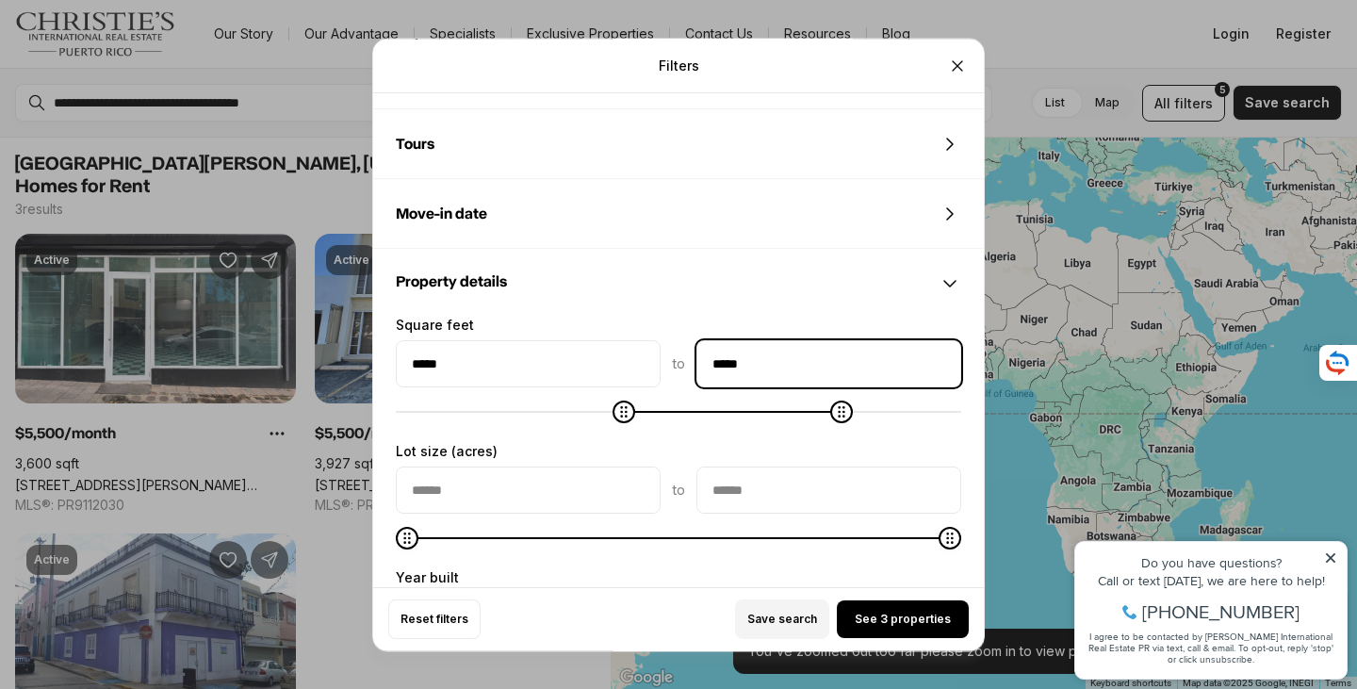
drag, startPoint x: 781, startPoint y: 360, endPoint x: 700, endPoint y: 364, distance: 80.2
click at [700, 364] on input "*****" at bounding box center [829, 363] width 263 height 45
type input "******"
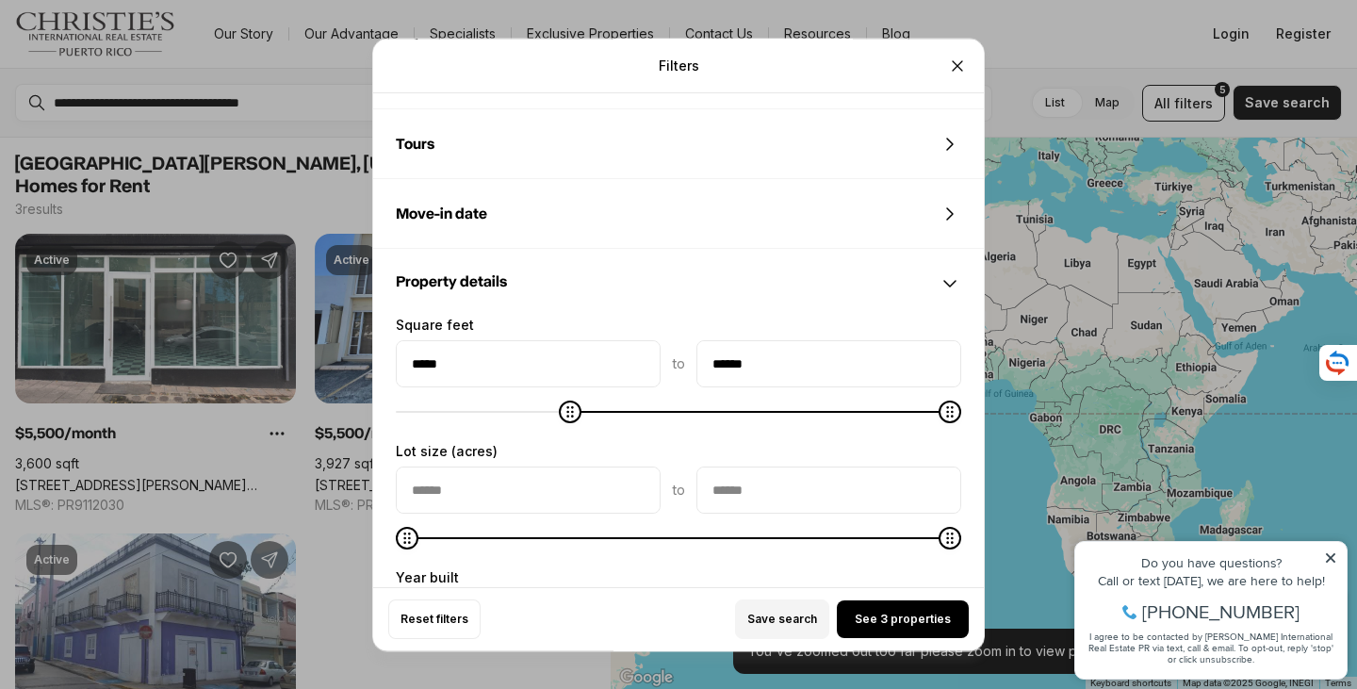
click at [691, 300] on div "Property details" at bounding box center [678, 284] width 611 height 68
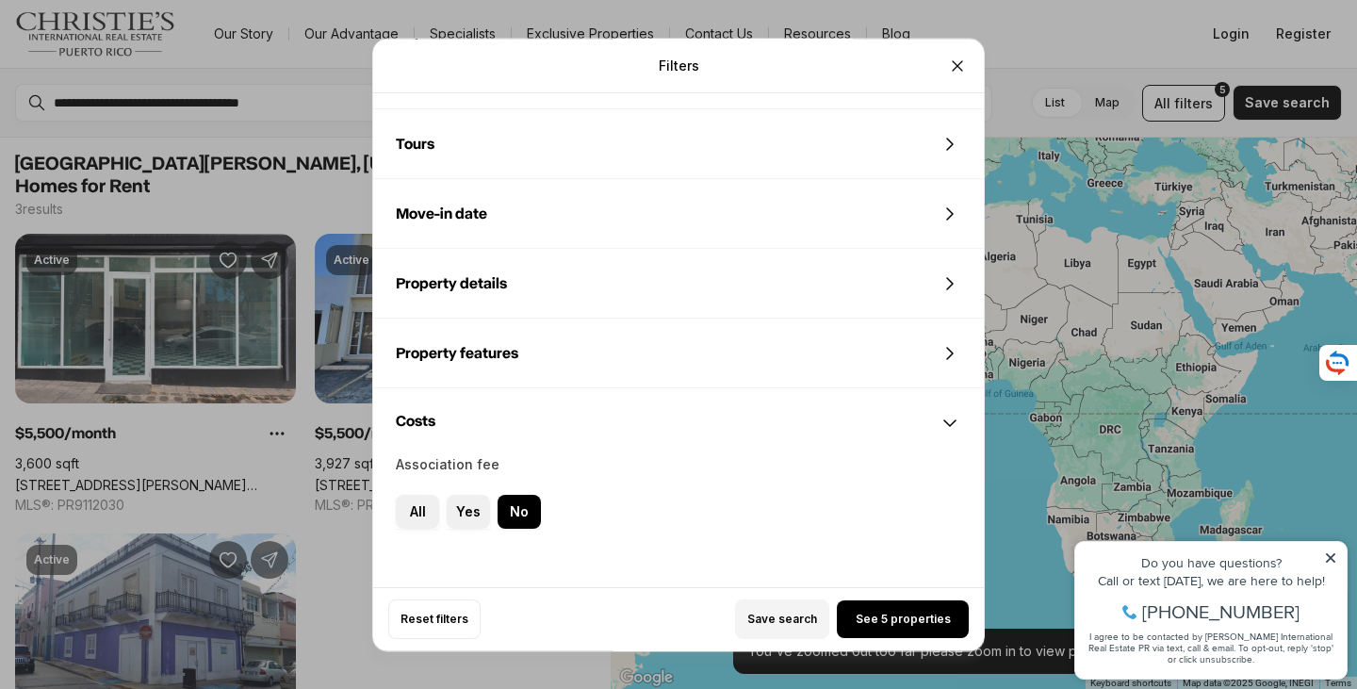
click at [691, 300] on div "Property details" at bounding box center [678, 284] width 611 height 68
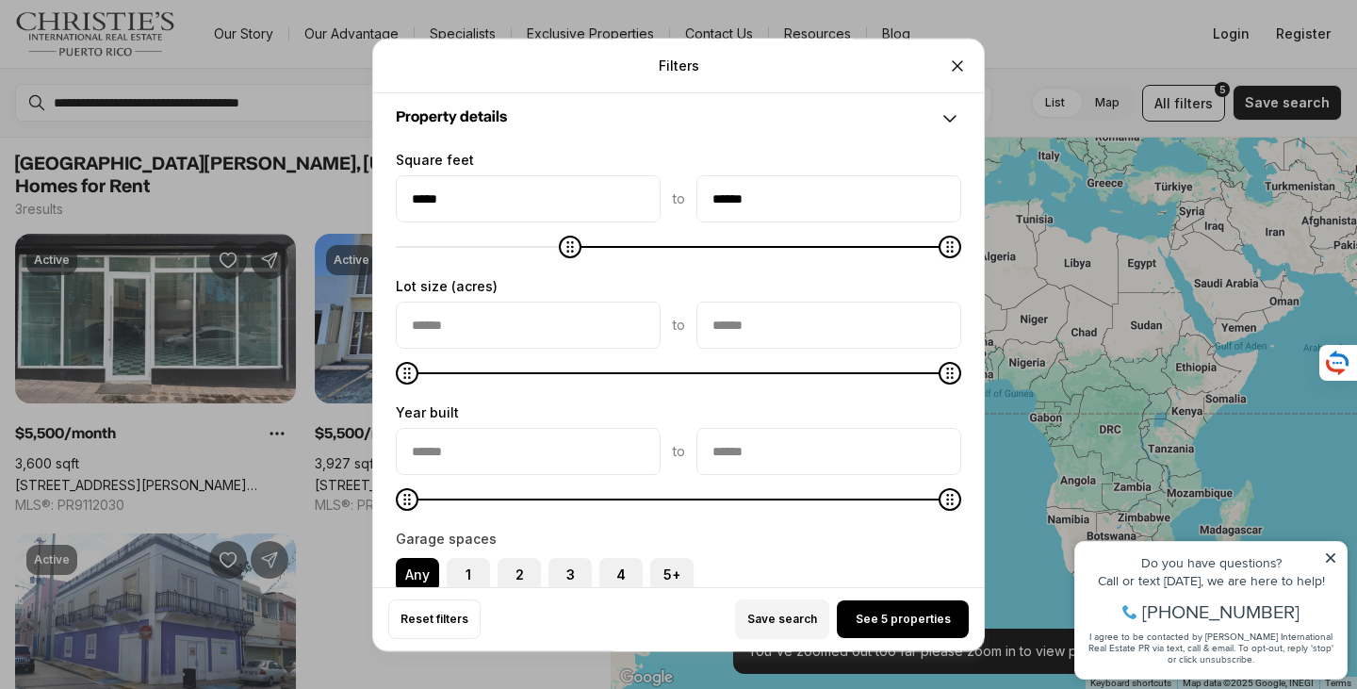
scroll to position [1666, 0]
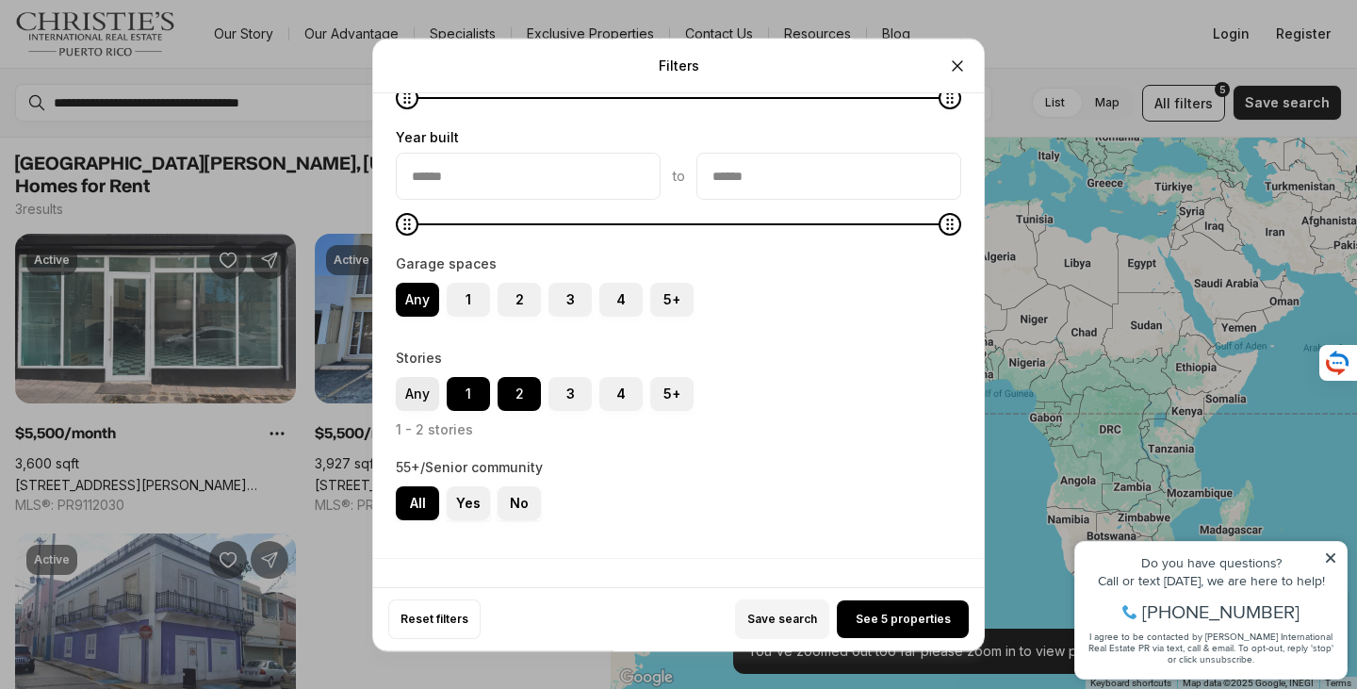
click at [417, 395] on label "Any" at bounding box center [417, 394] width 43 height 34
click at [415, 395] on button "Any" at bounding box center [405, 386] width 19 height 19
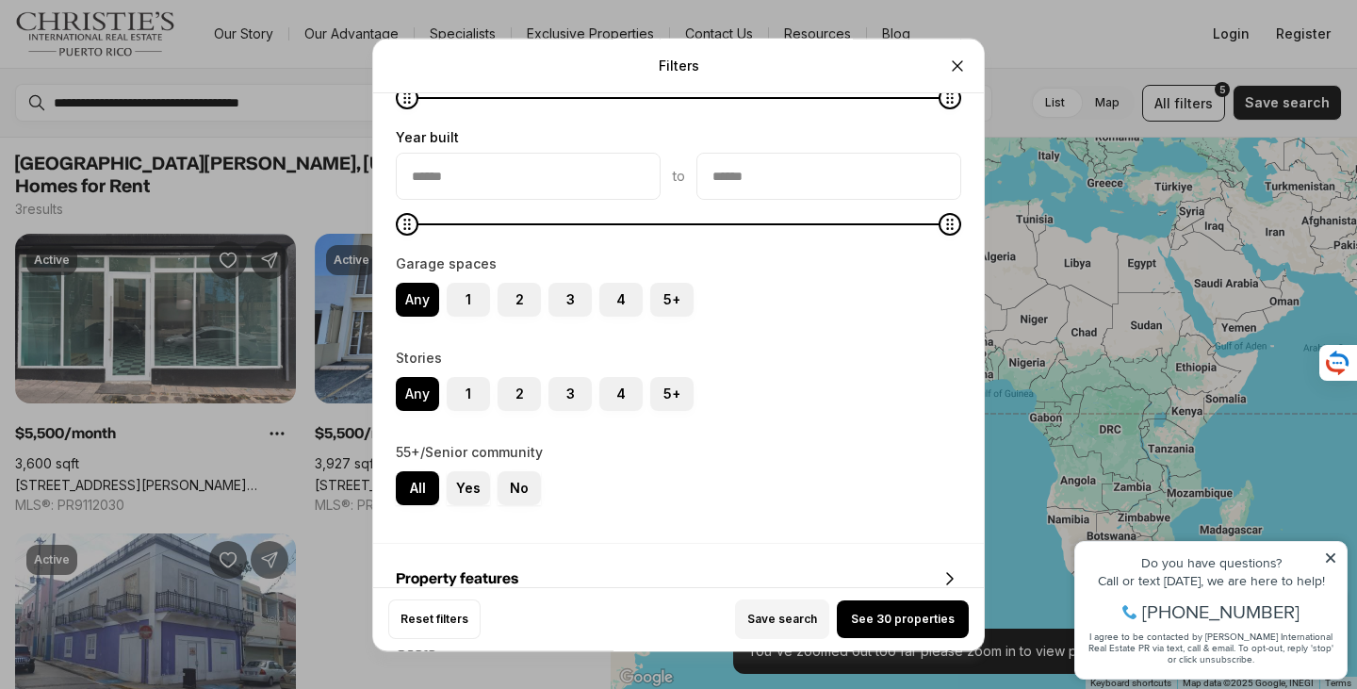
scroll to position [1854, 0]
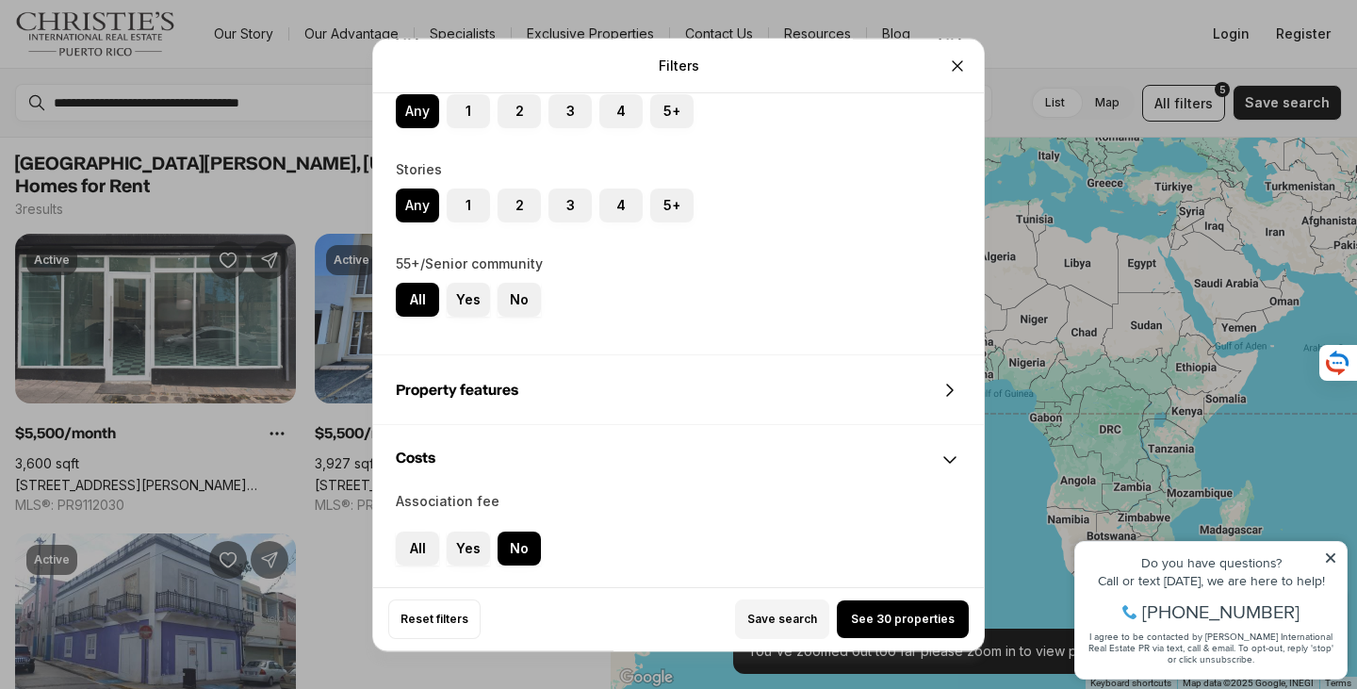
click at [815, 390] on div "Property features" at bounding box center [678, 390] width 611 height 68
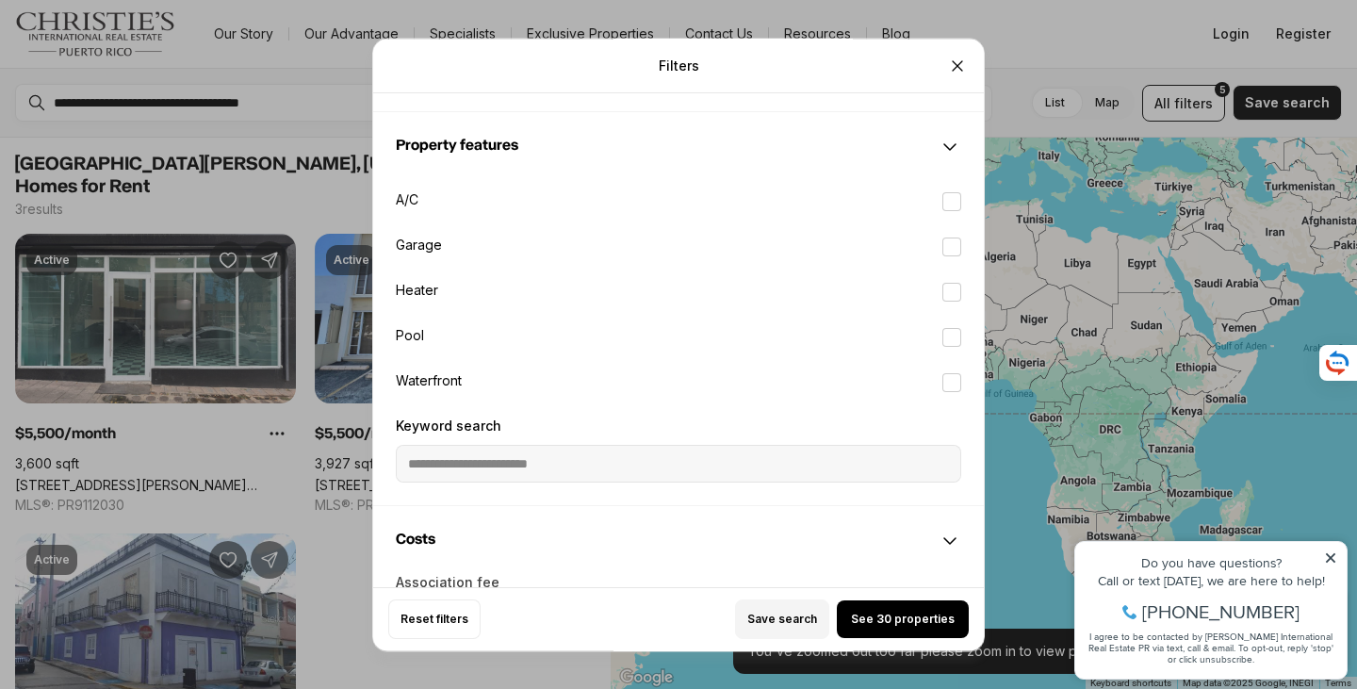
scroll to position [2118, 0]
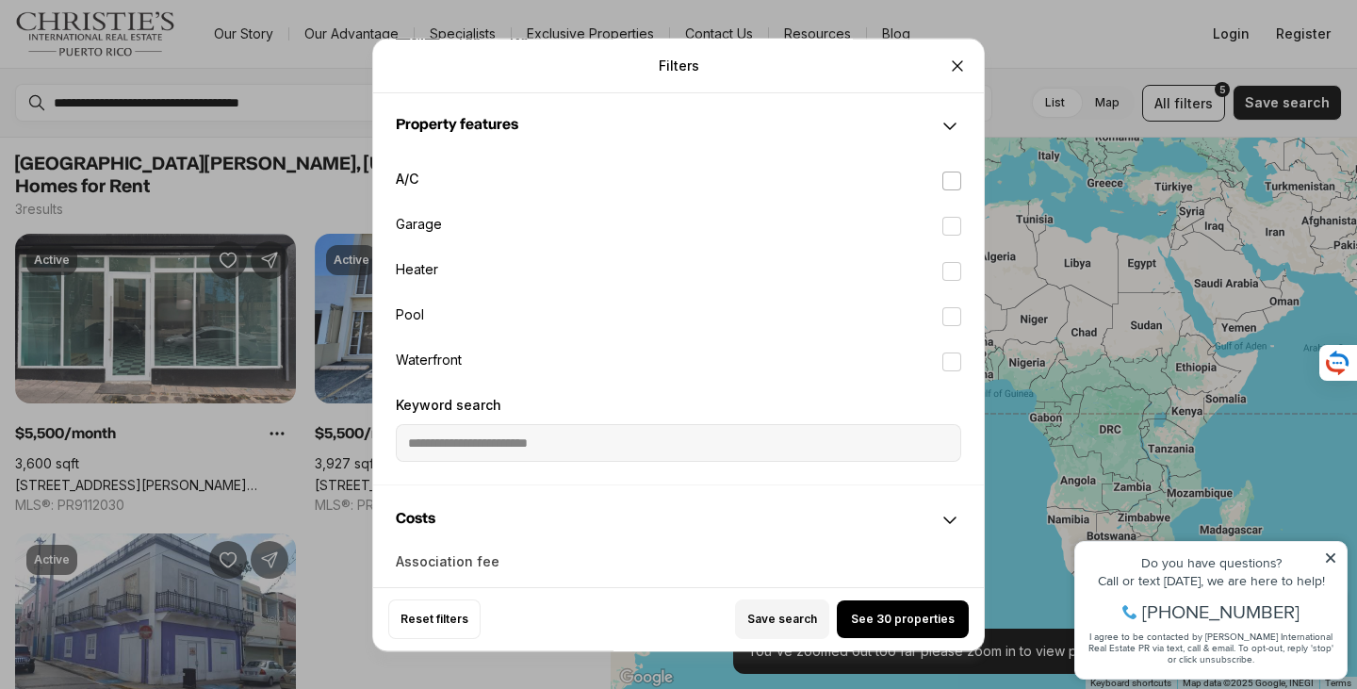
click at [742, 180] on label "A/C" at bounding box center [679, 180] width 596 height 41
click at [943, 180] on button "A/C" at bounding box center [952, 181] width 19 height 19
click at [742, 180] on label "A/C" at bounding box center [679, 180] width 596 height 41
click at [943, 180] on button "A/C" at bounding box center [952, 181] width 19 height 19
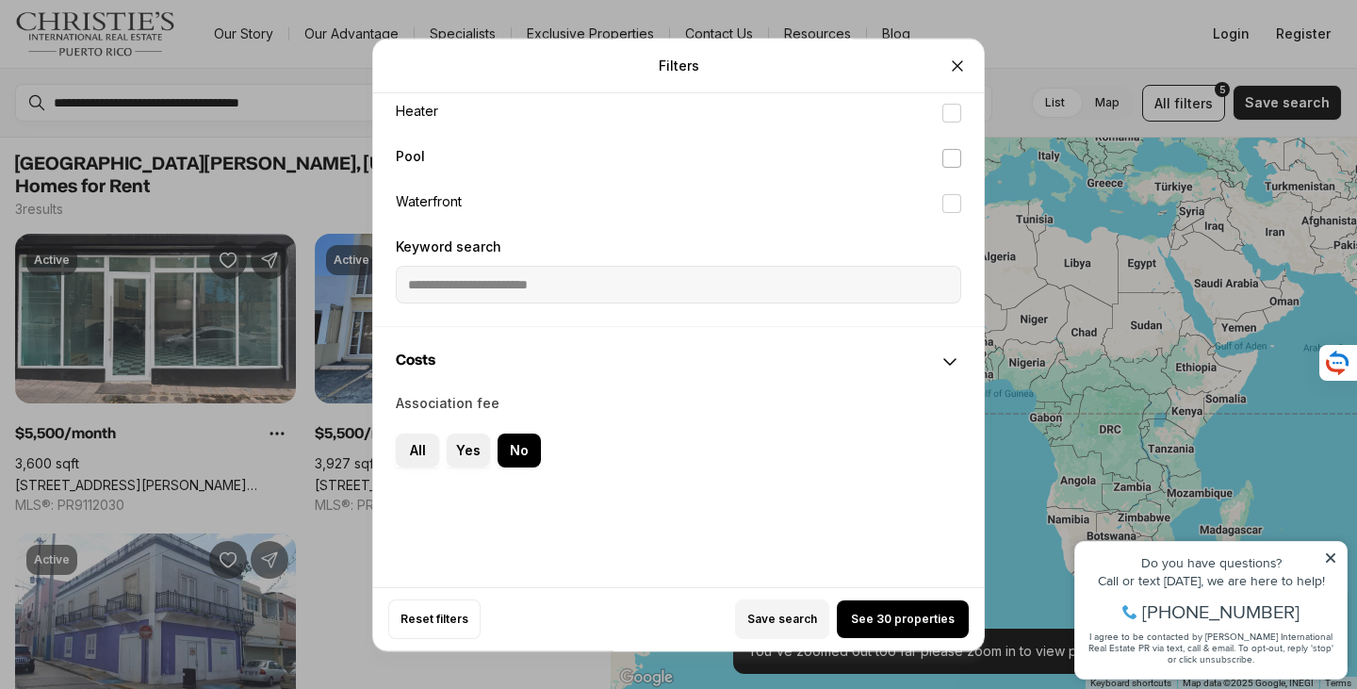
scroll to position [2311, 0]
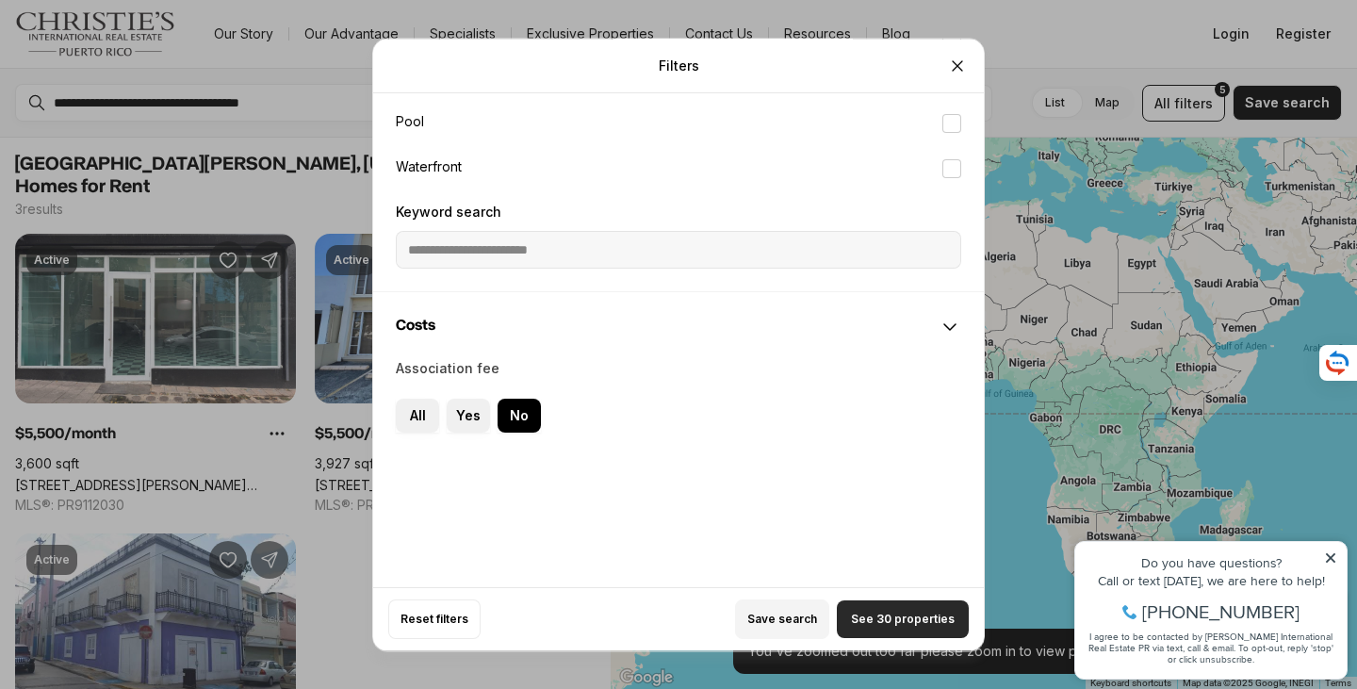
click at [905, 618] on span "See 30 properties" at bounding box center [903, 619] width 104 height 15
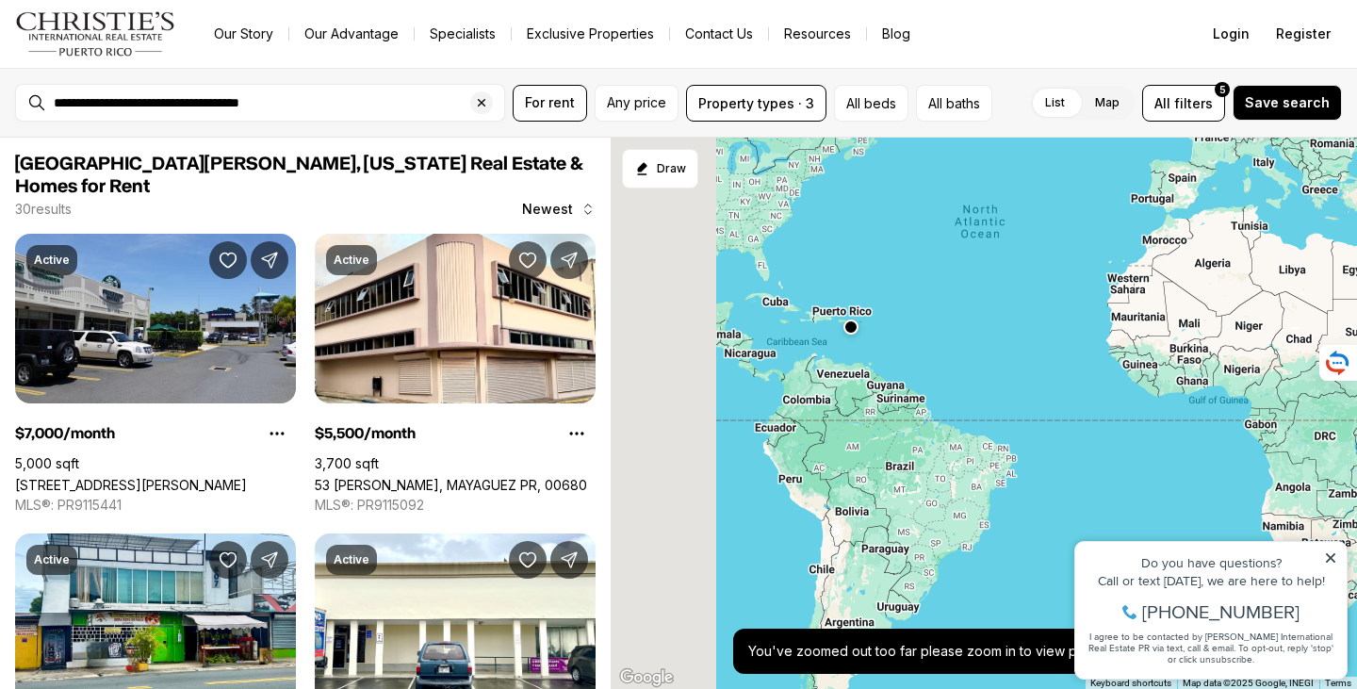
drag, startPoint x: 734, startPoint y: 334, endPoint x: 1094, endPoint y: 338, distance: 359.2
click at [1094, 337] on div at bounding box center [984, 414] width 747 height 552
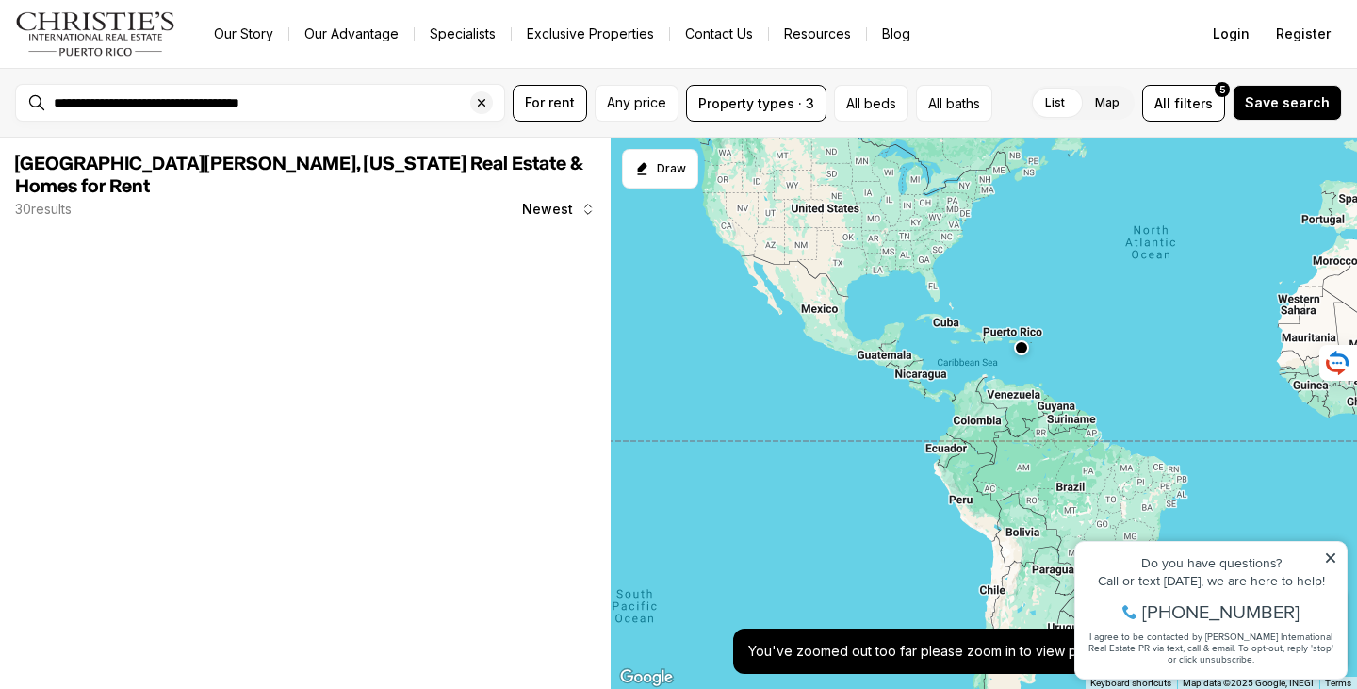
drag, startPoint x: 1158, startPoint y: 360, endPoint x: 1046, endPoint y: 393, distance: 116.0
click at [1046, 394] on div at bounding box center [984, 414] width 747 height 552
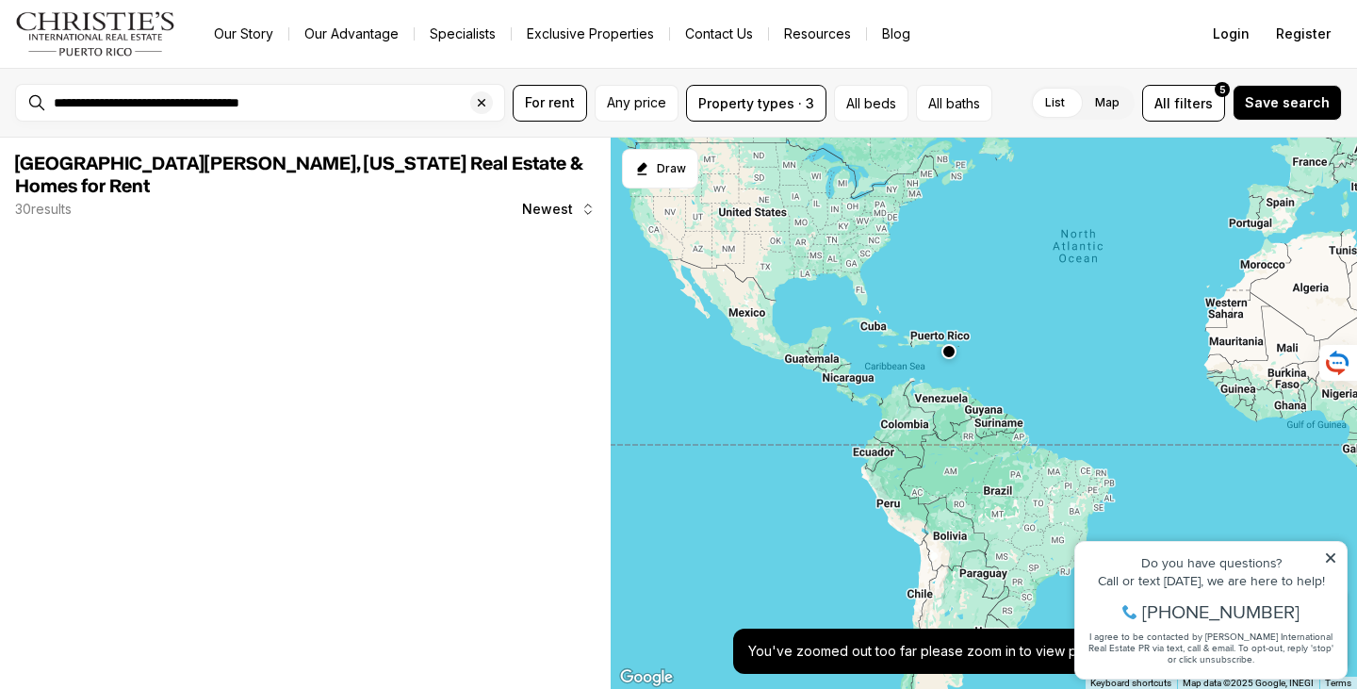
click at [1006, 344] on div at bounding box center [984, 414] width 747 height 552
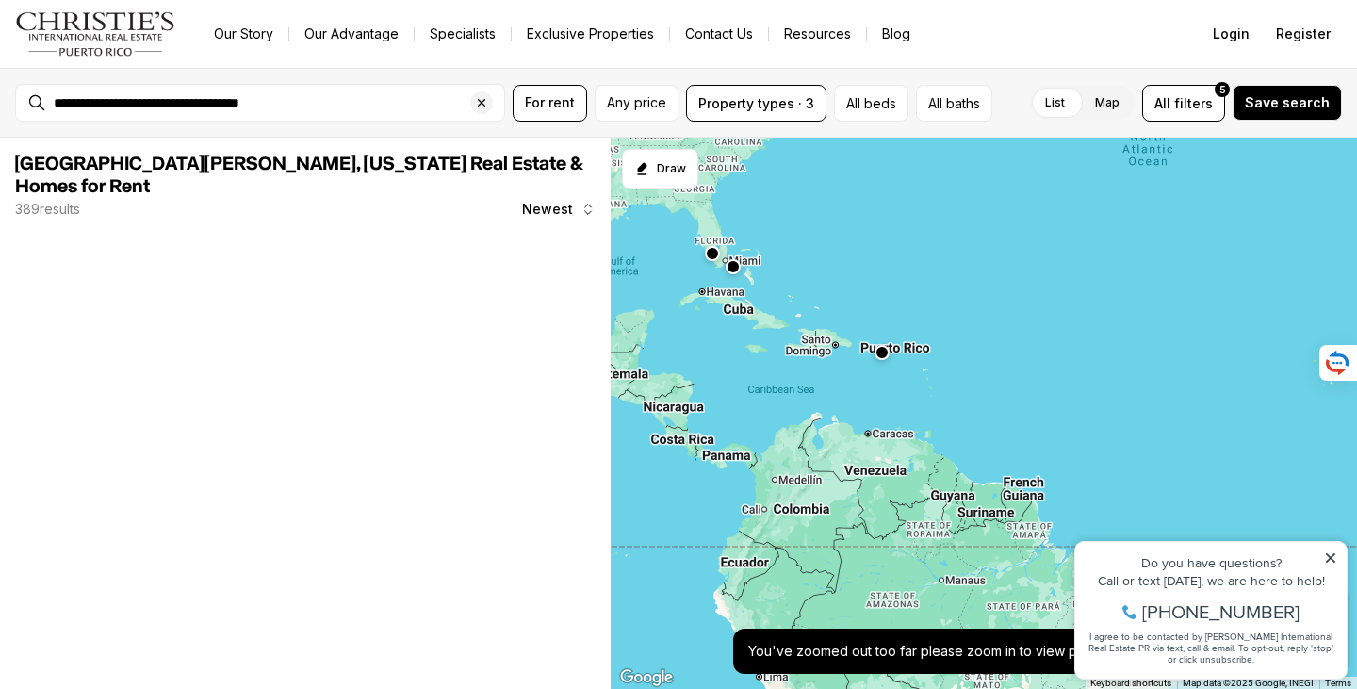
click at [889, 306] on div at bounding box center [984, 414] width 747 height 552
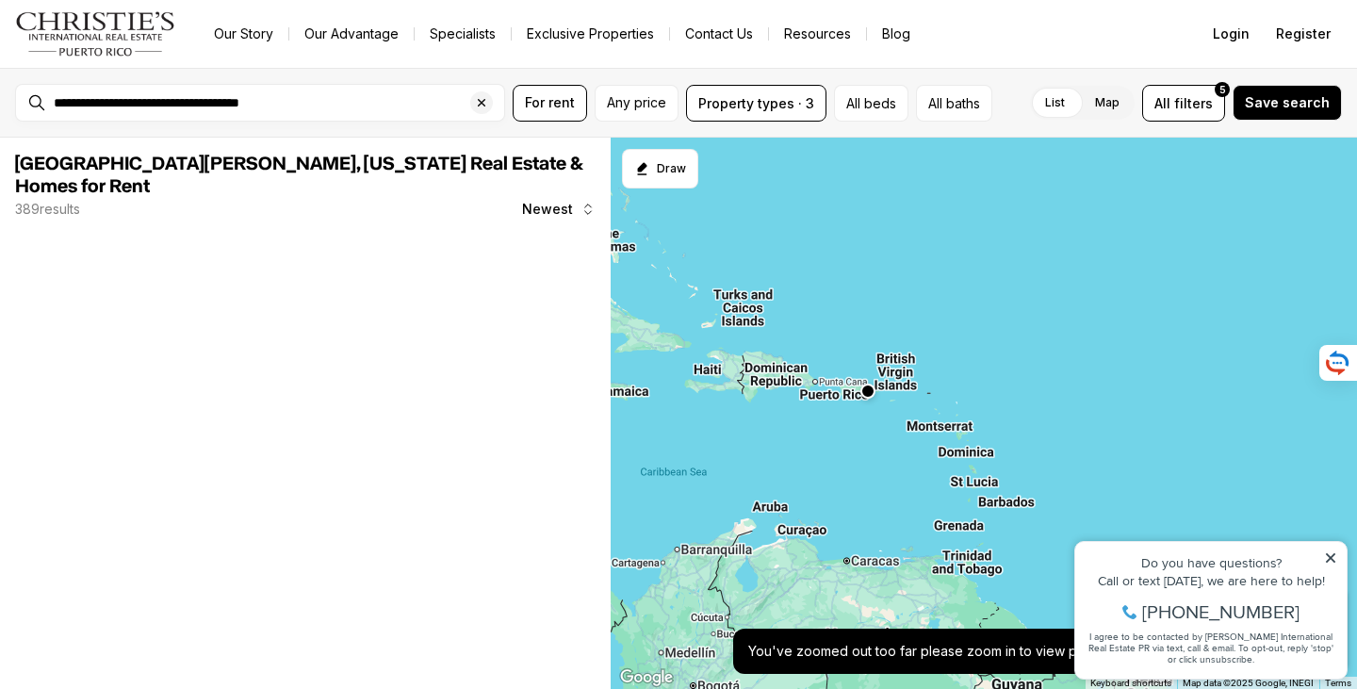
click at [859, 335] on div at bounding box center [984, 414] width 747 height 552
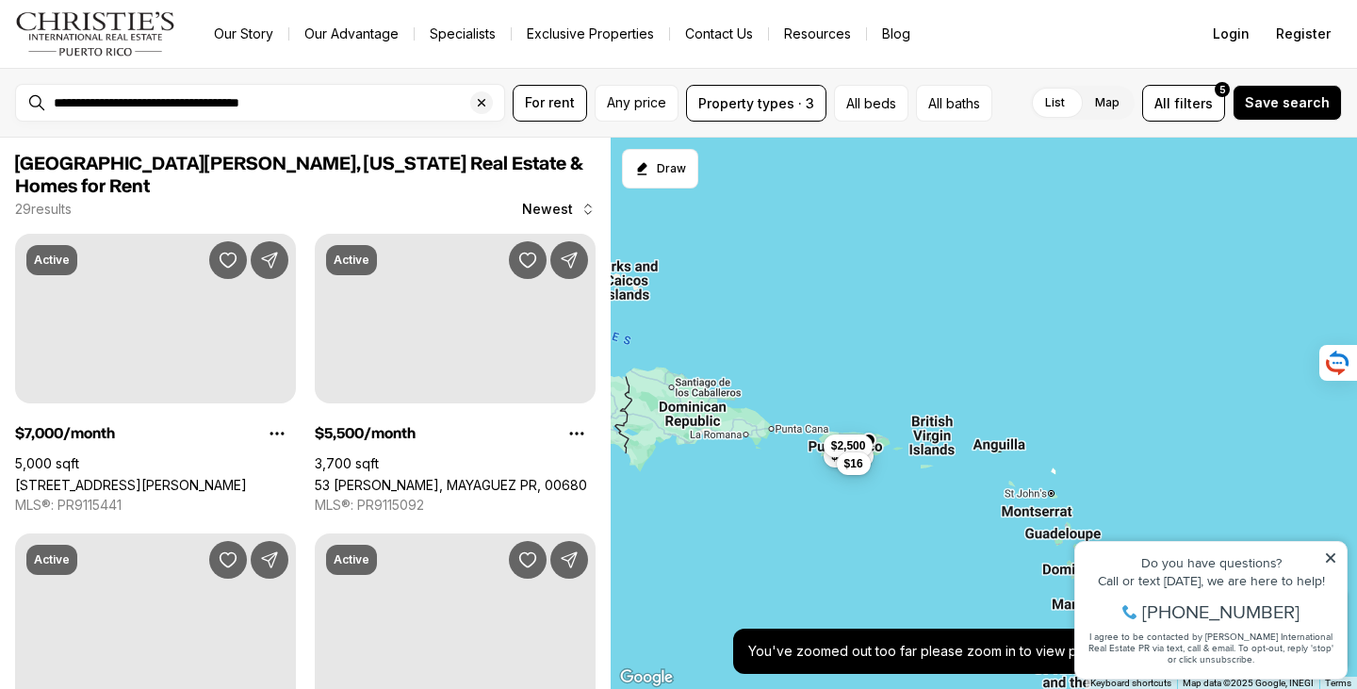
click at [874, 414] on div "$5,500 $2,500 $16" at bounding box center [984, 414] width 747 height 552
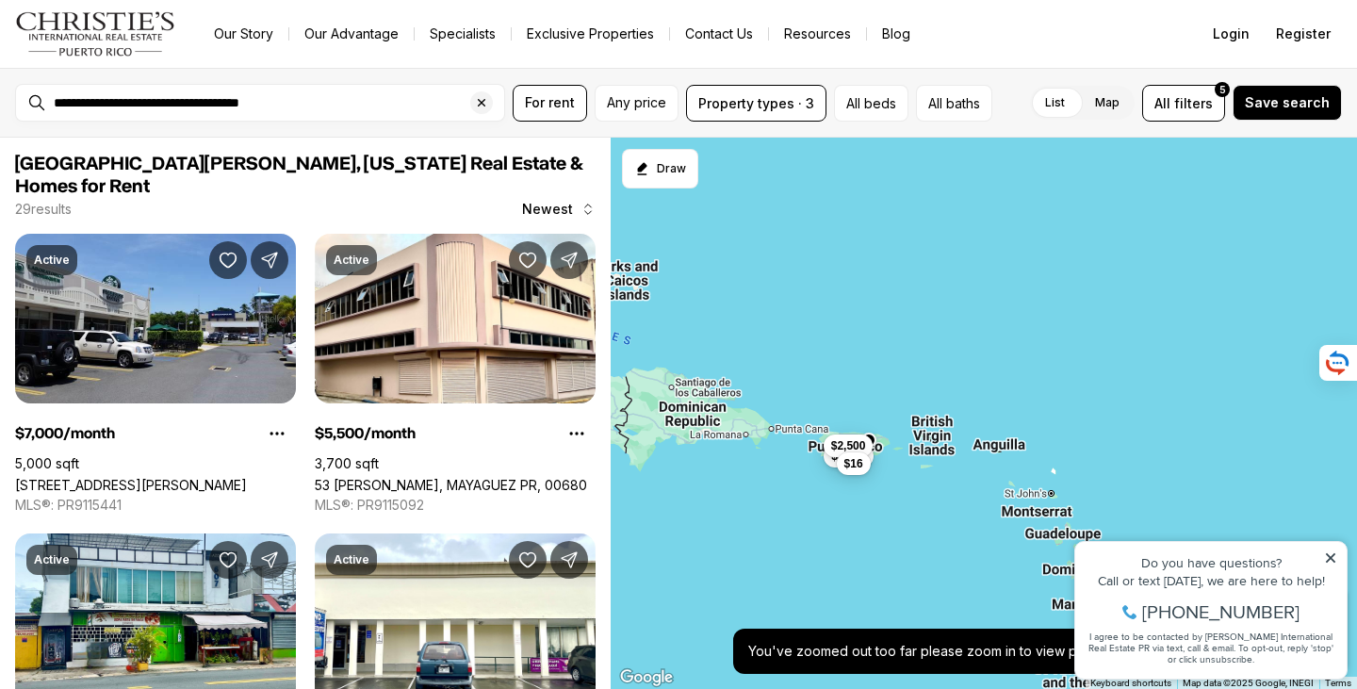
click at [874, 414] on div "$5,500 $2,500 $16" at bounding box center [984, 414] width 747 height 552
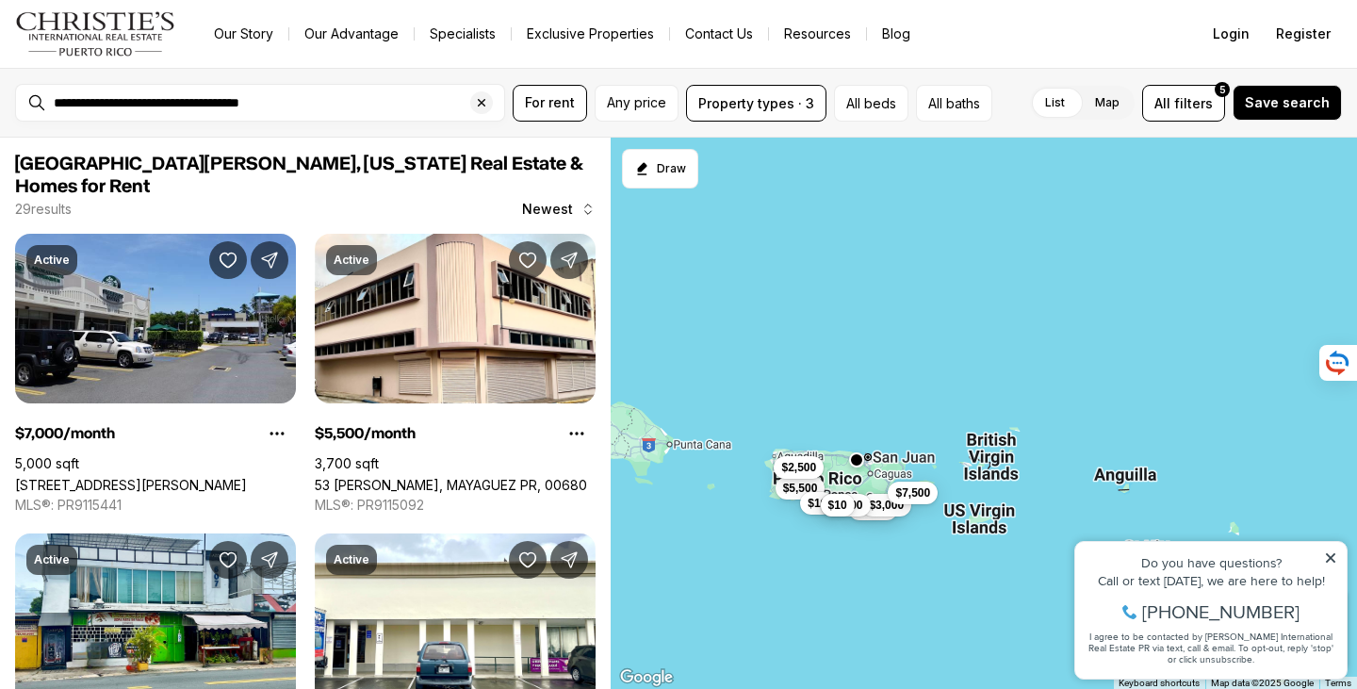
click at [876, 431] on div "$5,500 $2,500 $16 $9,250 $3,000 $1,700 $10 $7,500" at bounding box center [984, 414] width 747 height 552
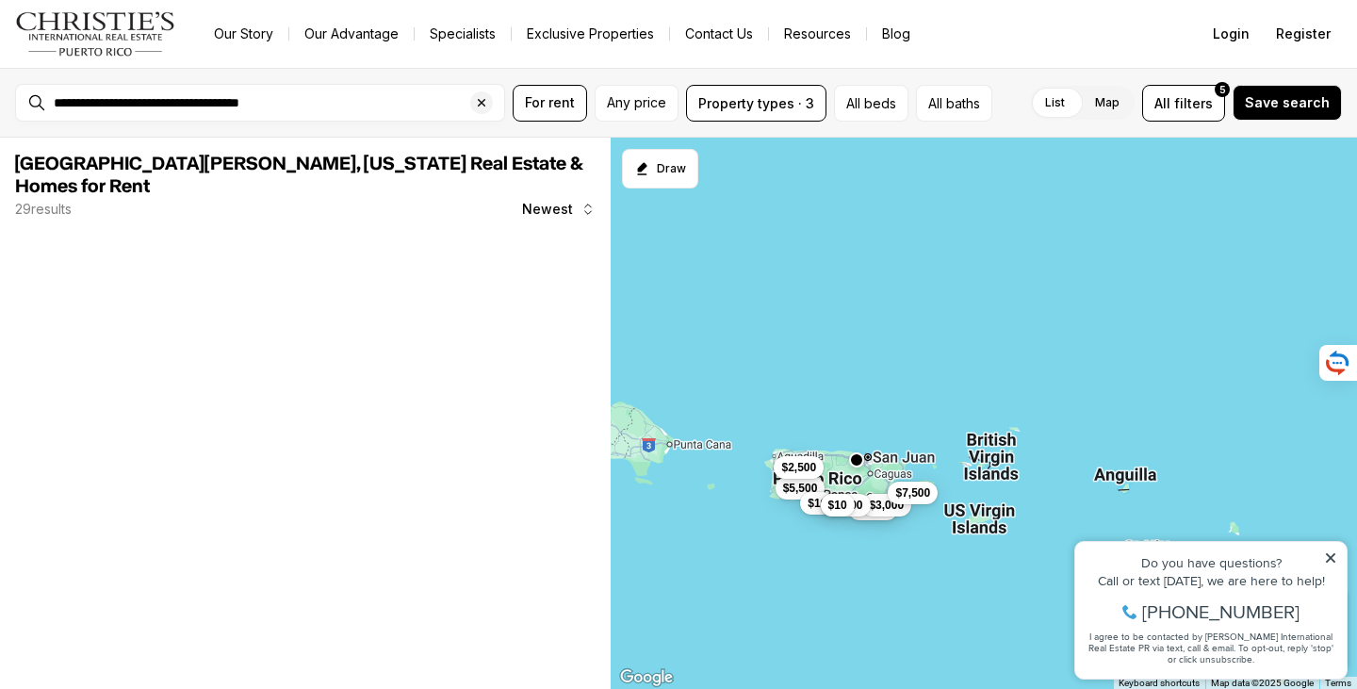
click at [876, 431] on div "$5,500 $2,500 $16 $9,250 $3,000 $1,700 $10 $7,500" at bounding box center [984, 414] width 747 height 552
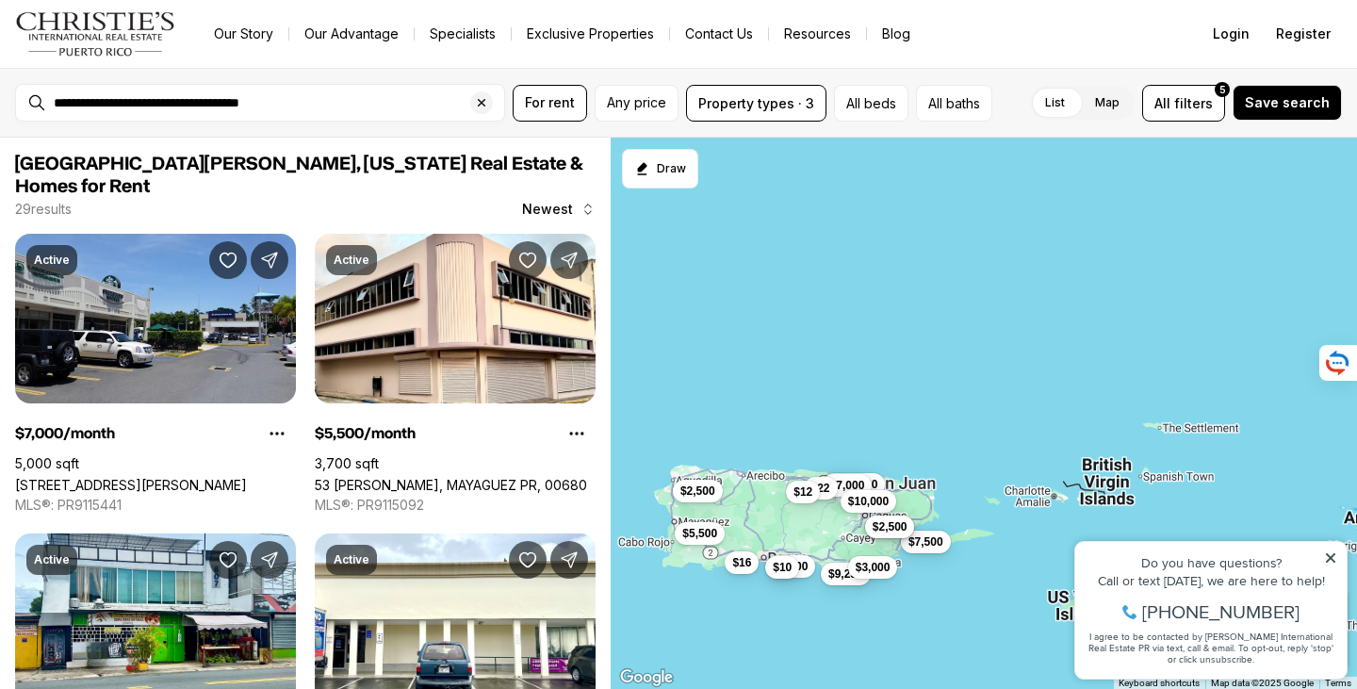
click at [833, 460] on div "$194,850 $5,500 $2,500 $16 $9,250 $3,000 $1,700 $10 $7,500 $7,000 $10,000 $22 $…" at bounding box center [984, 414] width 747 height 552
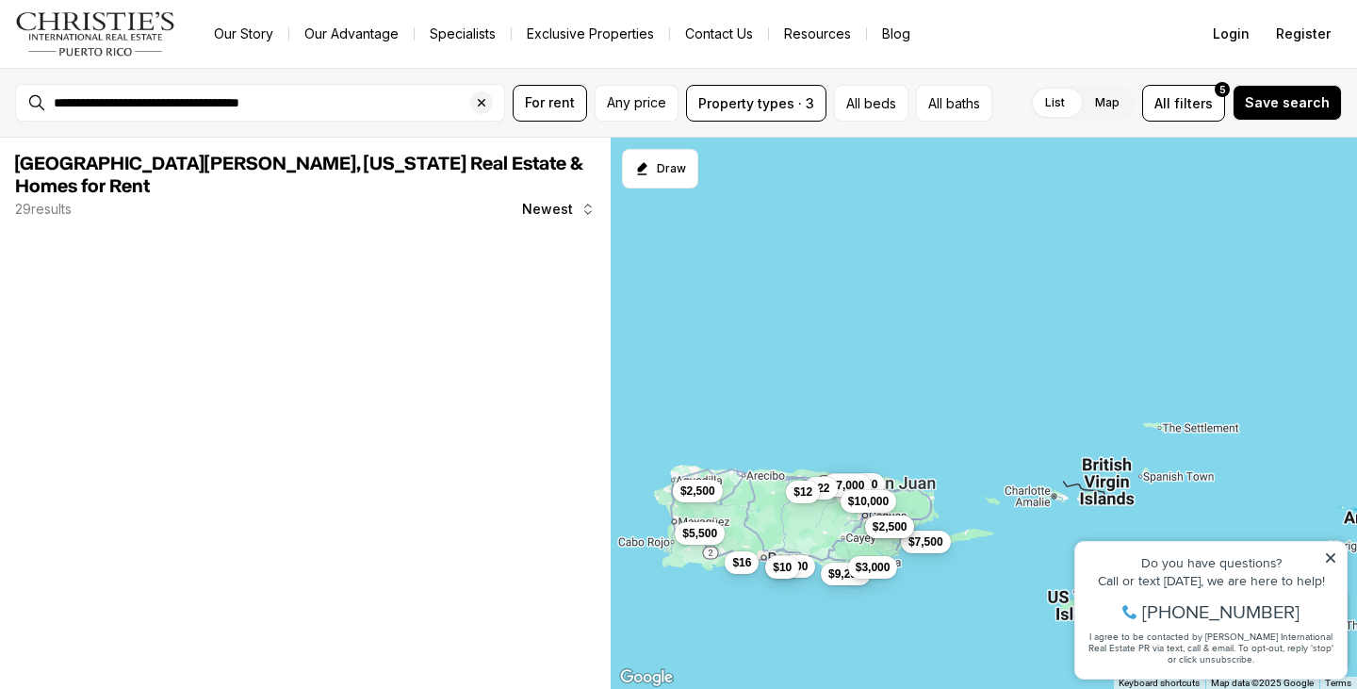
click at [833, 460] on div "$194,850 $5,500 $2,500 $16 $9,250 $3,000 $1,700 $10 $7,500 $7,000 $10,000 $22 $…" at bounding box center [984, 414] width 747 height 552
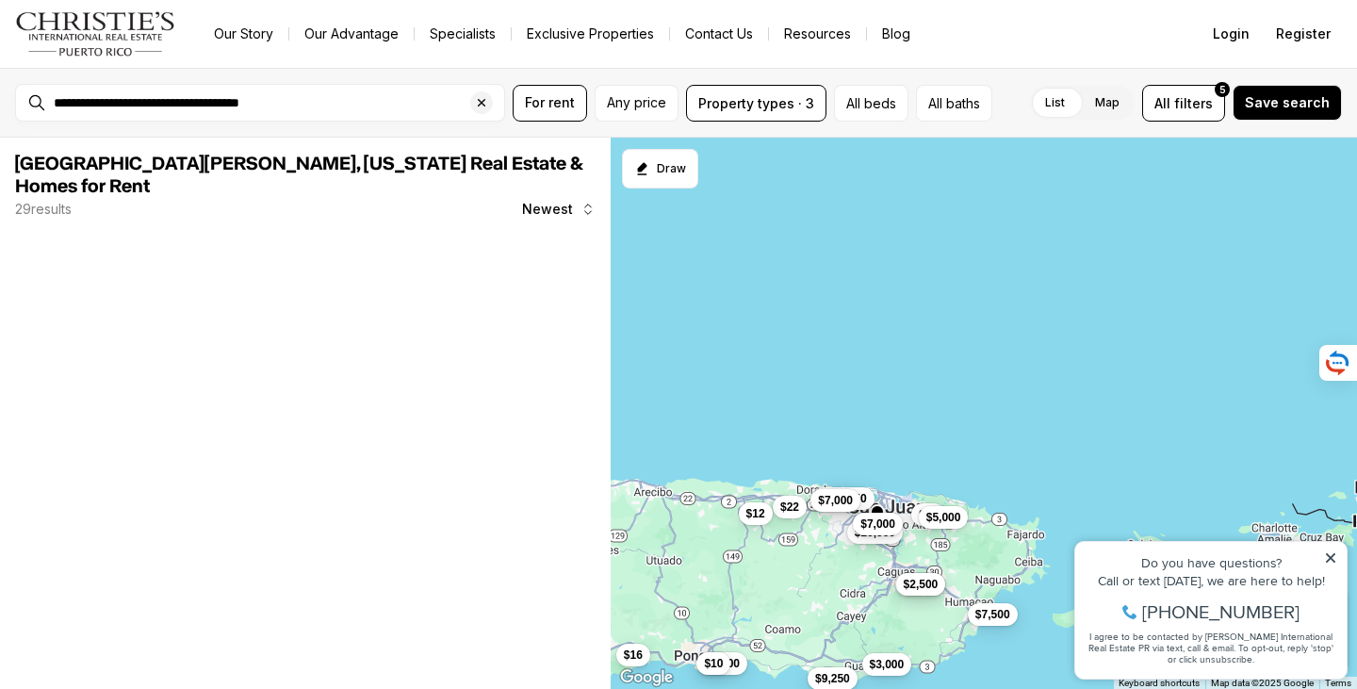
click at [833, 460] on div "$194,850 $16 $9,250 $3,000 $1,700 $10 $7,500 $7,000 $10,000 $22 $12 $2,500 $2,5…" at bounding box center [984, 414] width 747 height 552
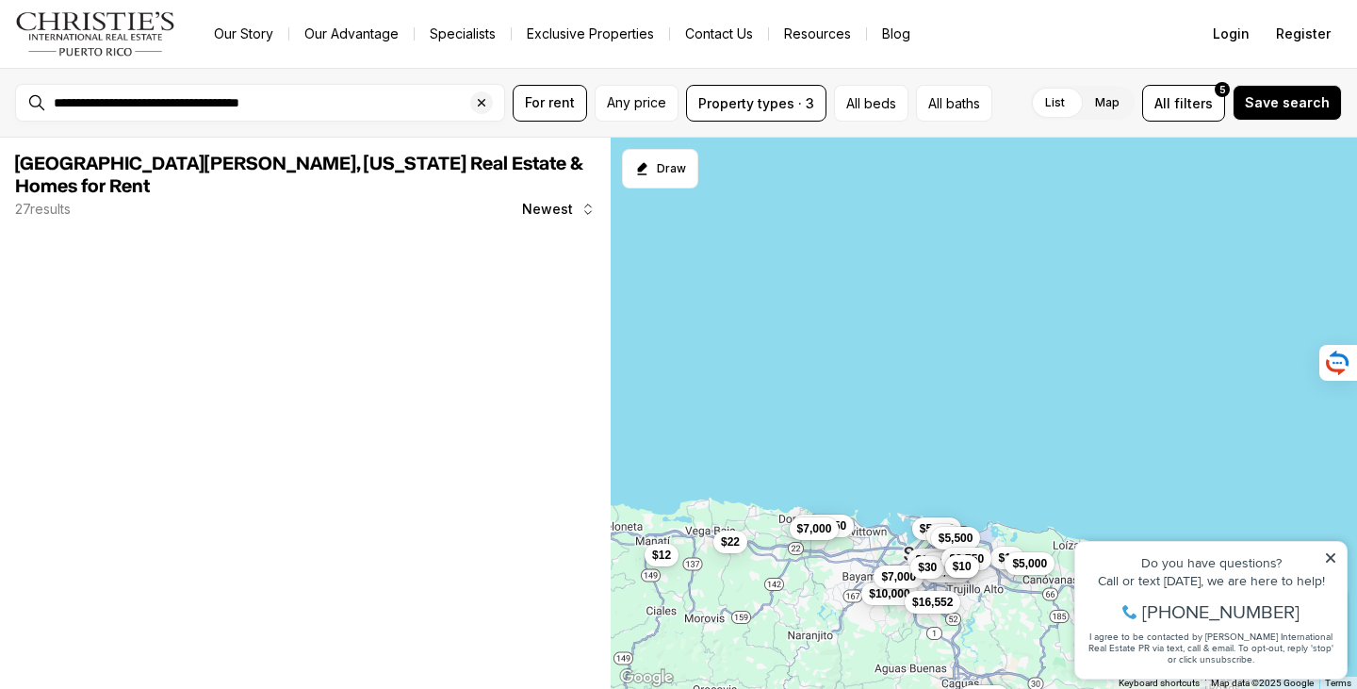
click at [896, 485] on div "$194,850 $7,000 $10,000 $22 $149,732 $12 $2,500 $2,500 $7,000 $18 $5,000 $2,000…" at bounding box center [984, 414] width 747 height 552
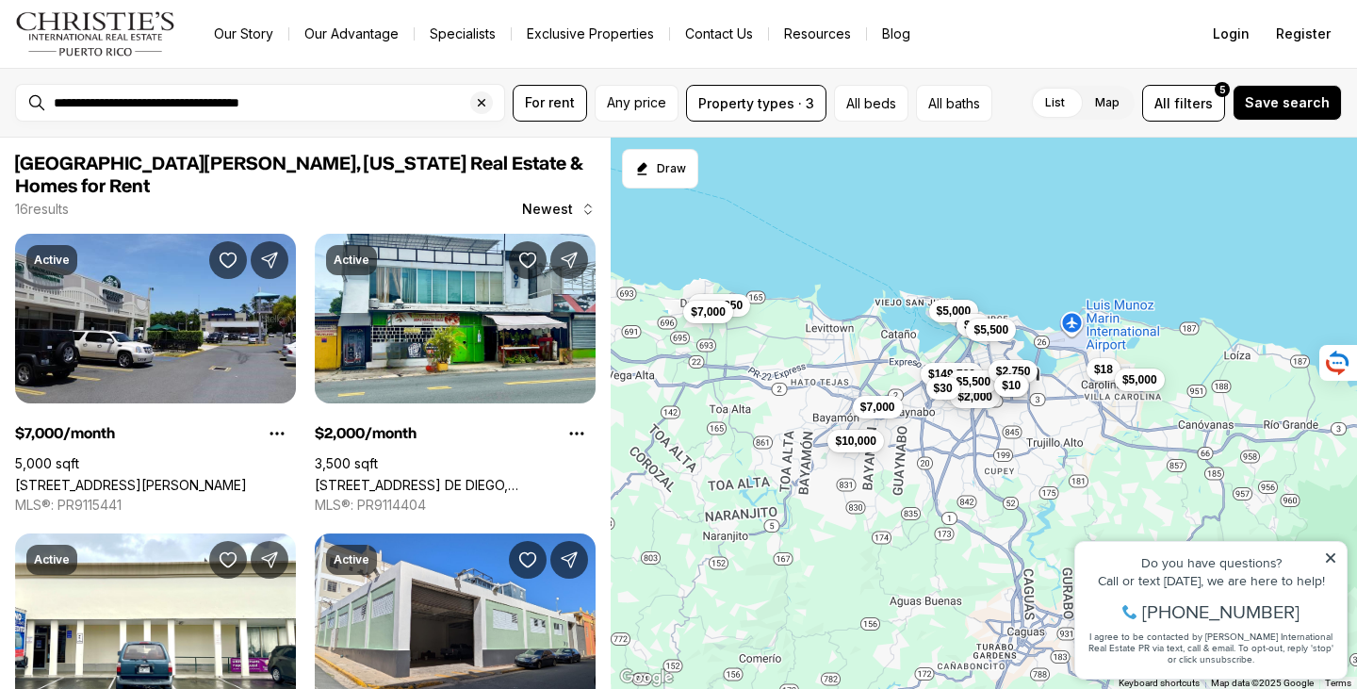
drag, startPoint x: 880, startPoint y: 381, endPoint x: 861, endPoint y: 278, distance: 104.5
click at [861, 278] on div "$194,850 $7,000 $10,000 $149,732 $7,000 $18 $5,000 $2,000 $5,500 $30 $5,000 $25…" at bounding box center [984, 414] width 747 height 552
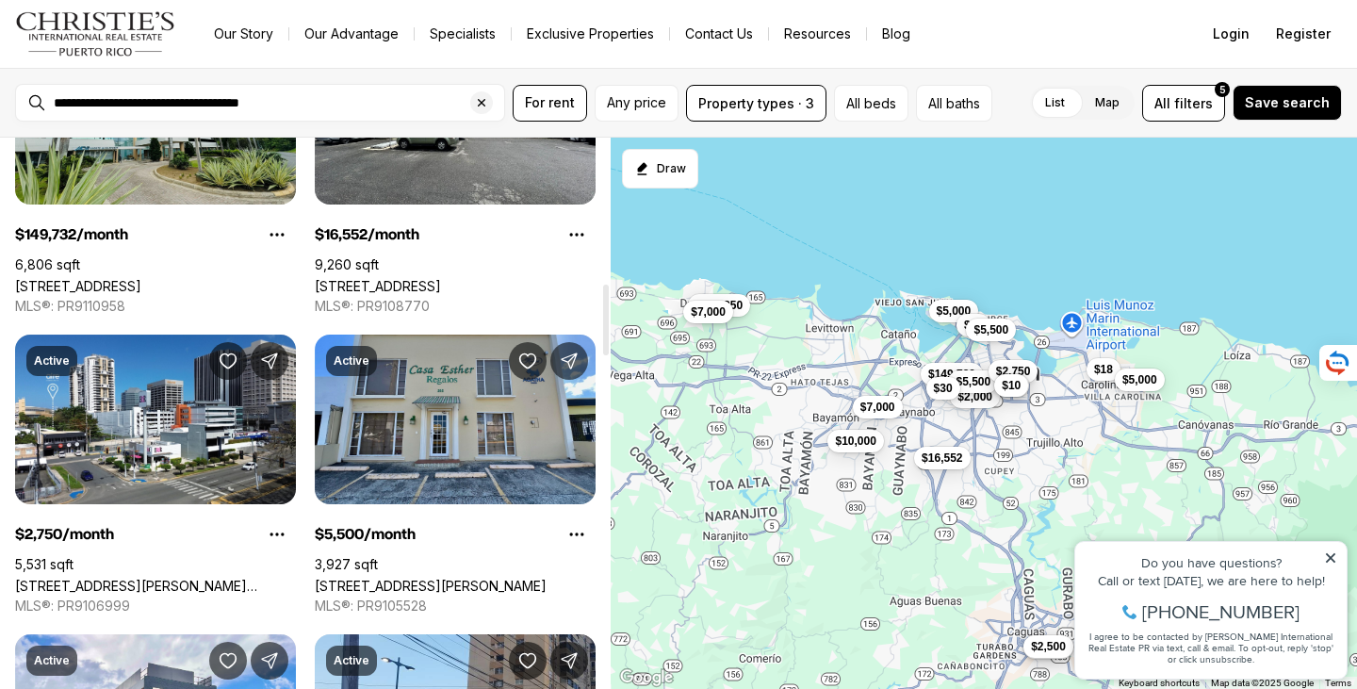
scroll to position [1131, 0]
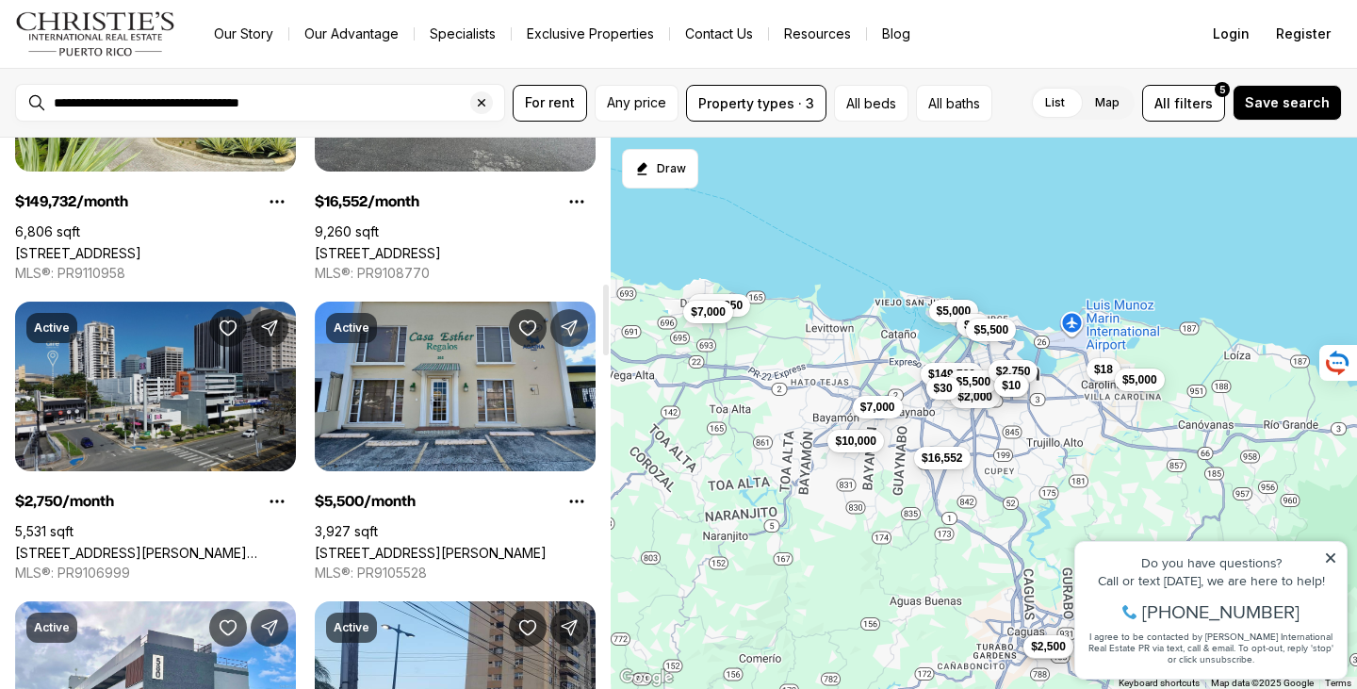
click at [148, 545] on link "[STREET_ADDRESS][PERSON_NAME][PERSON_NAME]" at bounding box center [155, 553] width 281 height 16
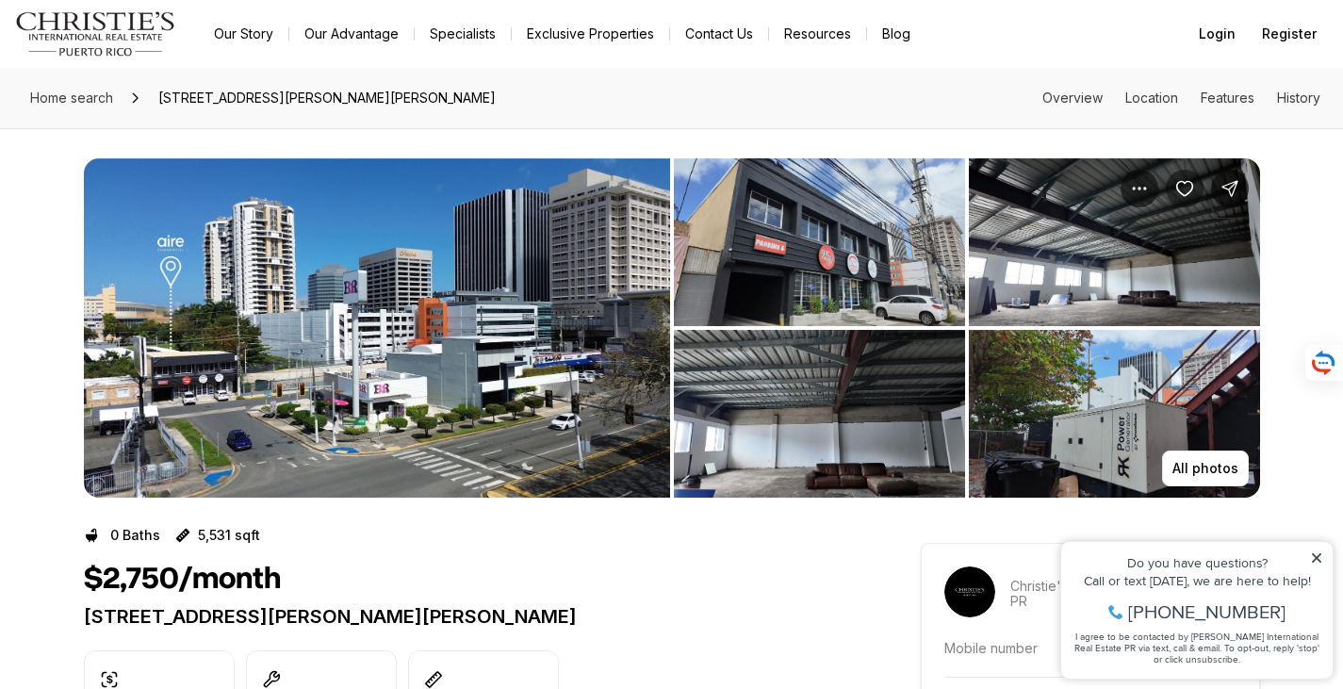
click at [1184, 185] on icon "Save Property: 133 CALLE O'NEILL" at bounding box center [1185, 188] width 19 height 19
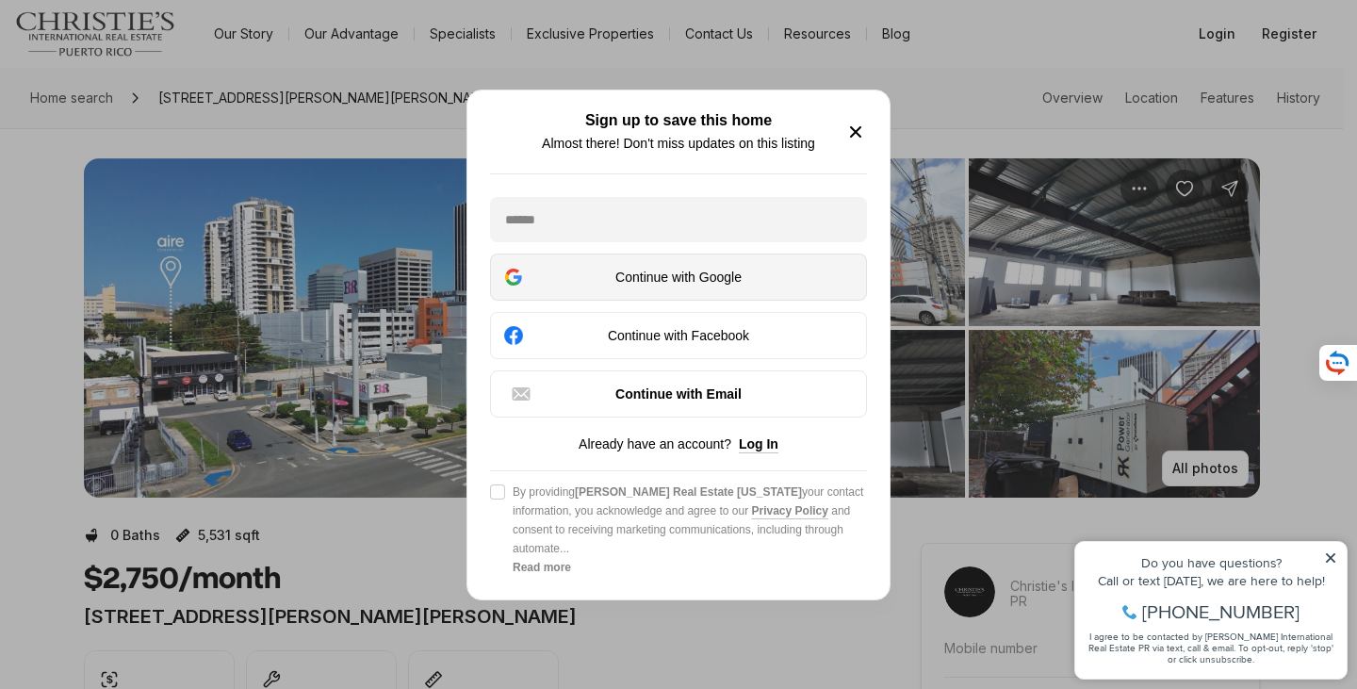
click at [670, 271] on div "Continue with Google" at bounding box center [678, 277] width 353 height 23
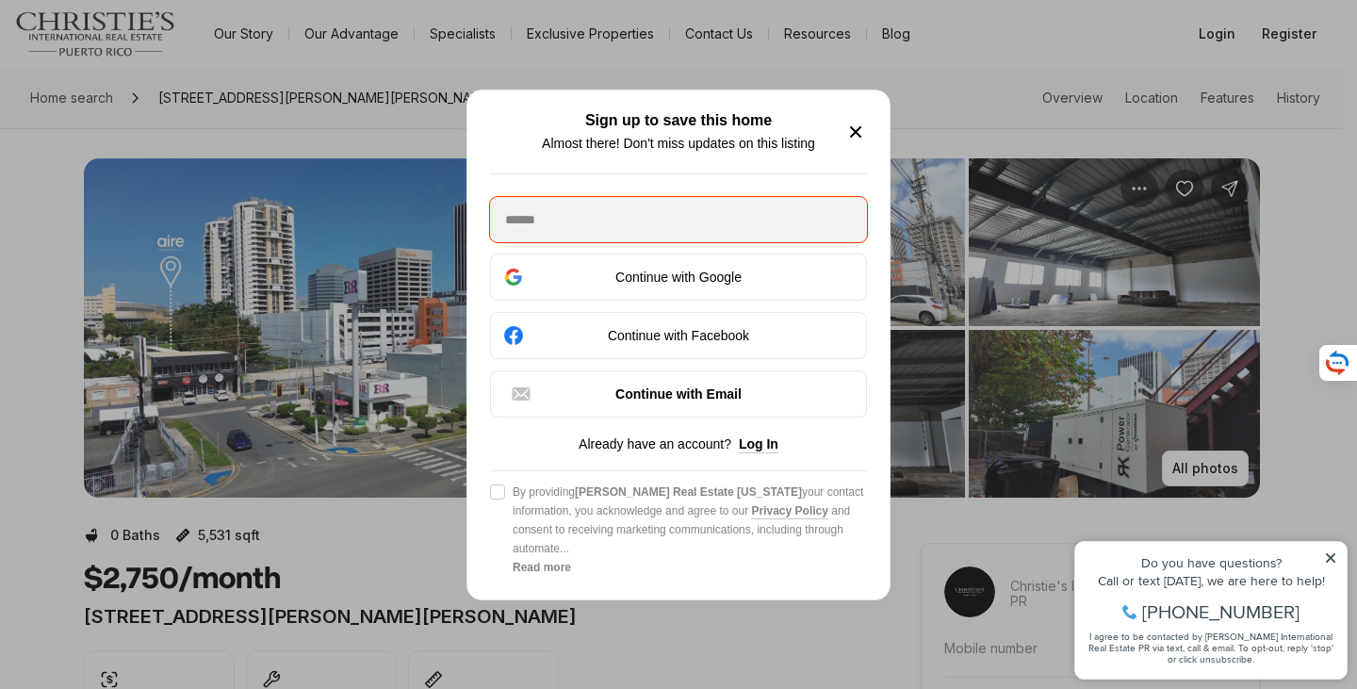
click at [857, 127] on icon "button" at bounding box center [855, 131] width 9 height 9
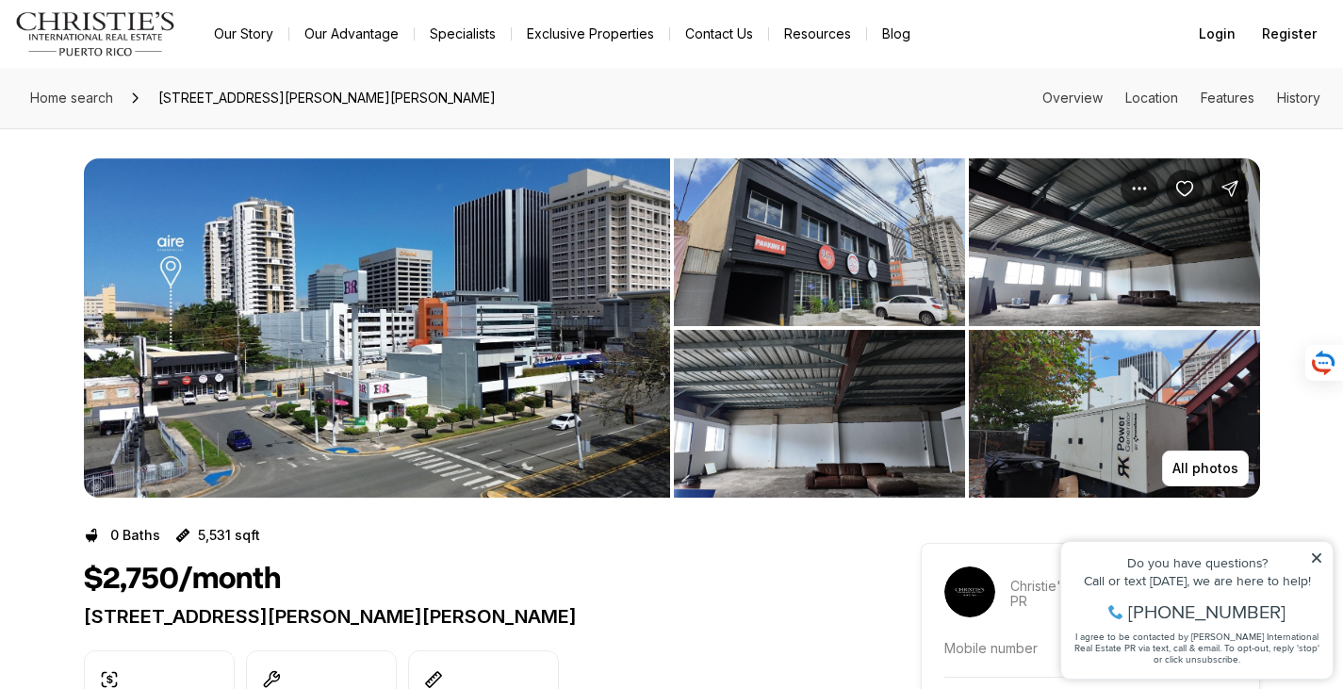
click at [386, 304] on img "View image gallery" at bounding box center [377, 327] width 586 height 339
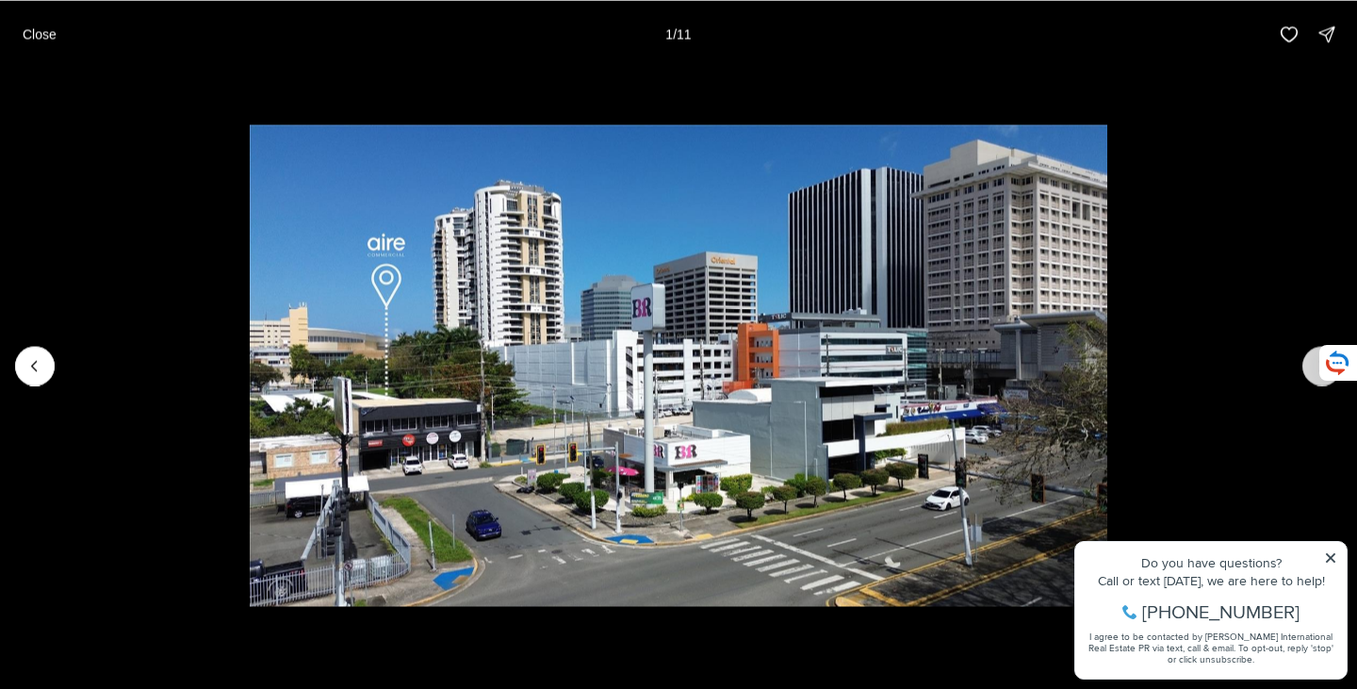
click at [1312, 364] on button "Next slide" at bounding box center [1323, 366] width 40 height 40
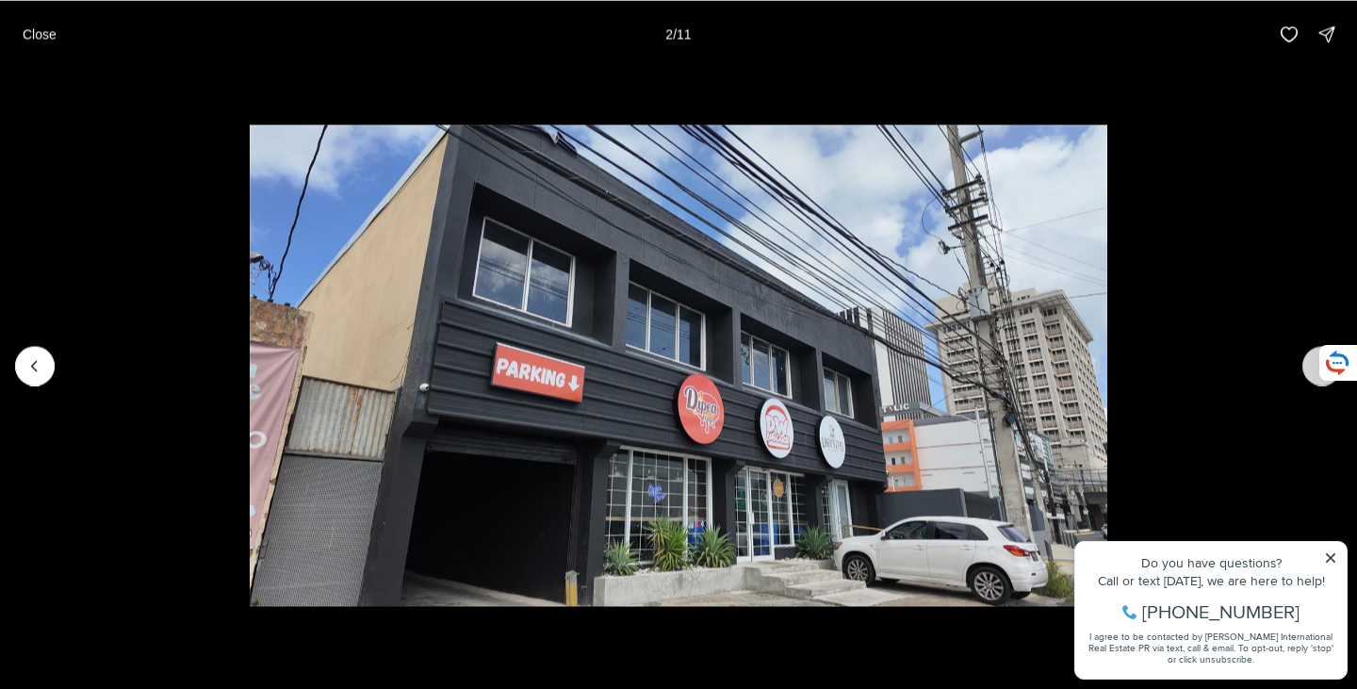
click at [1312, 364] on button "Next slide" at bounding box center [1323, 366] width 40 height 40
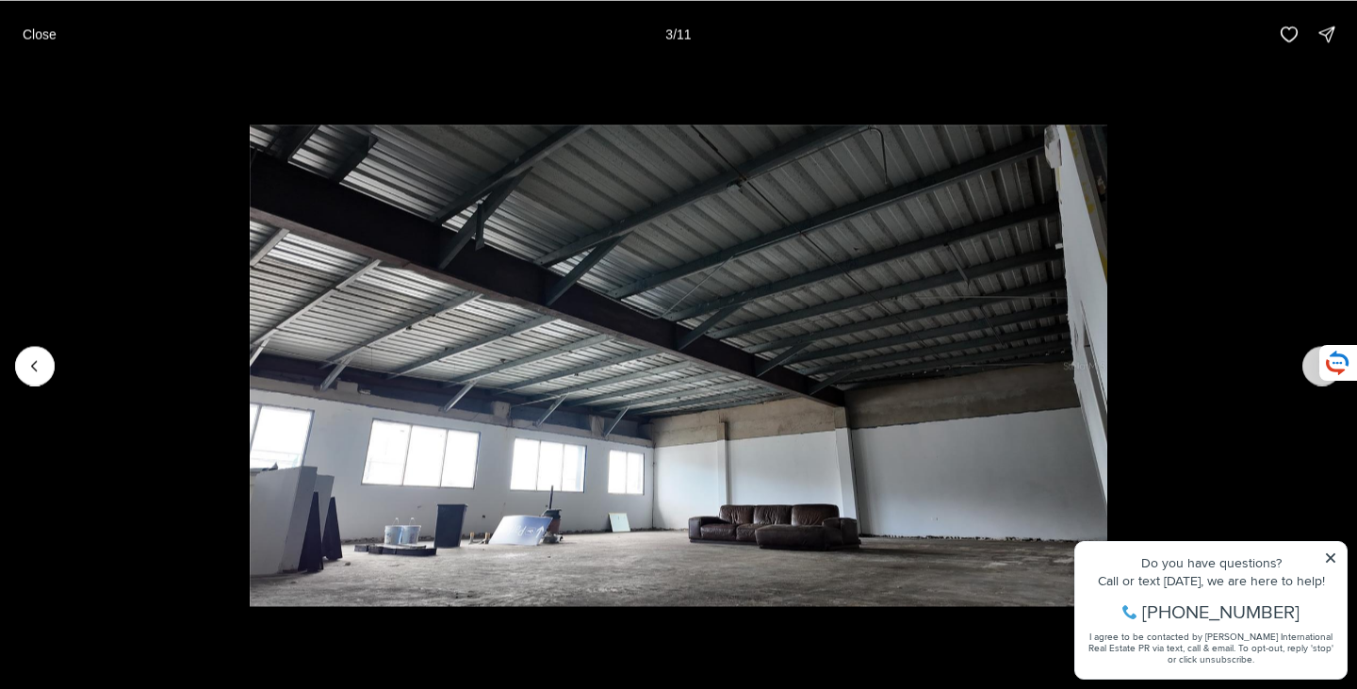
click at [1312, 364] on button "Next slide" at bounding box center [1323, 366] width 40 height 40
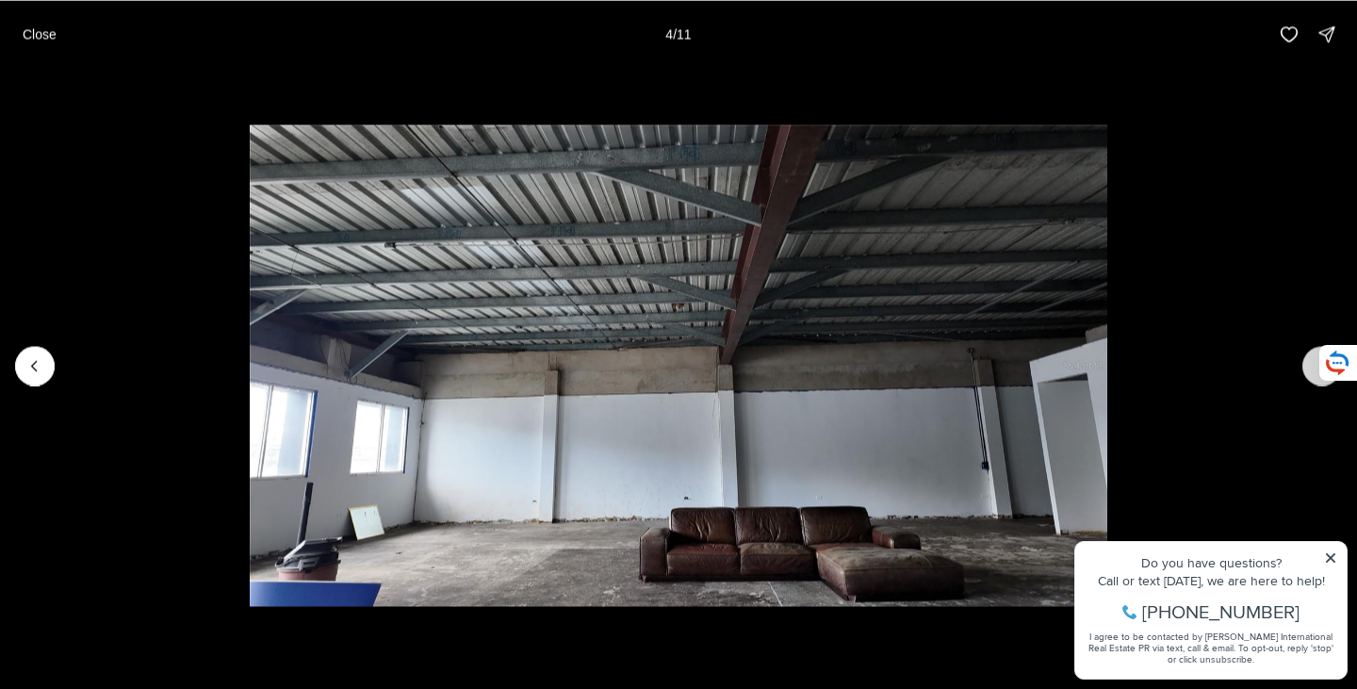
click at [1312, 364] on button "Next slide" at bounding box center [1323, 366] width 40 height 40
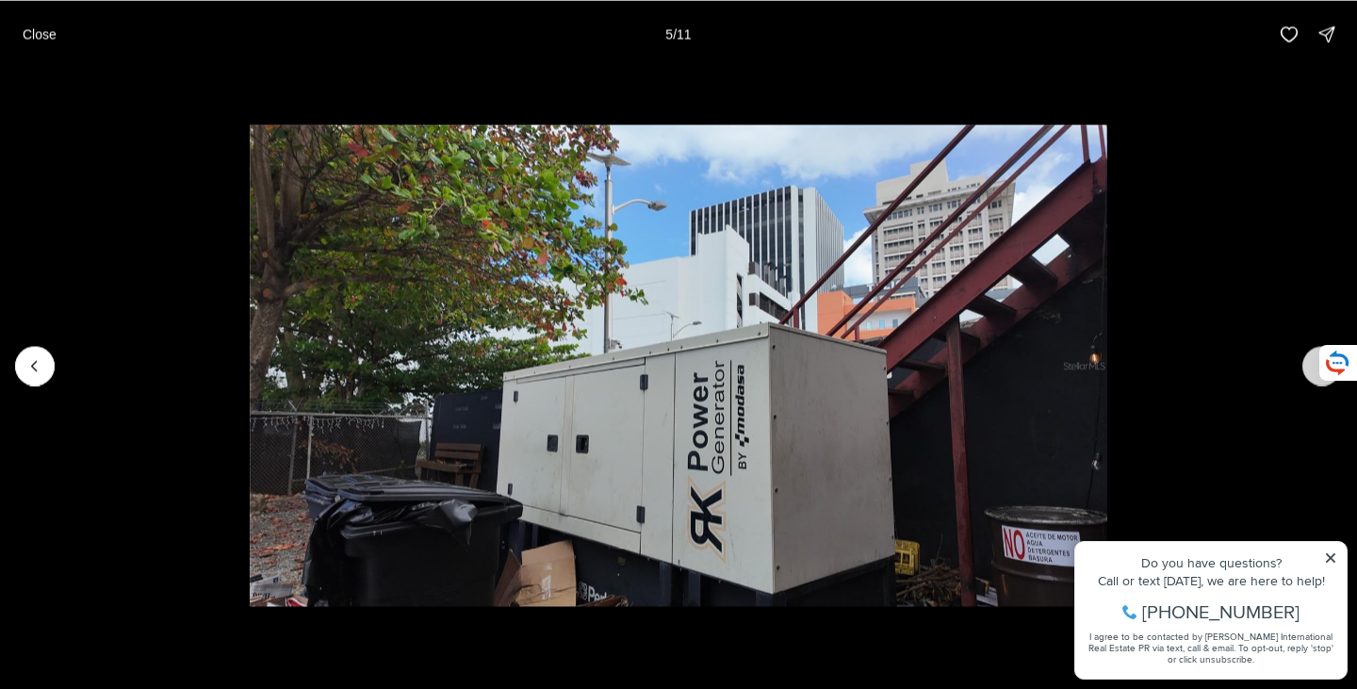
click at [1312, 364] on button "Next slide" at bounding box center [1323, 366] width 40 height 40
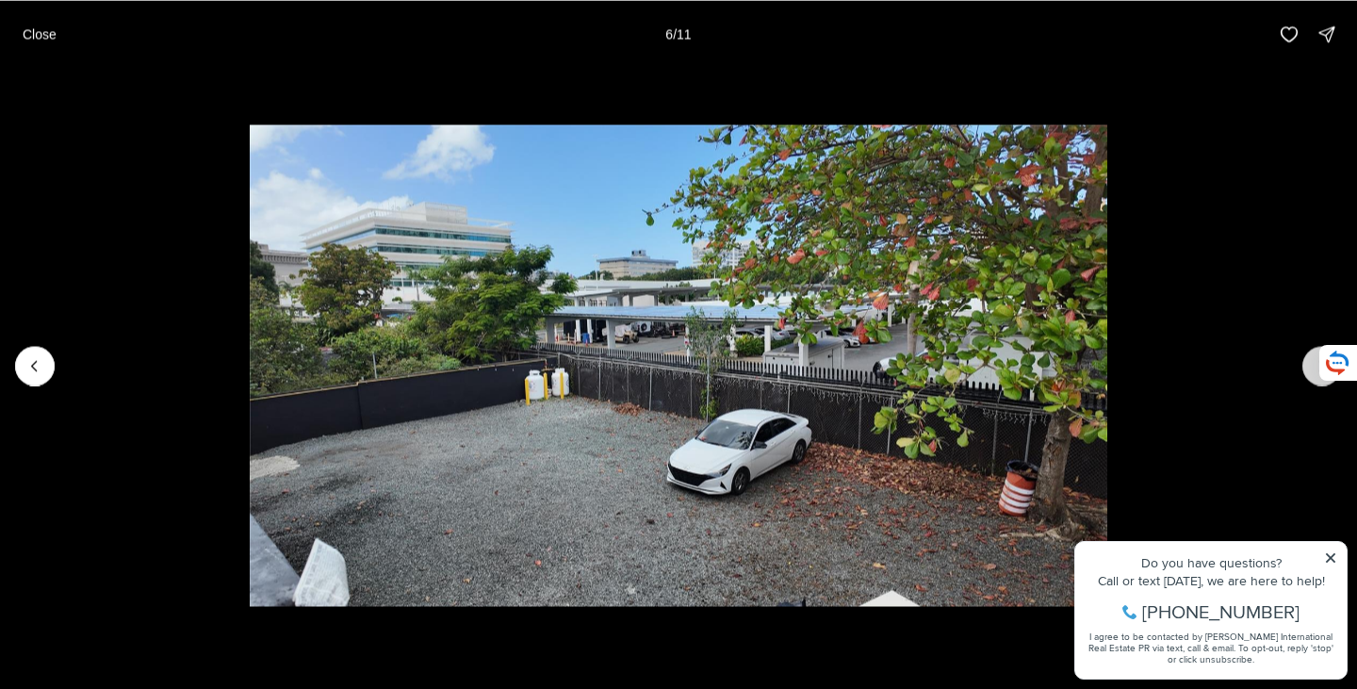
click at [1312, 364] on button "Next slide" at bounding box center [1323, 366] width 40 height 40
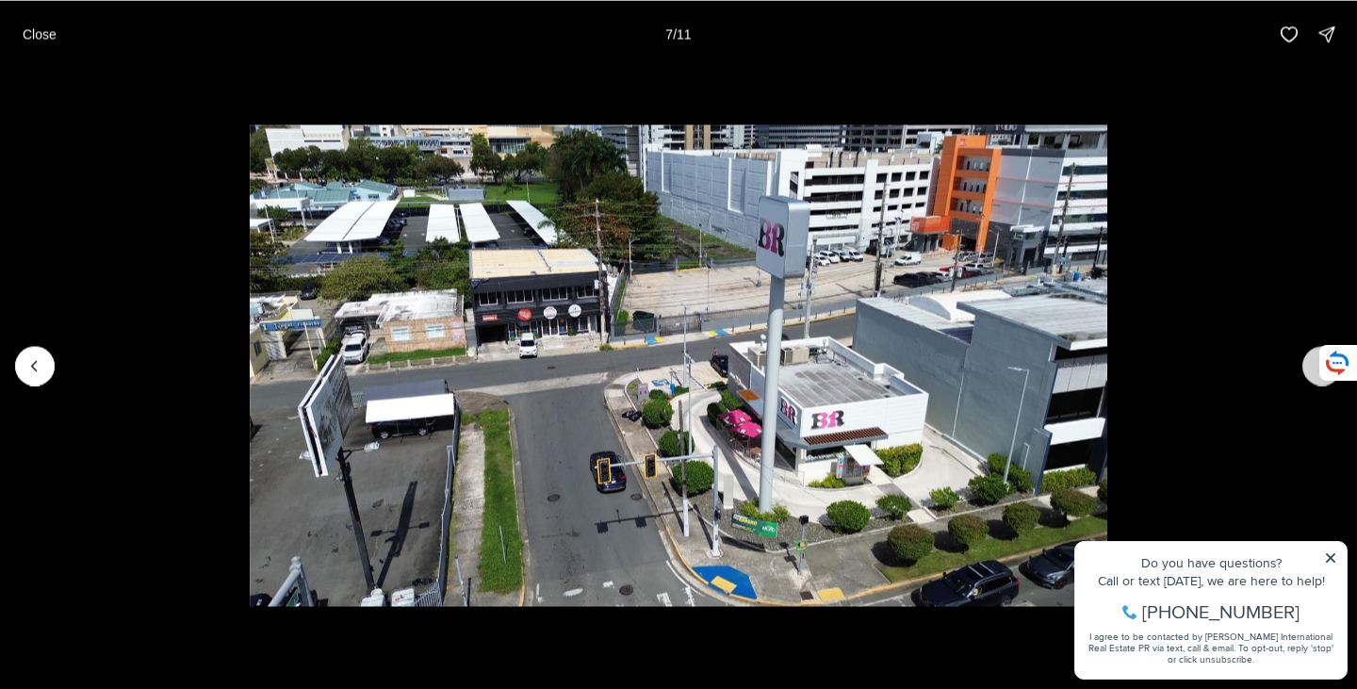
click at [1312, 364] on button "Next slide" at bounding box center [1323, 366] width 40 height 40
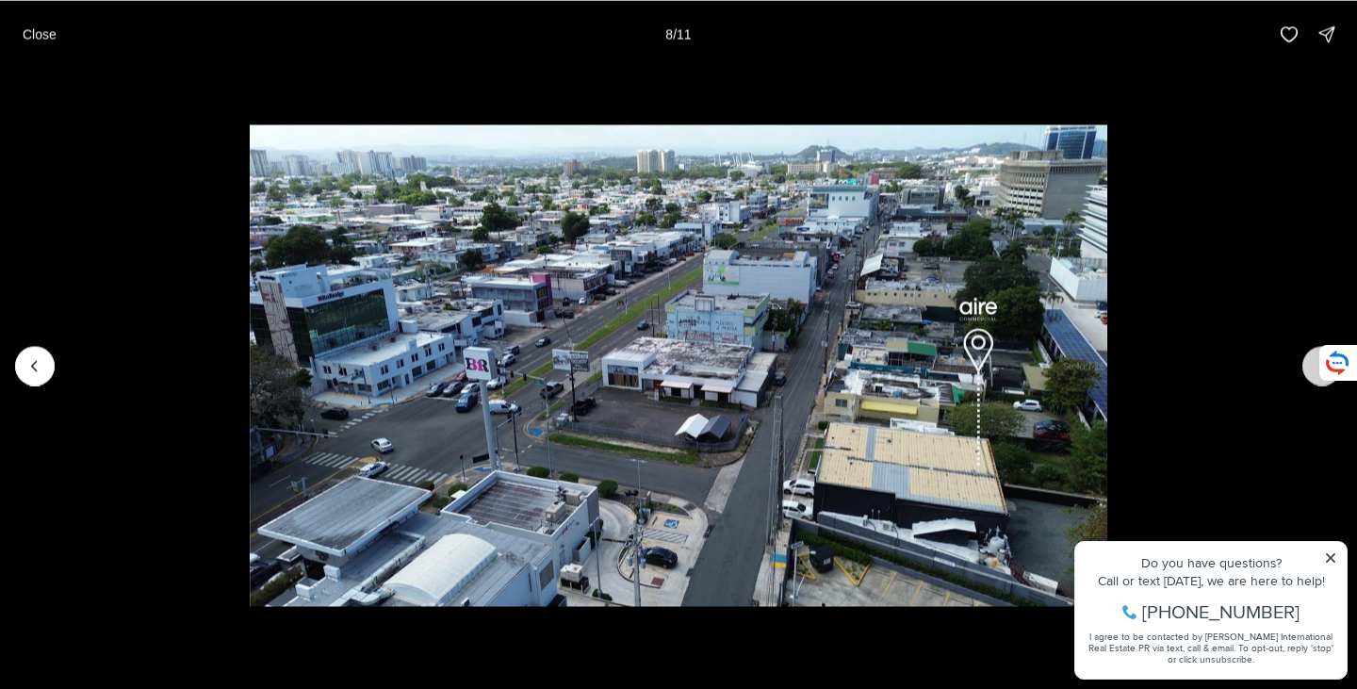
click at [1312, 364] on button "Next slide" at bounding box center [1323, 366] width 40 height 40
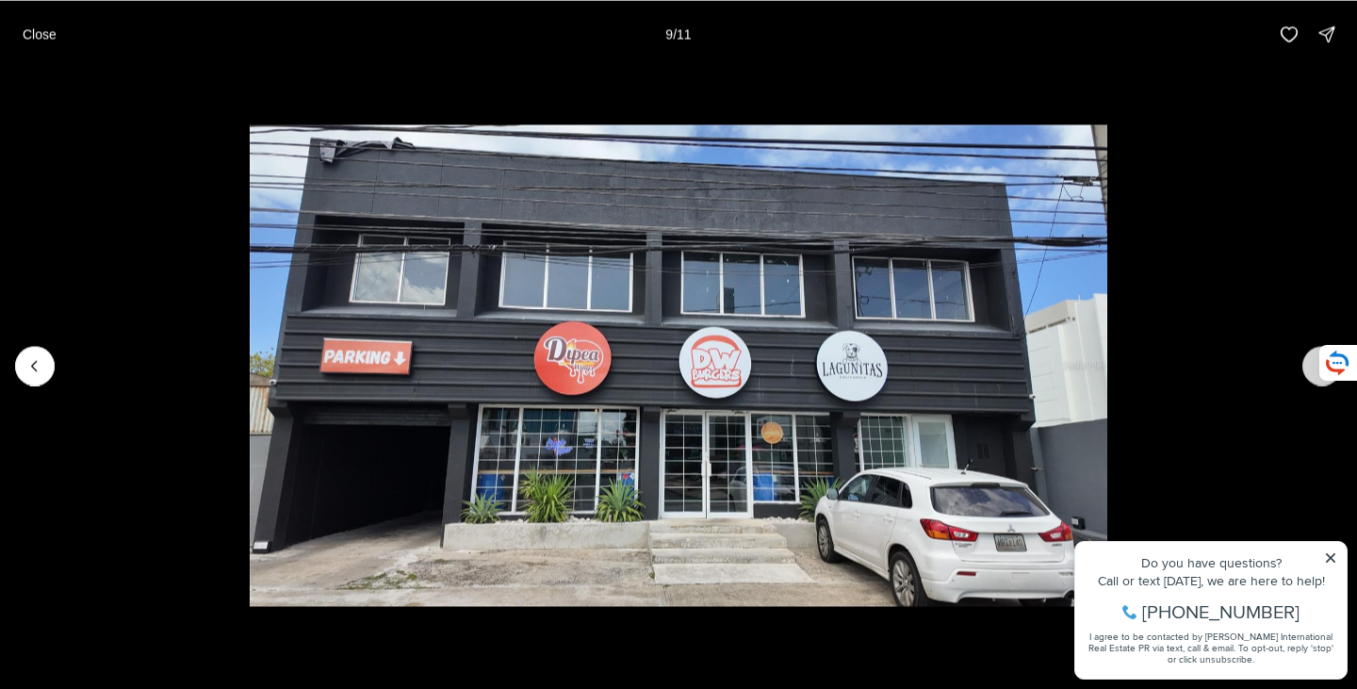
click at [1312, 365] on button "Next slide" at bounding box center [1323, 366] width 40 height 40
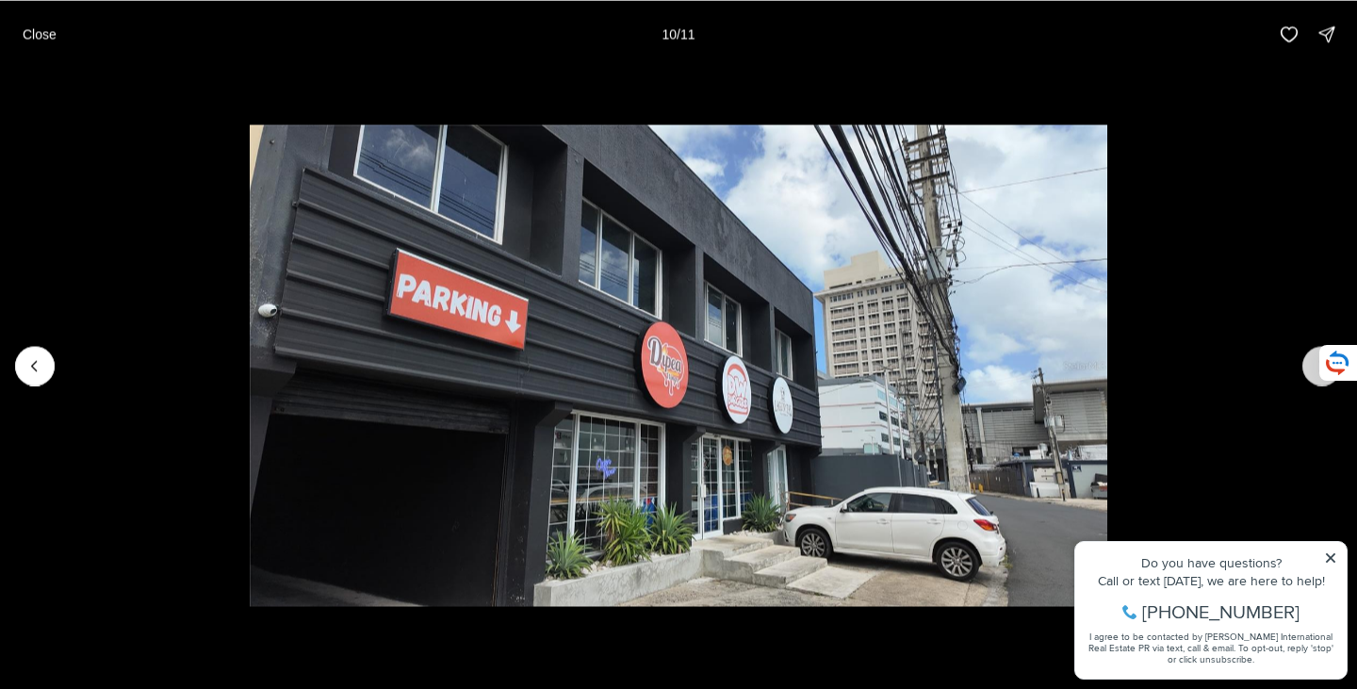
click at [1312, 365] on button "Next slide" at bounding box center [1323, 366] width 40 height 40
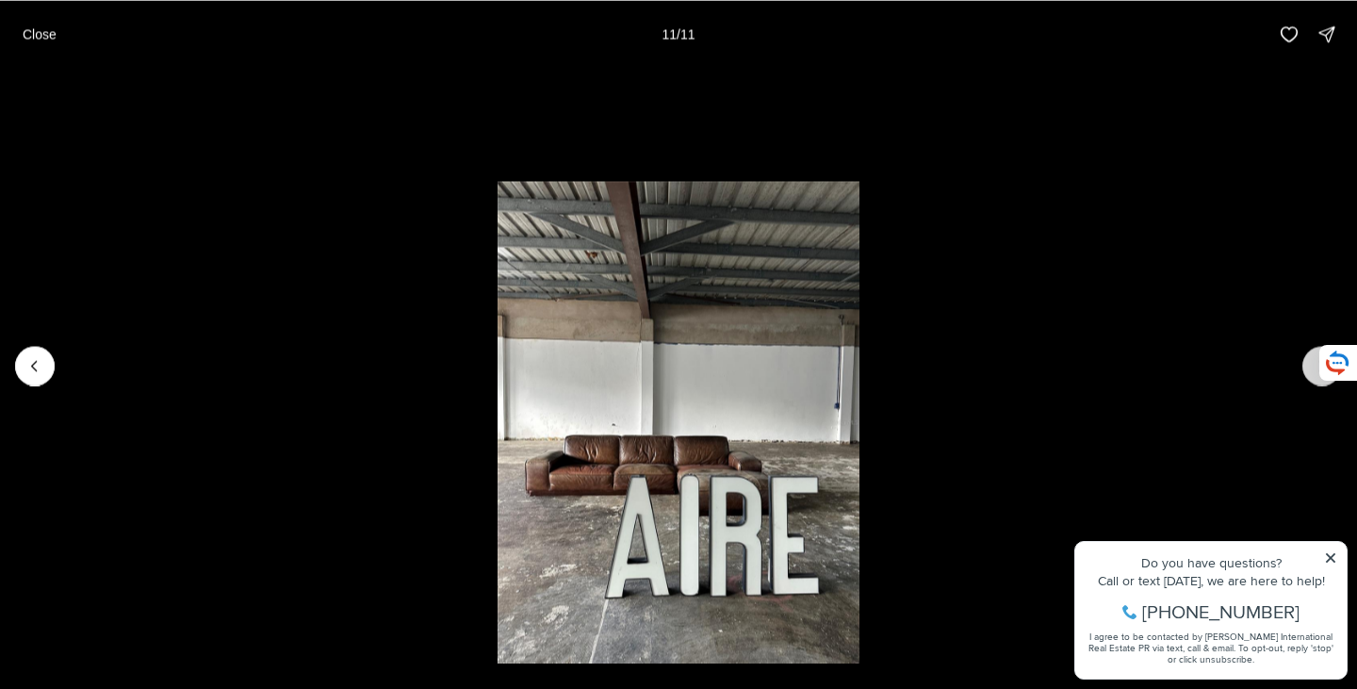
click at [1312, 365] on div at bounding box center [1323, 366] width 40 height 40
click at [31, 31] on p "Close" at bounding box center [40, 33] width 34 height 15
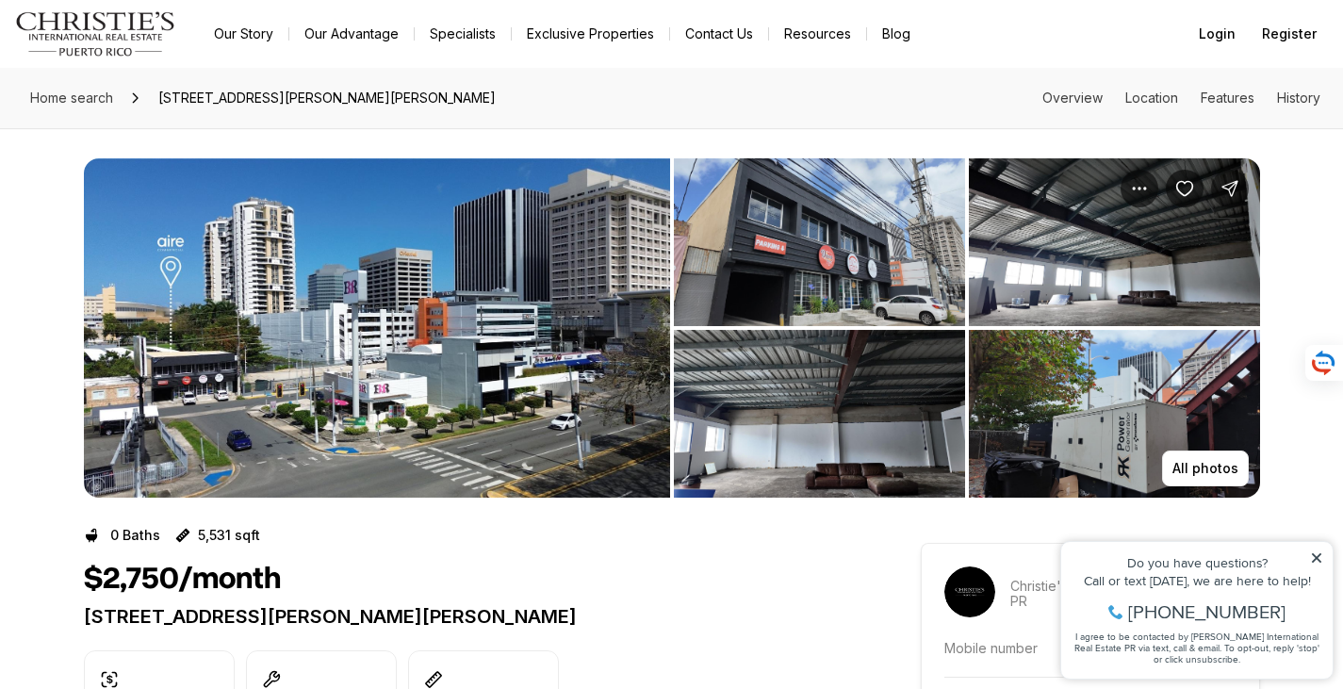
click at [1234, 187] on icon "Share Property: 133 CALLE O'NEILL" at bounding box center [1230, 188] width 19 height 19
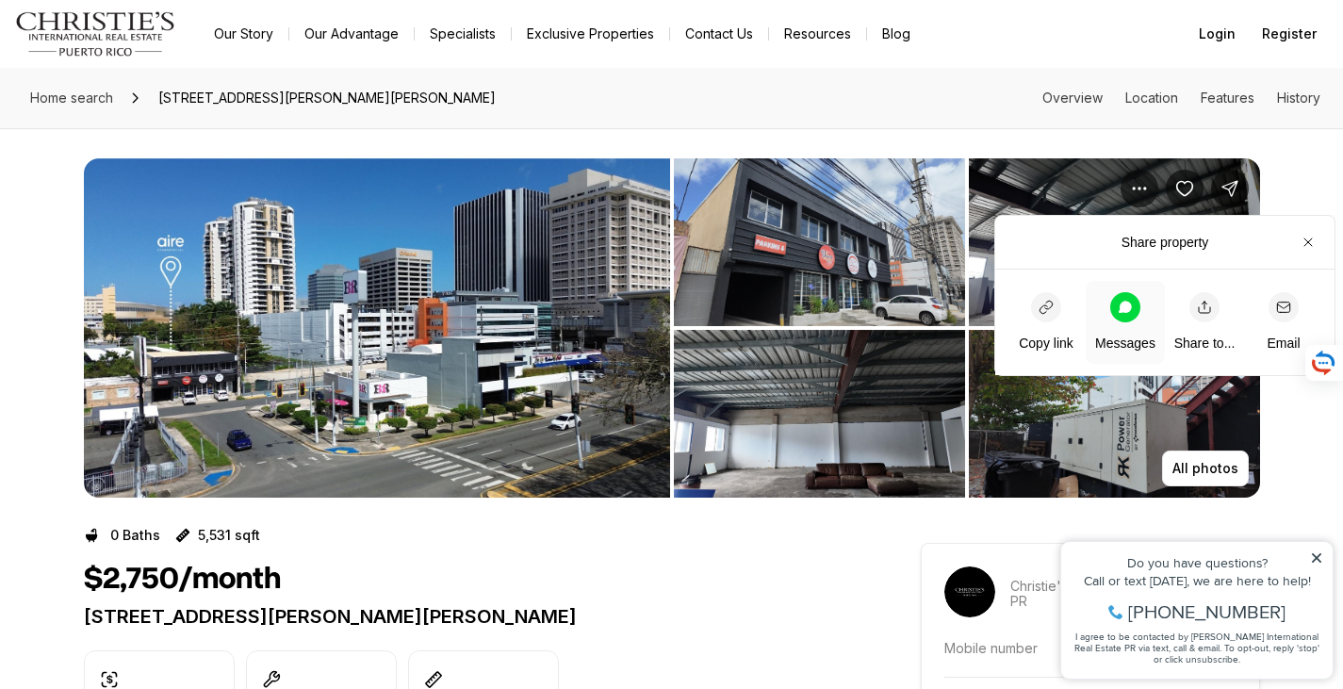
click at [1123, 309] on icon at bounding box center [1125, 307] width 13 height 12
click at [1041, 305] on icon "button" at bounding box center [1046, 307] width 15 height 15
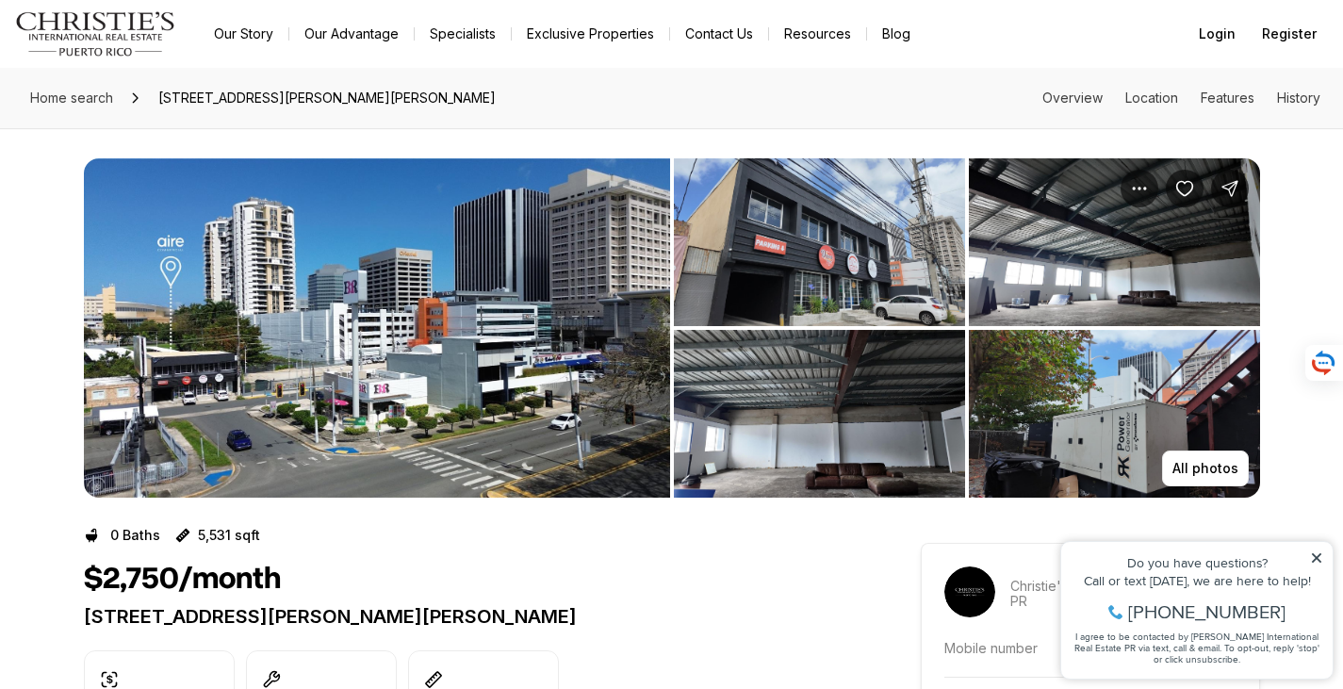
click at [1074, 246] on img "View image gallery" at bounding box center [1114, 242] width 291 height 168
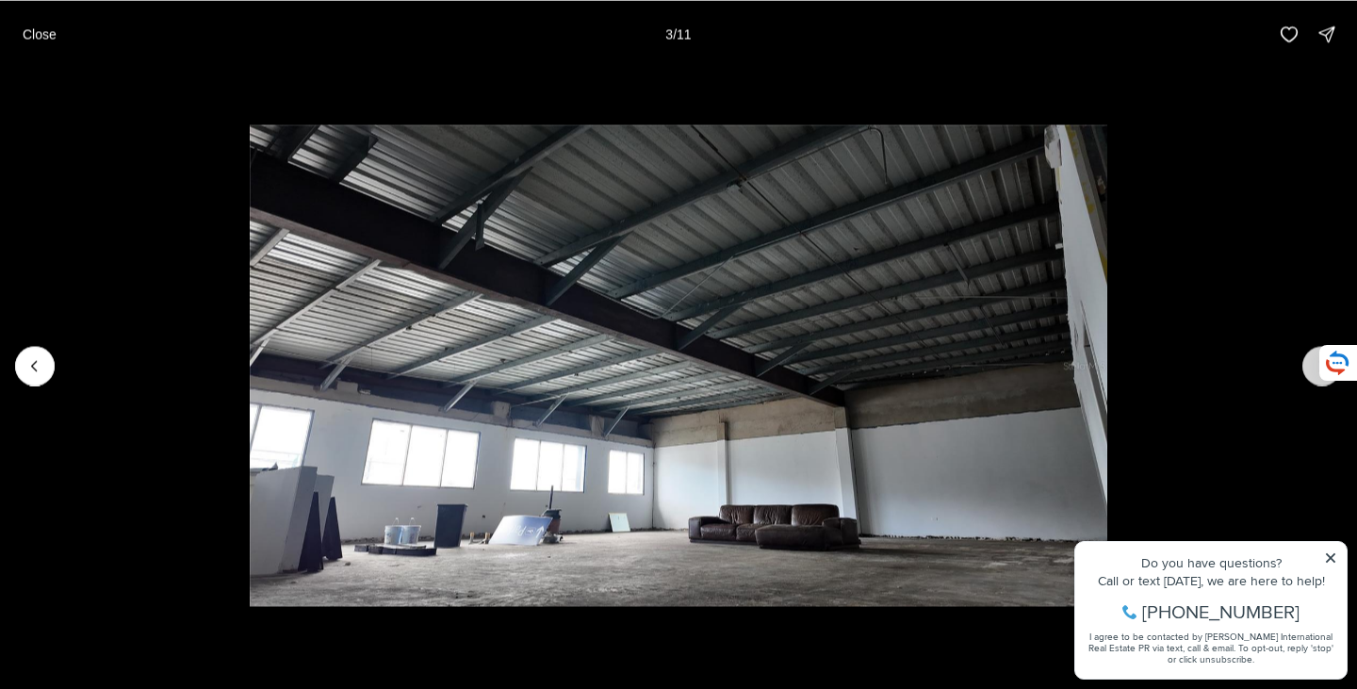
click at [1303, 367] on button "Next slide" at bounding box center [1323, 366] width 40 height 40
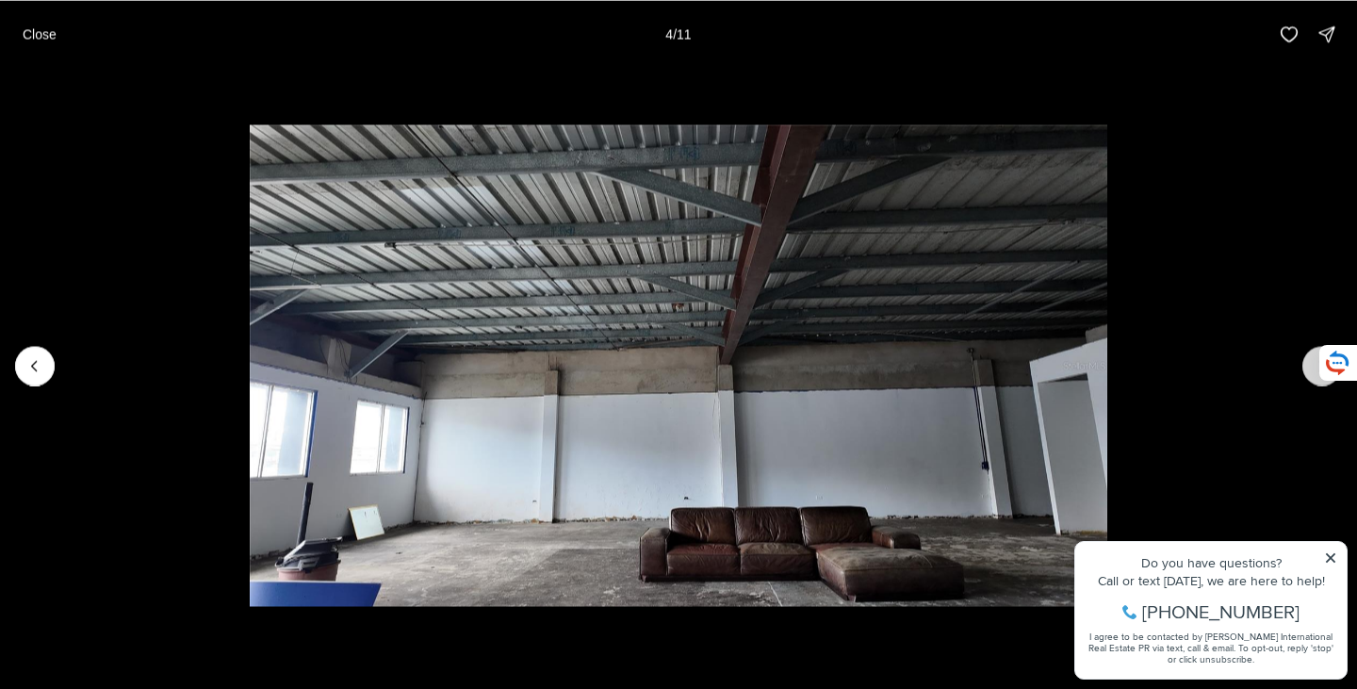
click at [1303, 367] on button "Next slide" at bounding box center [1323, 366] width 40 height 40
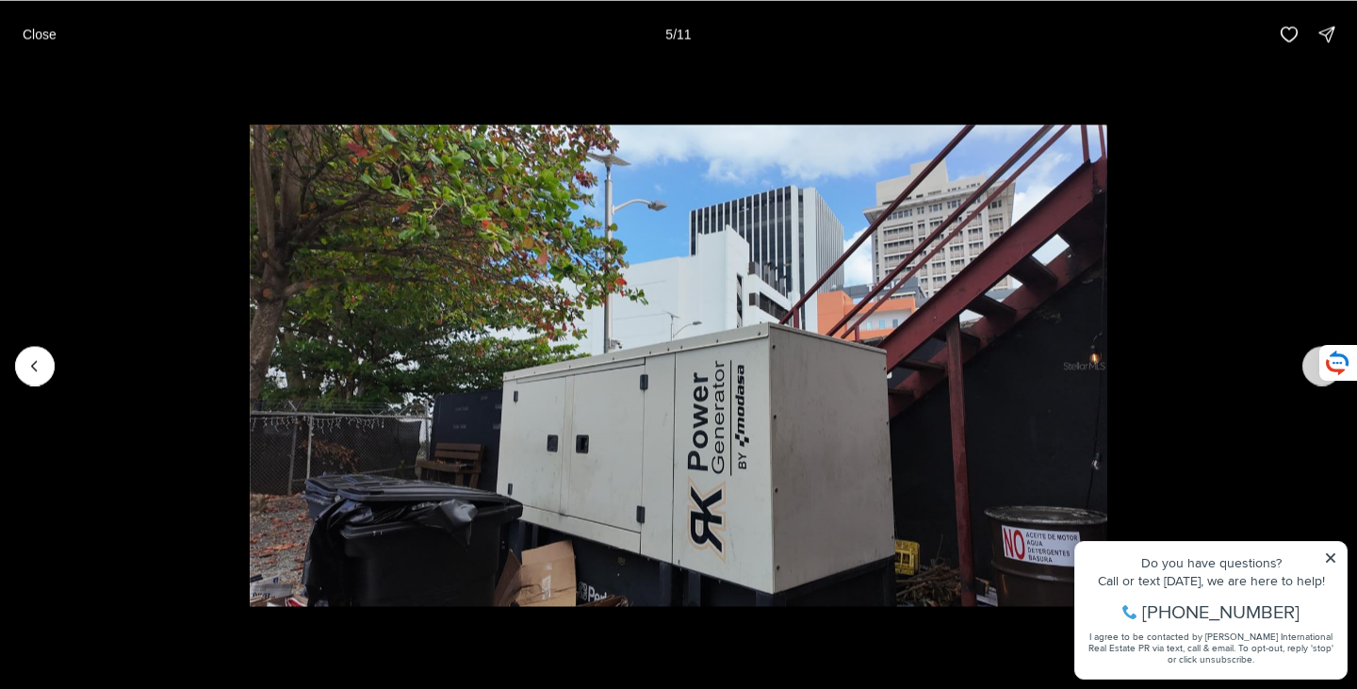
click at [1303, 367] on button "Next slide" at bounding box center [1323, 366] width 40 height 40
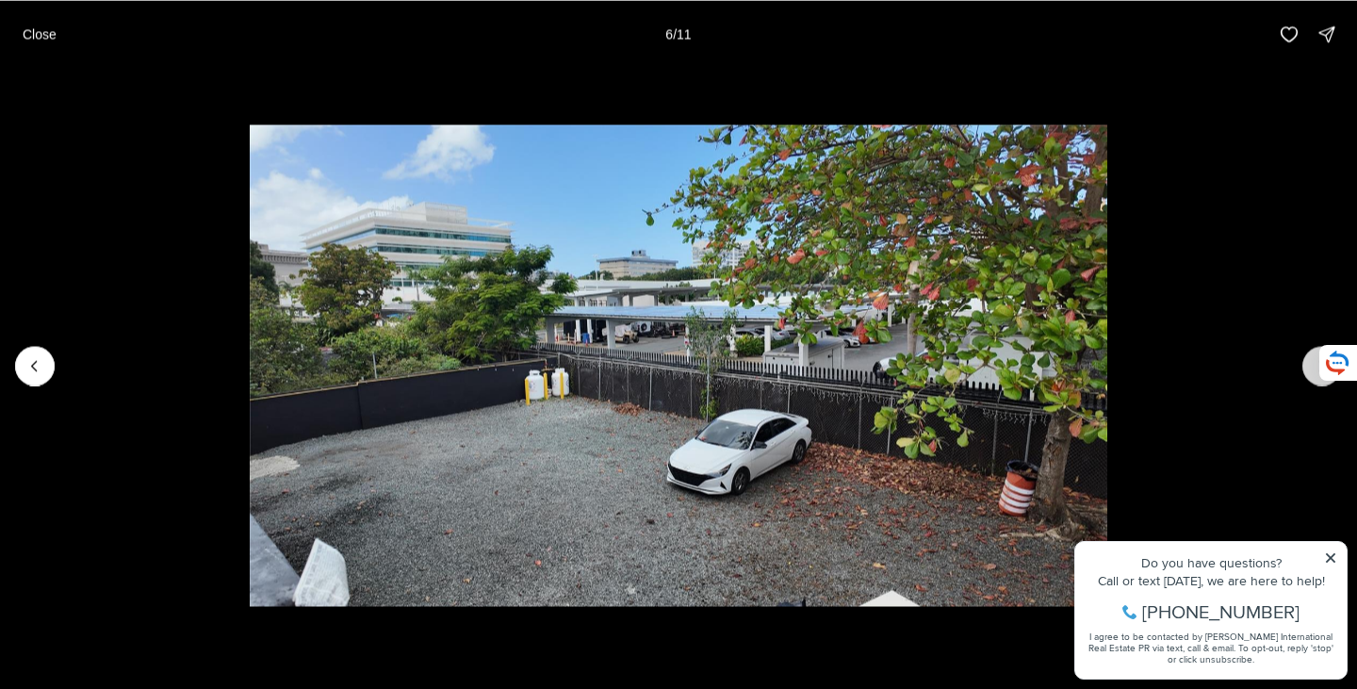
click at [1303, 367] on button "Next slide" at bounding box center [1323, 366] width 40 height 40
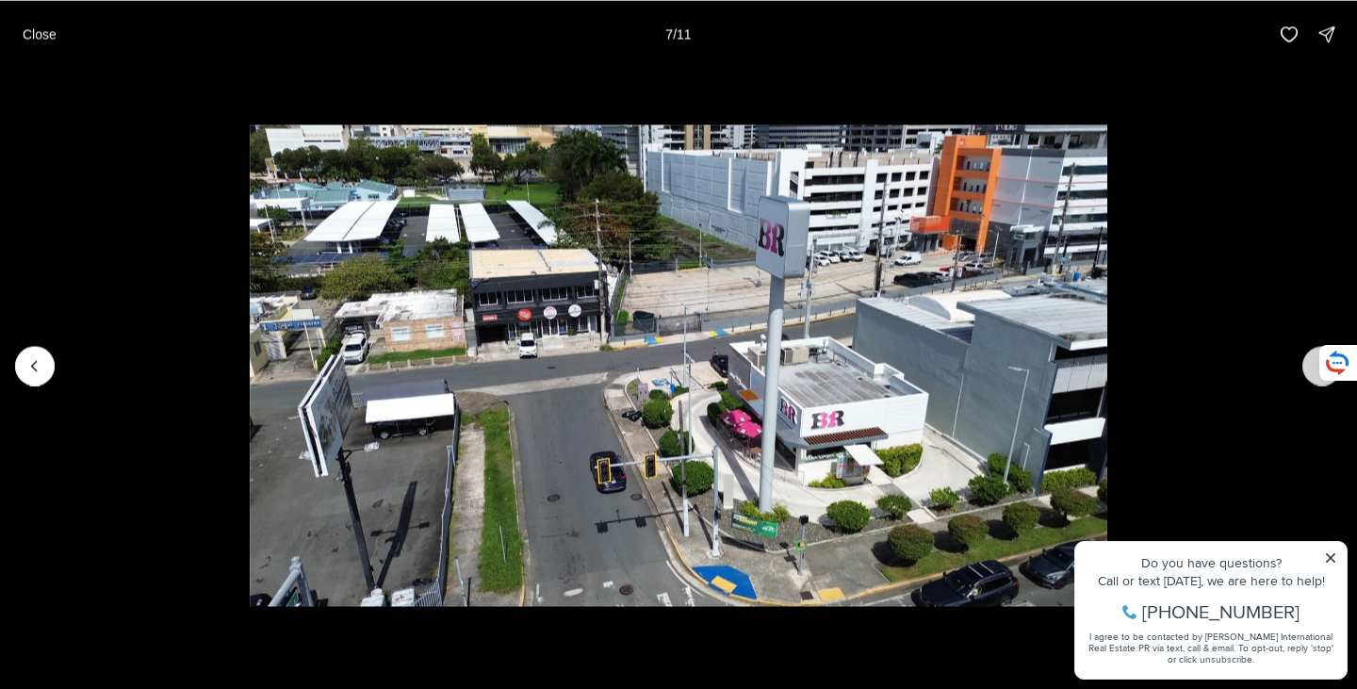
click at [1303, 367] on button "Next slide" at bounding box center [1323, 366] width 40 height 40
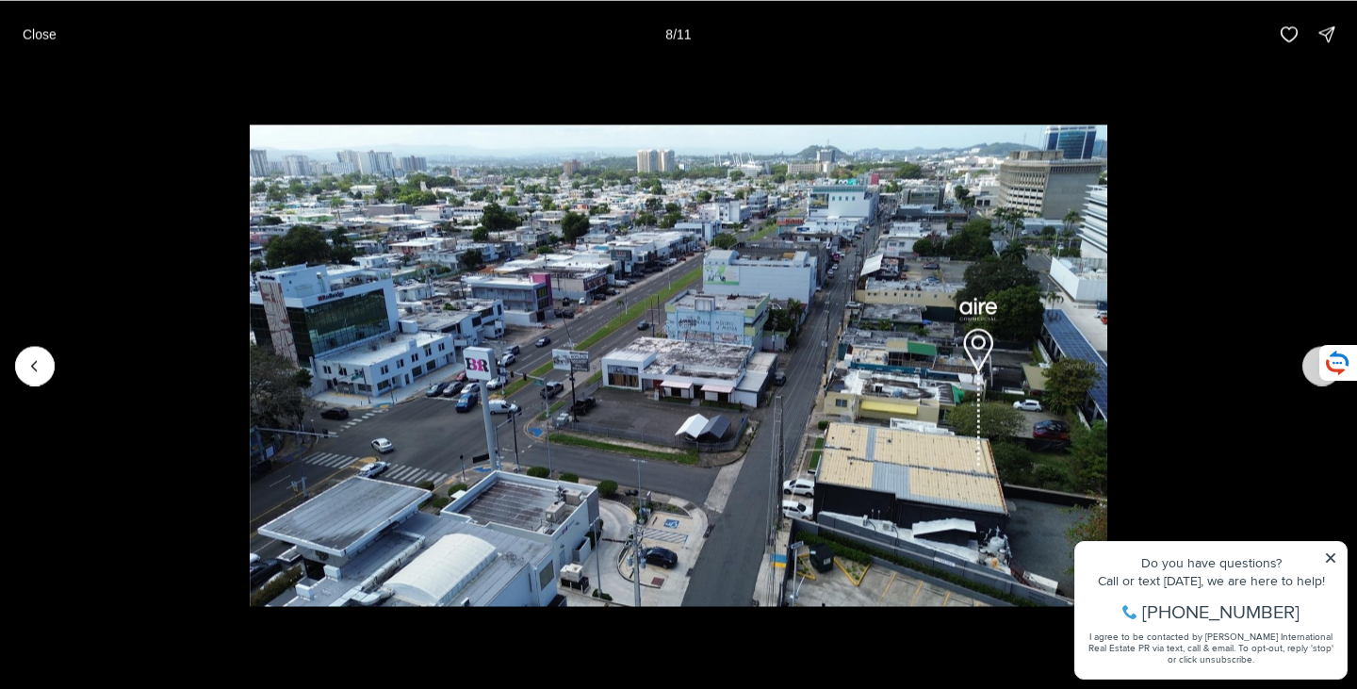
click at [1303, 367] on button "Next slide" at bounding box center [1323, 366] width 40 height 40
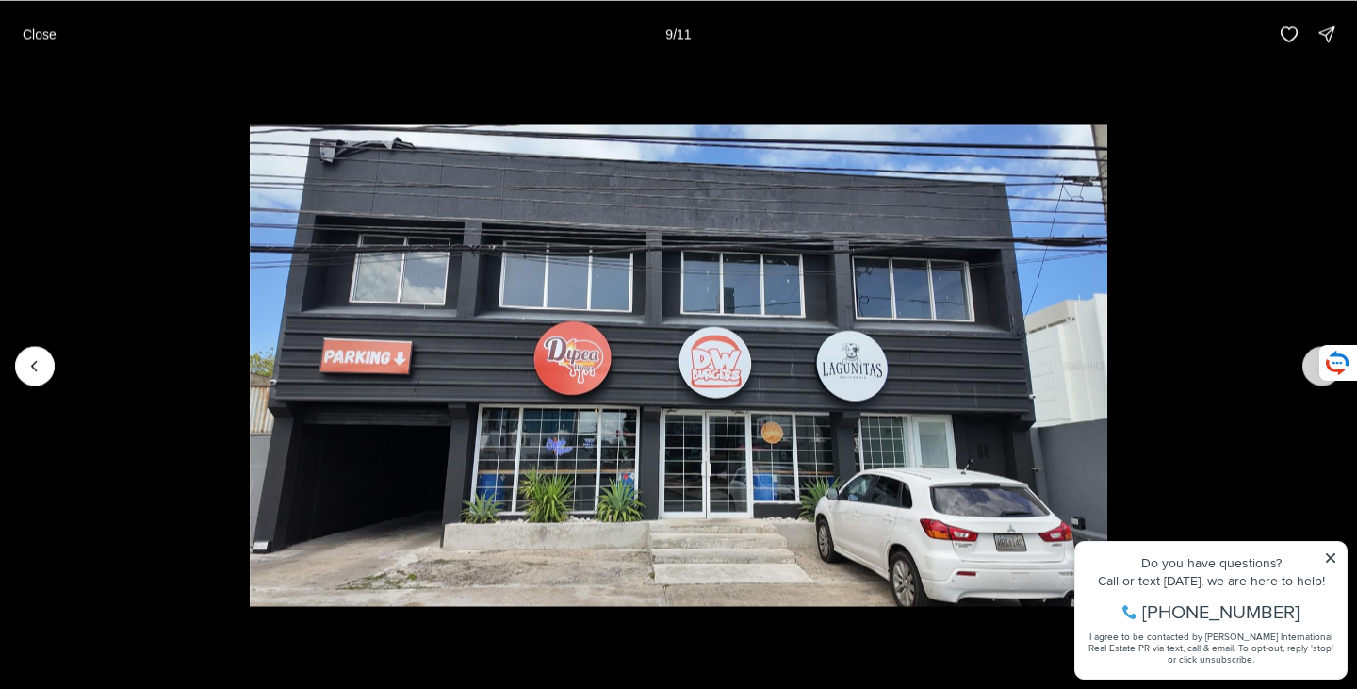
click at [1307, 370] on button "Next slide" at bounding box center [1323, 366] width 40 height 40
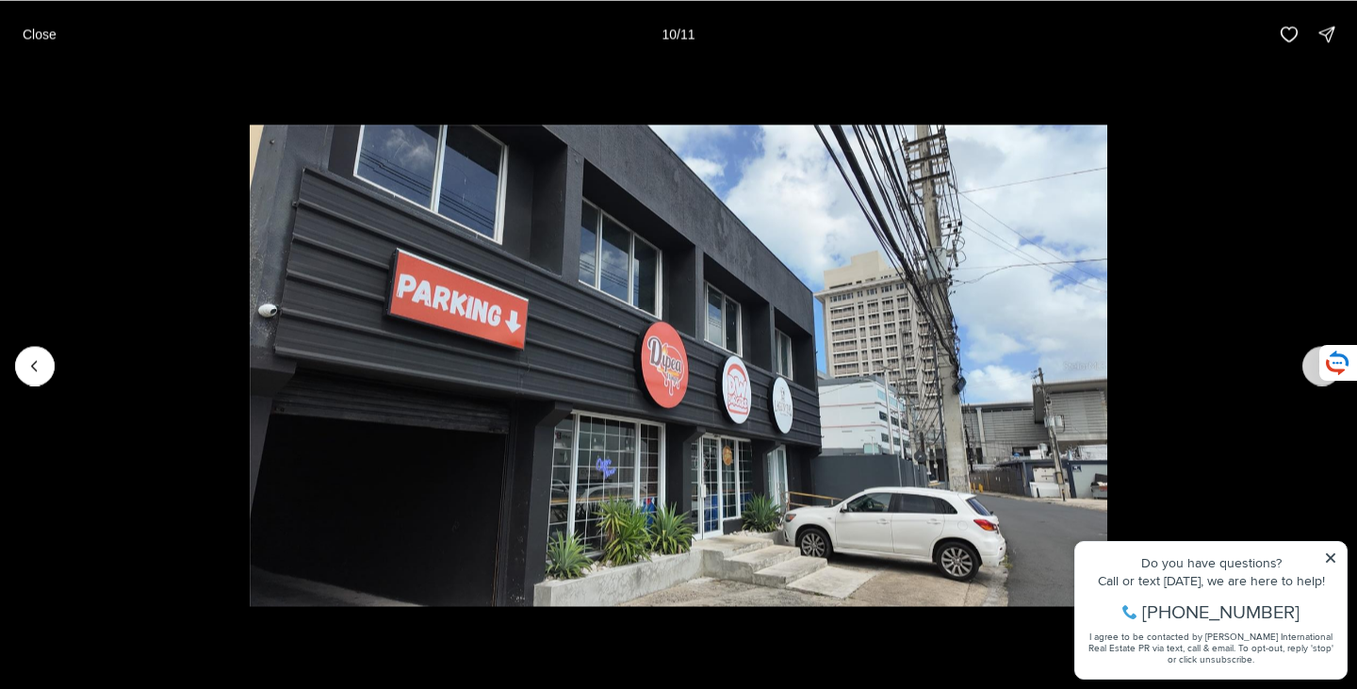
click at [1307, 370] on button "Next slide" at bounding box center [1323, 366] width 40 height 40
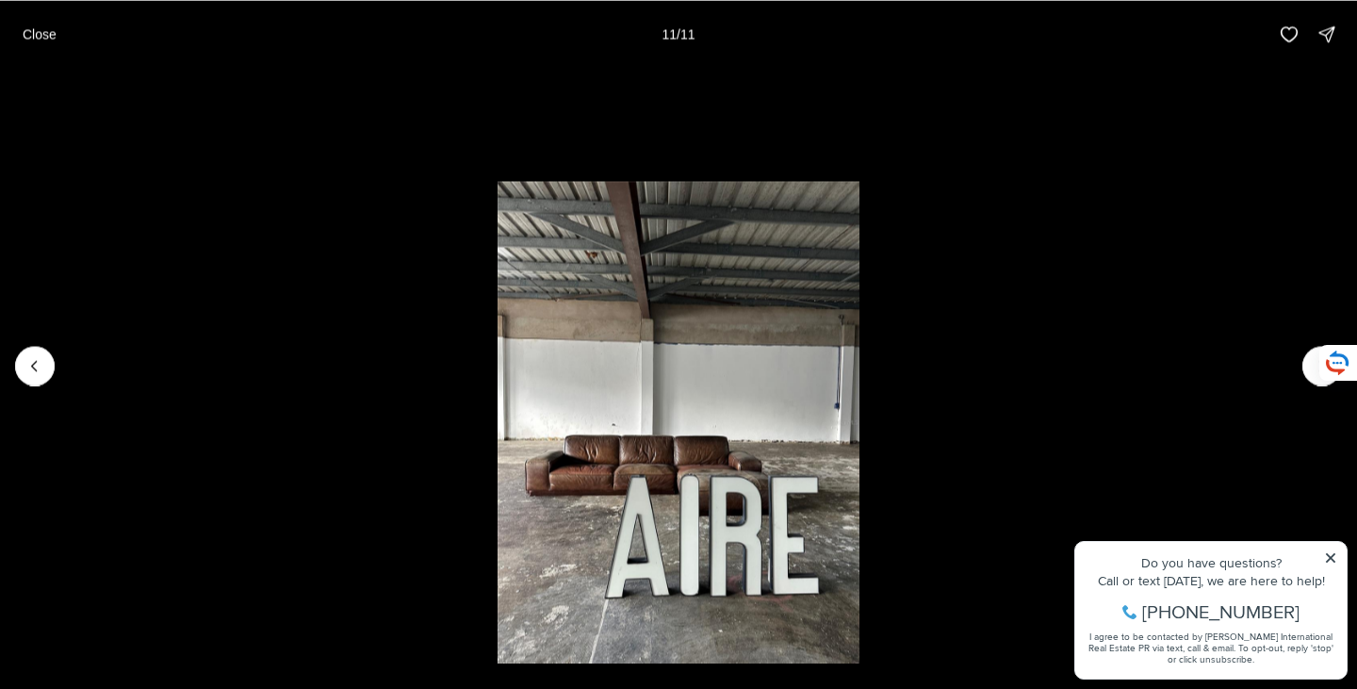
click at [1307, 367] on div at bounding box center [1323, 366] width 40 height 40
click at [1311, 368] on div at bounding box center [1323, 366] width 40 height 40
drag, startPoint x: 1338, startPoint y: 366, endPoint x: 1337, endPoint y: 269, distance: 97.1
click at [1337, 269] on div at bounding box center [678, 365] width 1357 height 595
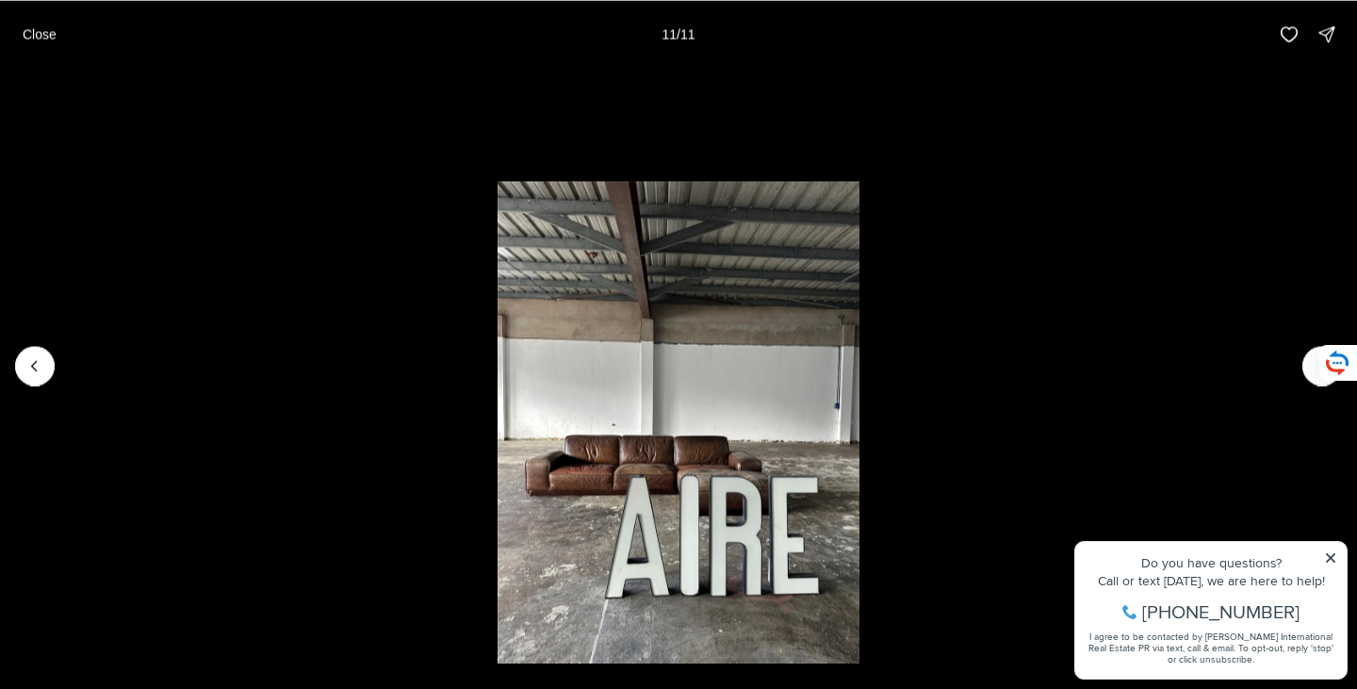
drag, startPoint x: 1345, startPoint y: 352, endPoint x: 1346, endPoint y: 395, distance: 43.4
click at [1342, 395] on li "11 of 11" at bounding box center [678, 365] width 1357 height 595
click at [1331, 558] on li "11 of 11" at bounding box center [678, 365] width 1357 height 595
click at [1329, 558] on li "11 of 11" at bounding box center [678, 365] width 1357 height 595
click at [1331, 566] on li "11 of 11" at bounding box center [678, 365] width 1357 height 595
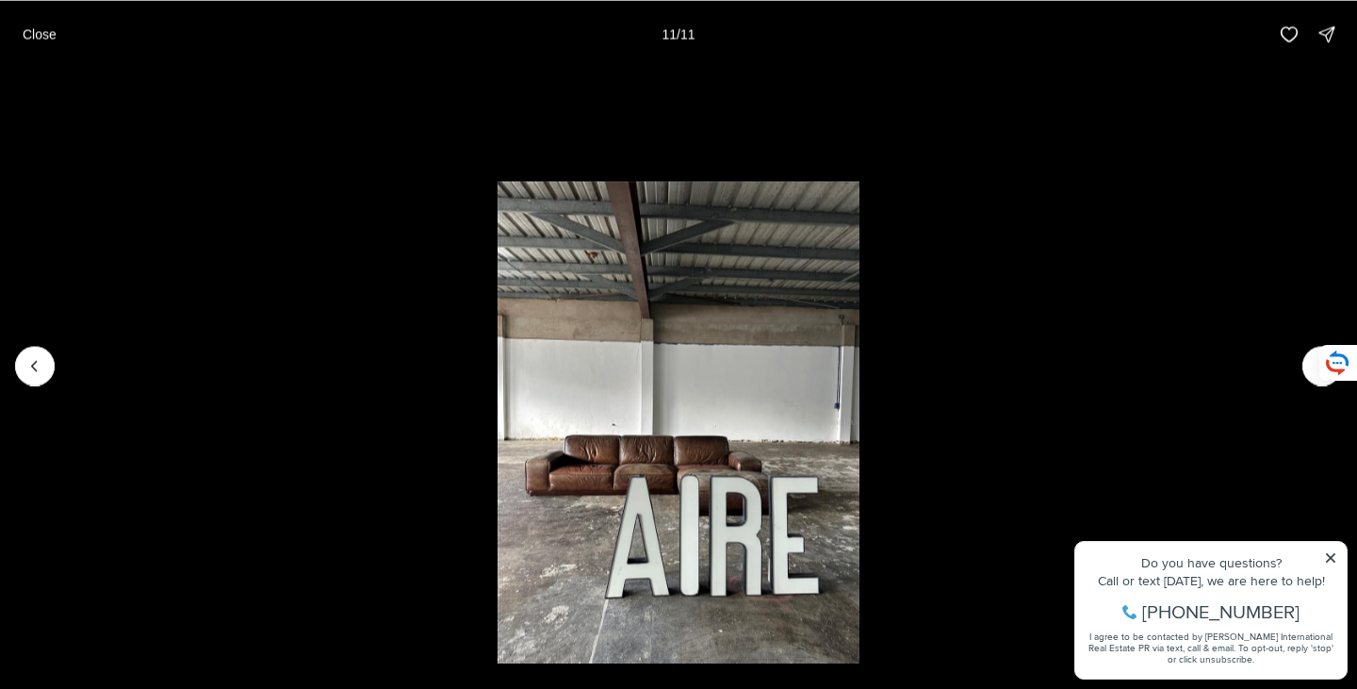
click at [1327, 556] on li "11 of 11" at bounding box center [678, 365] width 1357 height 595
click at [27, 361] on icon "Previous slide" at bounding box center [34, 365] width 19 height 19
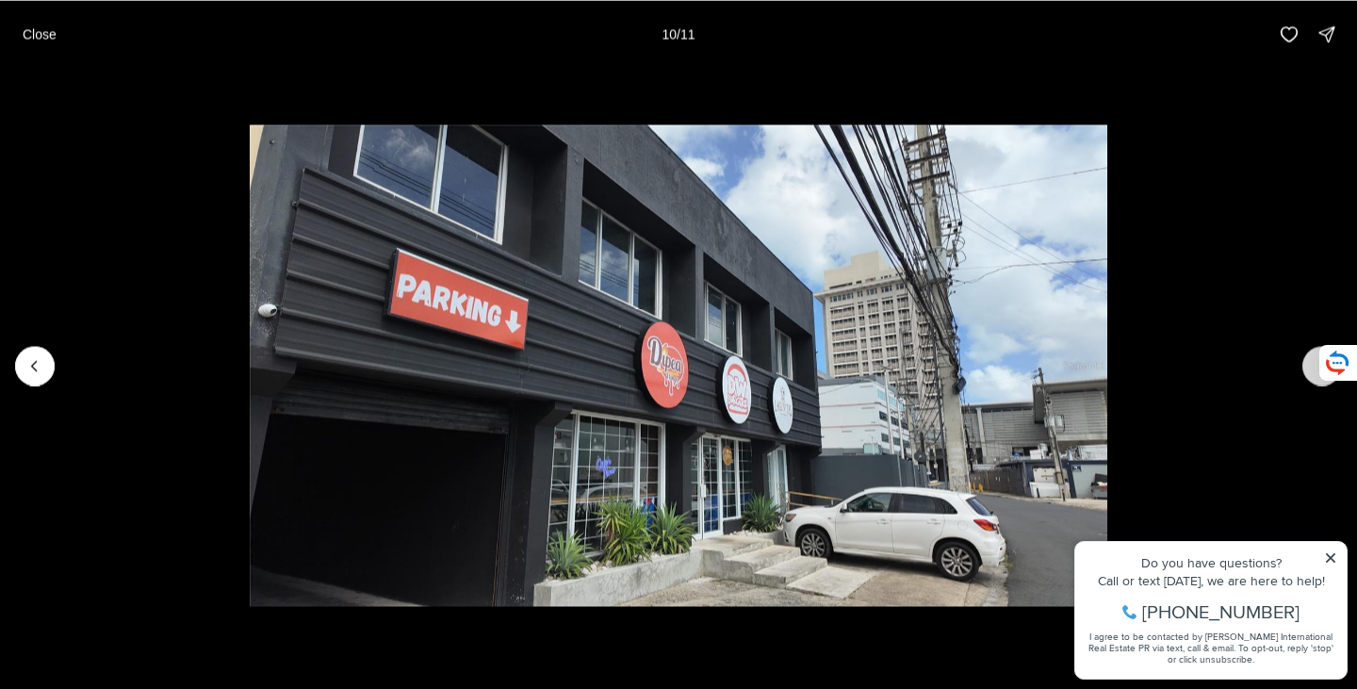
click at [1308, 369] on button "Next slide" at bounding box center [1323, 366] width 40 height 40
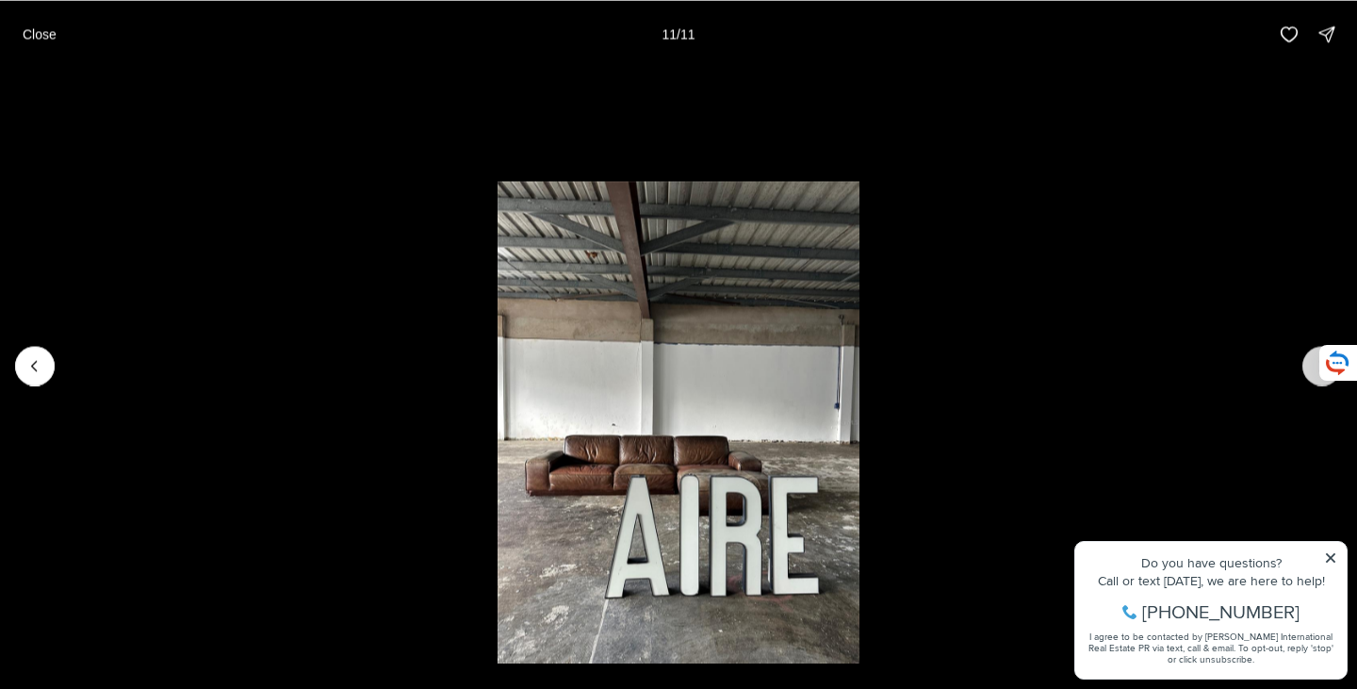
click at [1308, 369] on div at bounding box center [1323, 366] width 40 height 40
click at [30, 354] on button "Previous slide" at bounding box center [35, 366] width 40 height 40
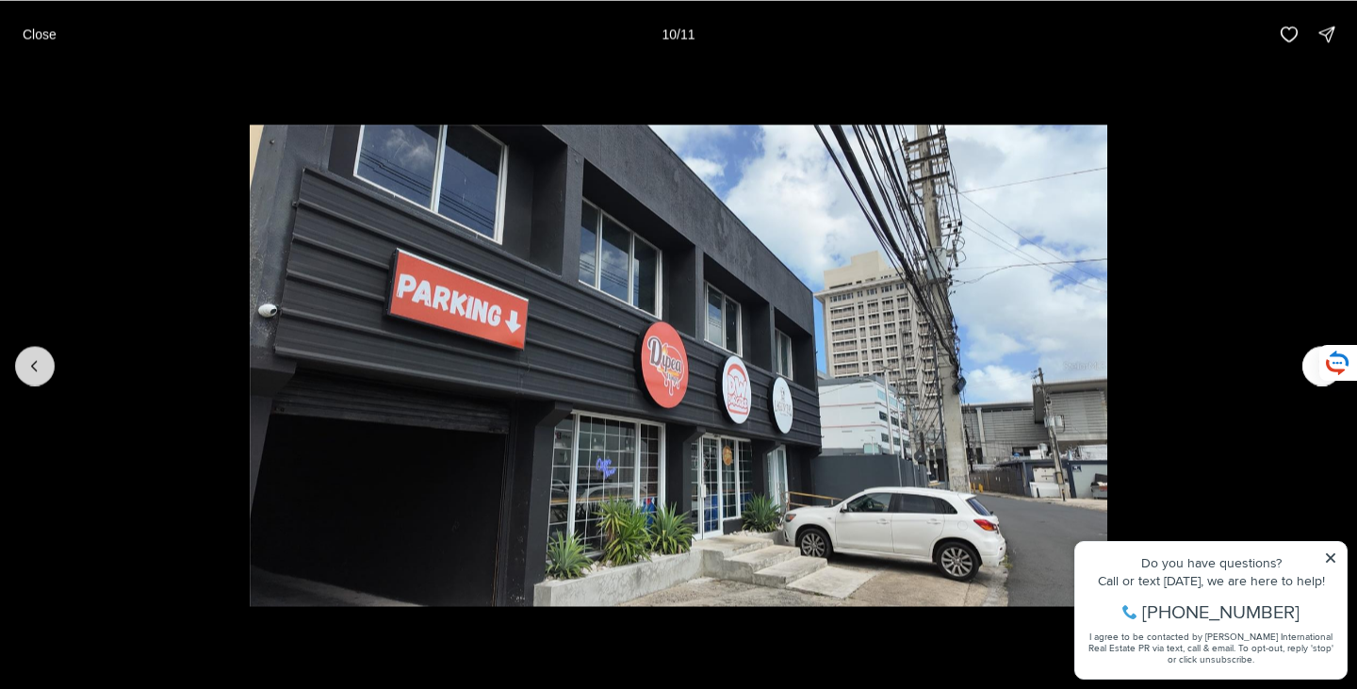
click at [30, 354] on button "Previous slide" at bounding box center [35, 366] width 40 height 40
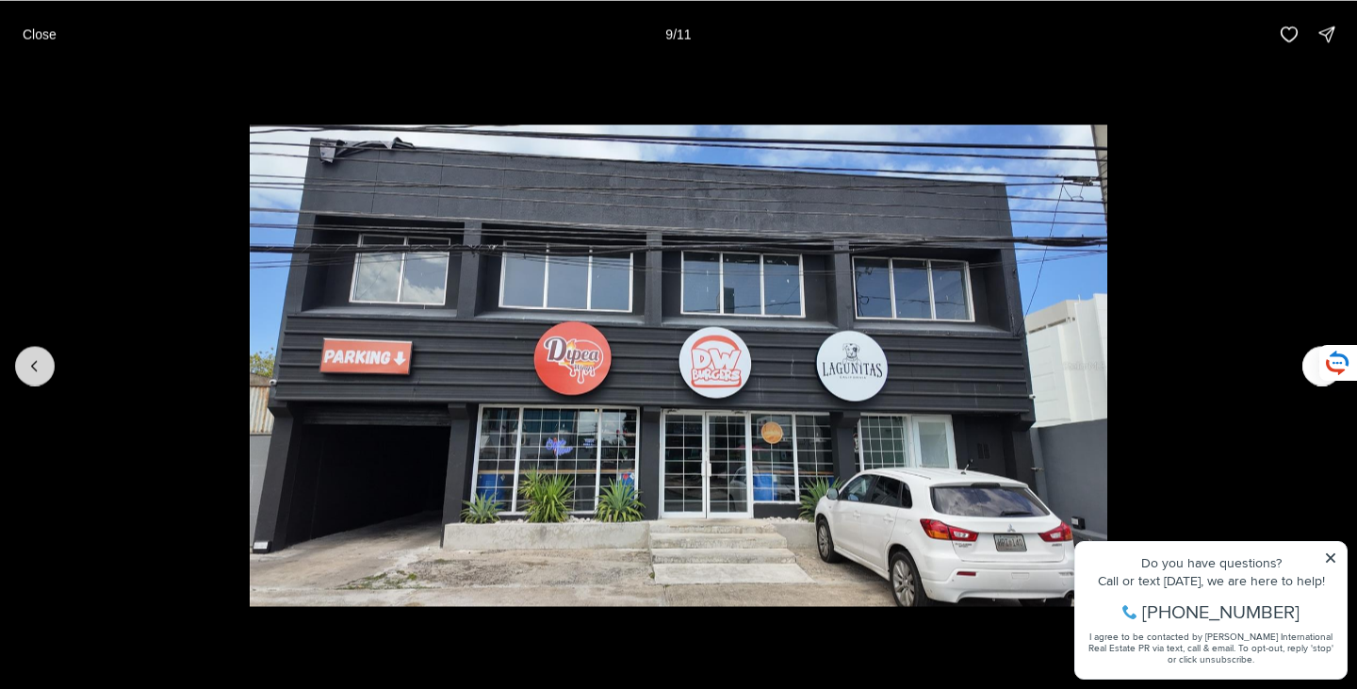
click at [30, 354] on button "Previous slide" at bounding box center [35, 366] width 40 height 40
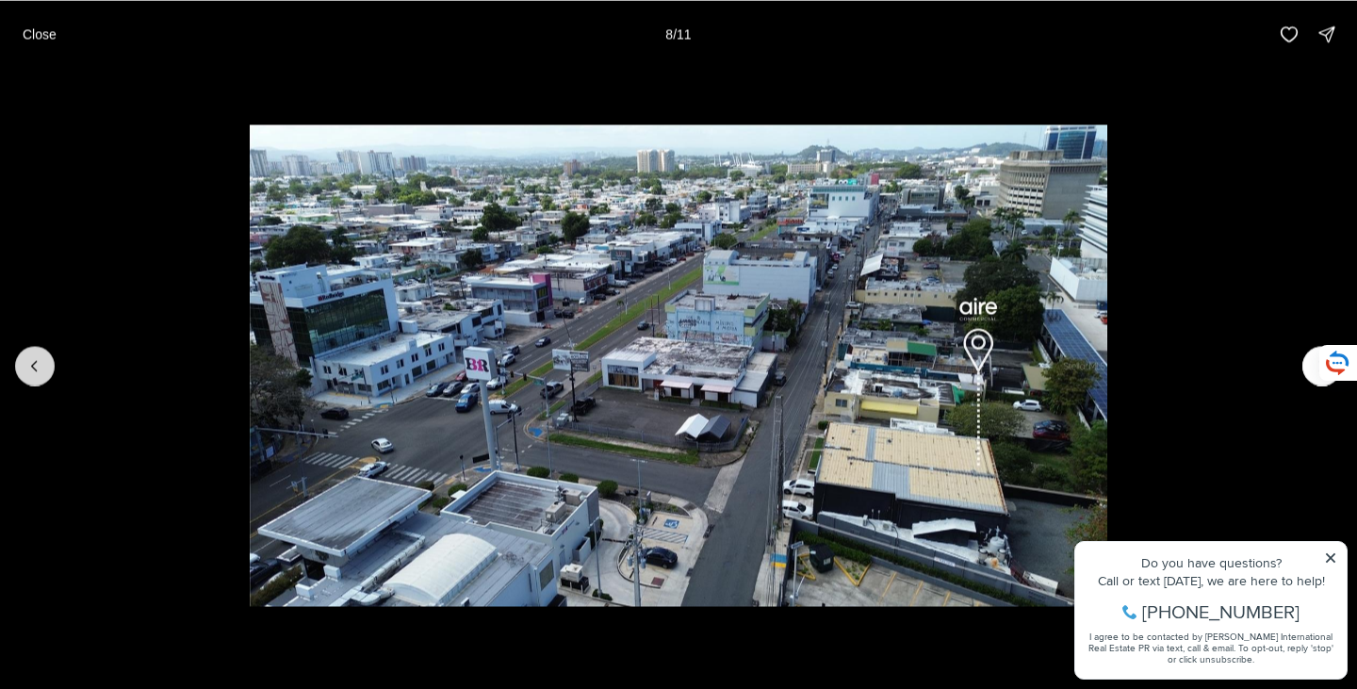
click at [30, 354] on button "Previous slide" at bounding box center [35, 366] width 40 height 40
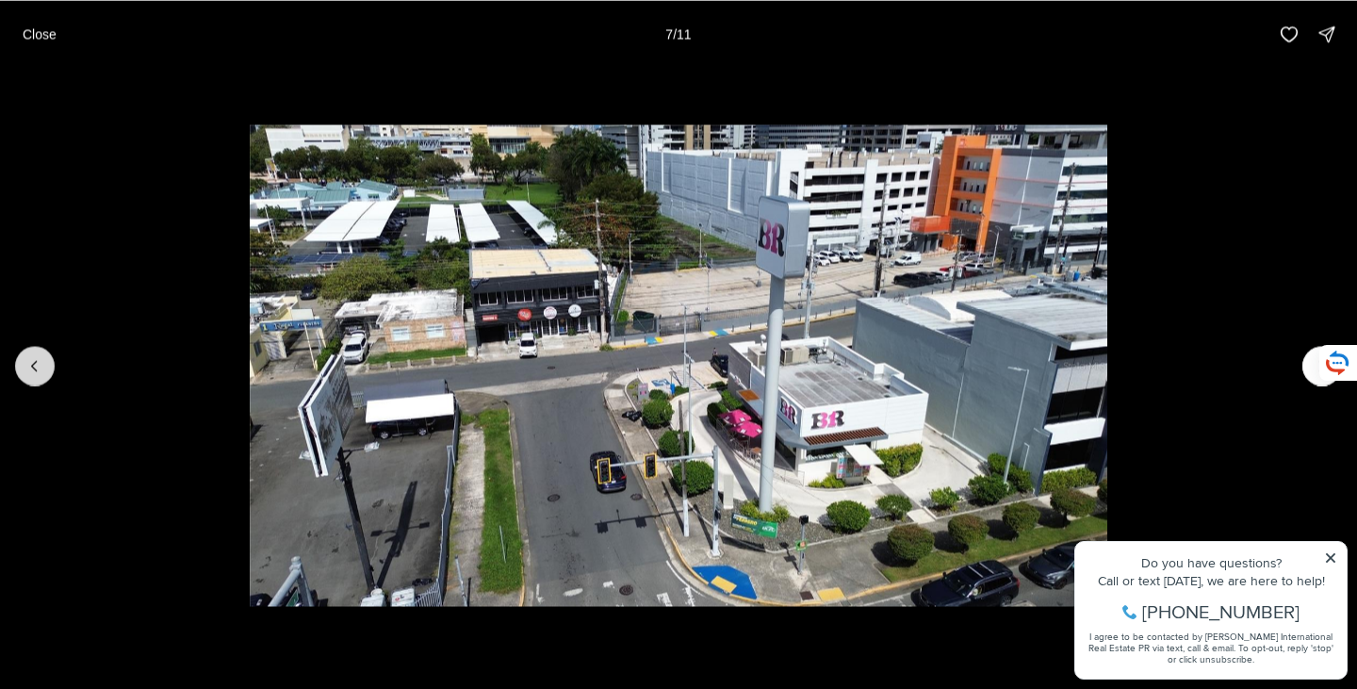
click at [30, 354] on button "Previous slide" at bounding box center [35, 366] width 40 height 40
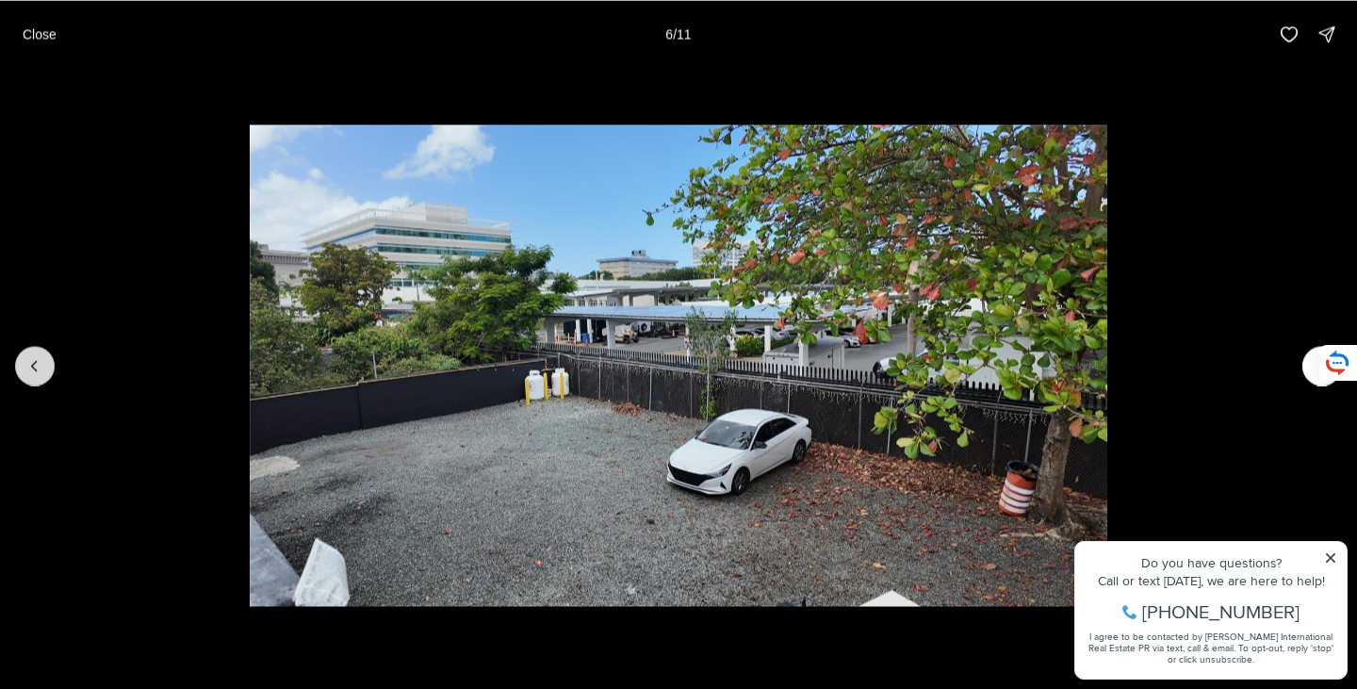
click at [30, 354] on button "Previous slide" at bounding box center [35, 366] width 40 height 40
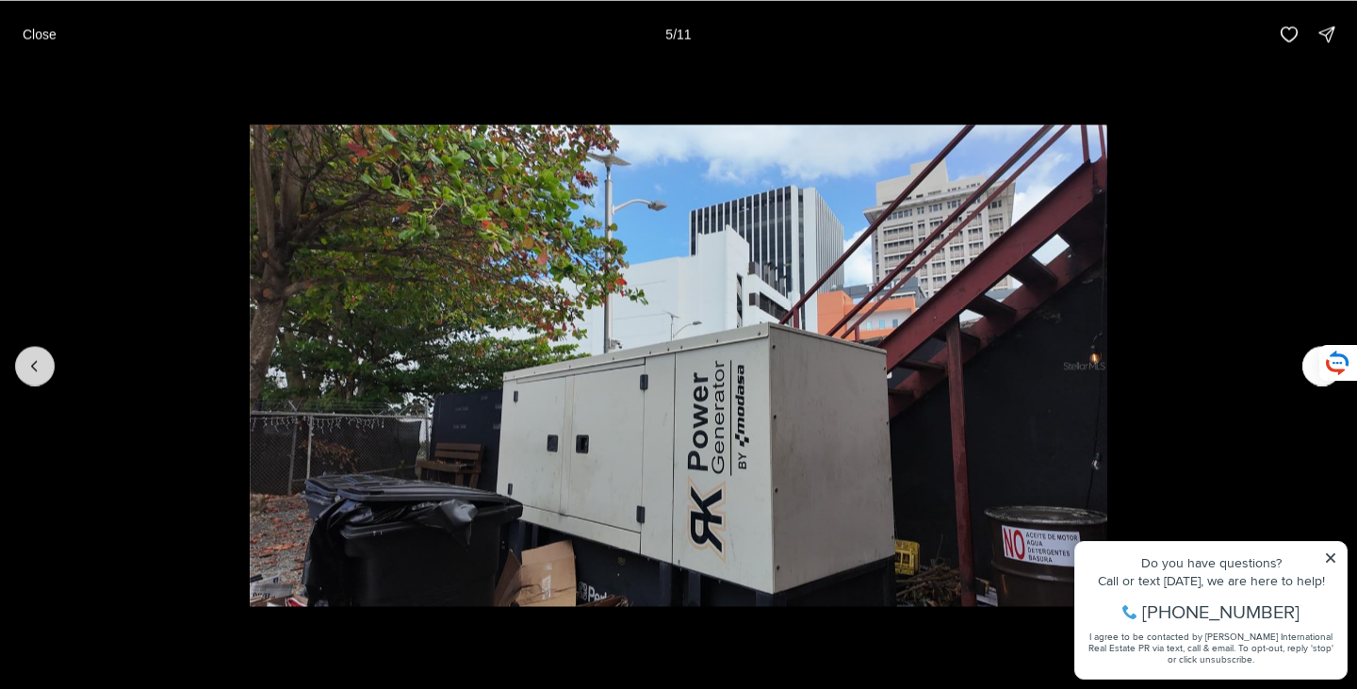
click at [30, 354] on button "Previous slide" at bounding box center [35, 366] width 40 height 40
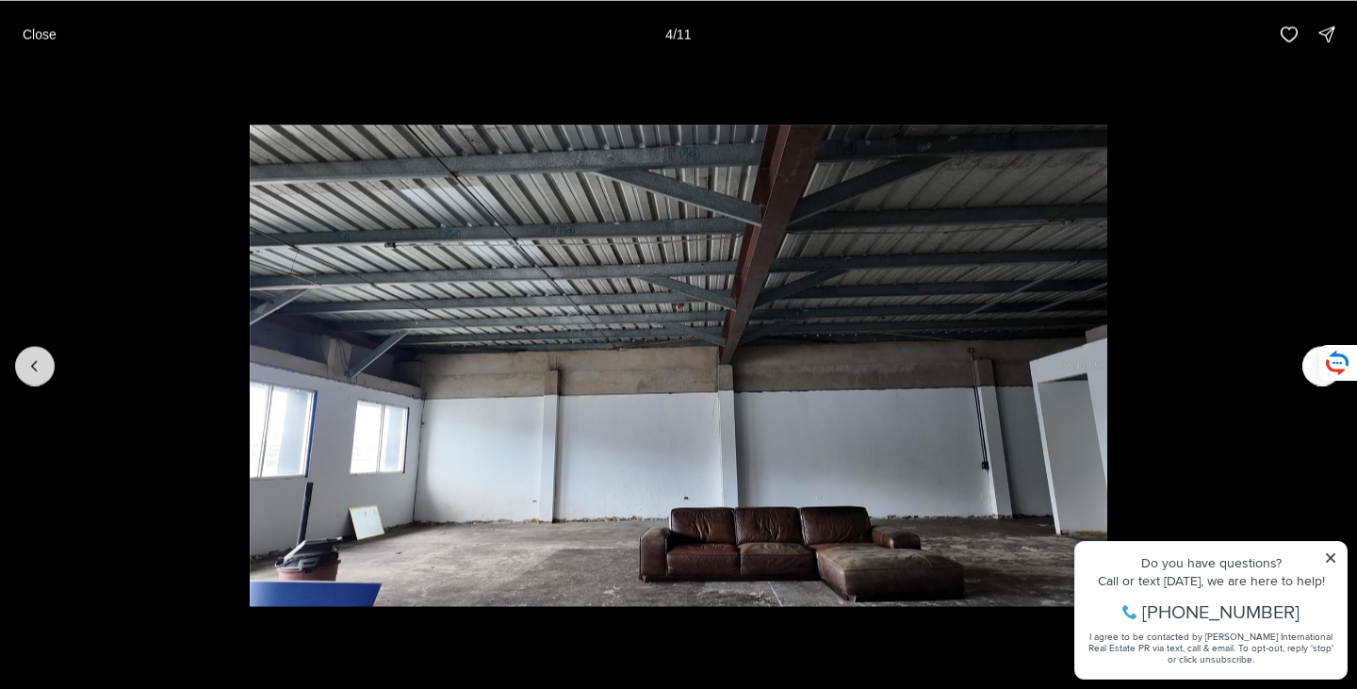
click at [30, 354] on button "Previous slide" at bounding box center [35, 366] width 40 height 40
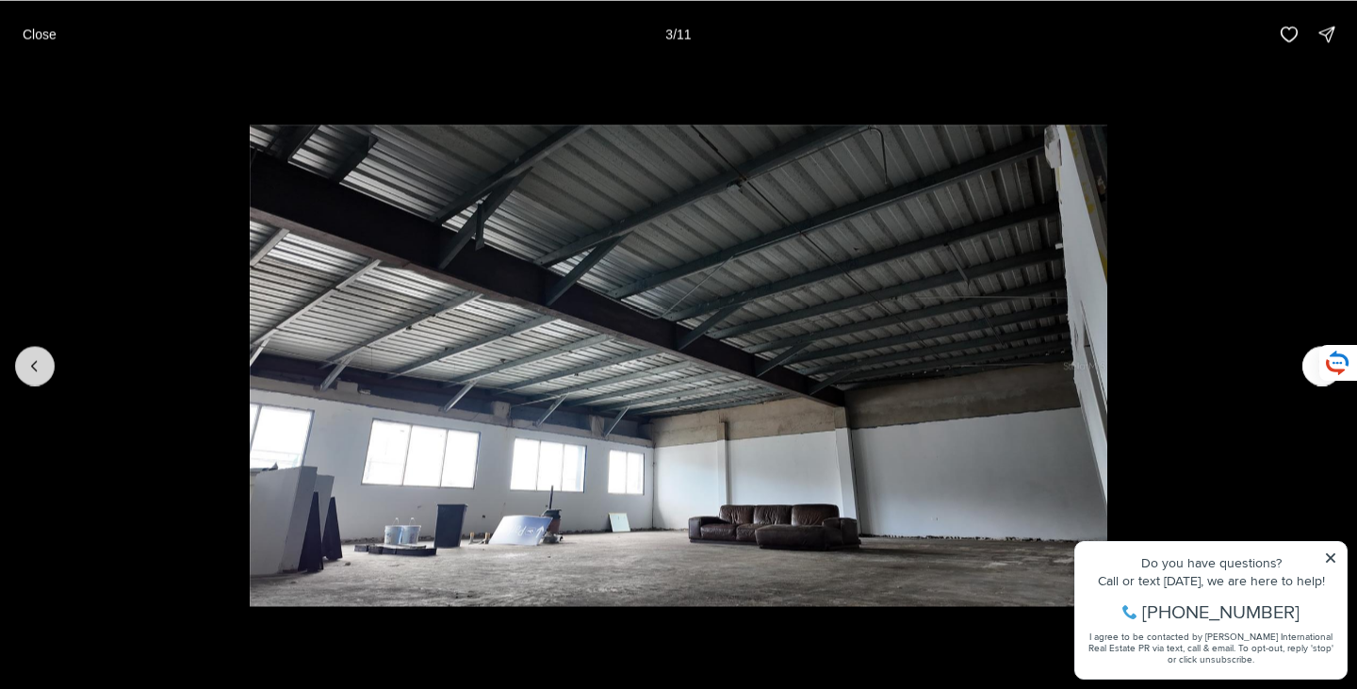
click at [30, 354] on button "Previous slide" at bounding box center [35, 366] width 40 height 40
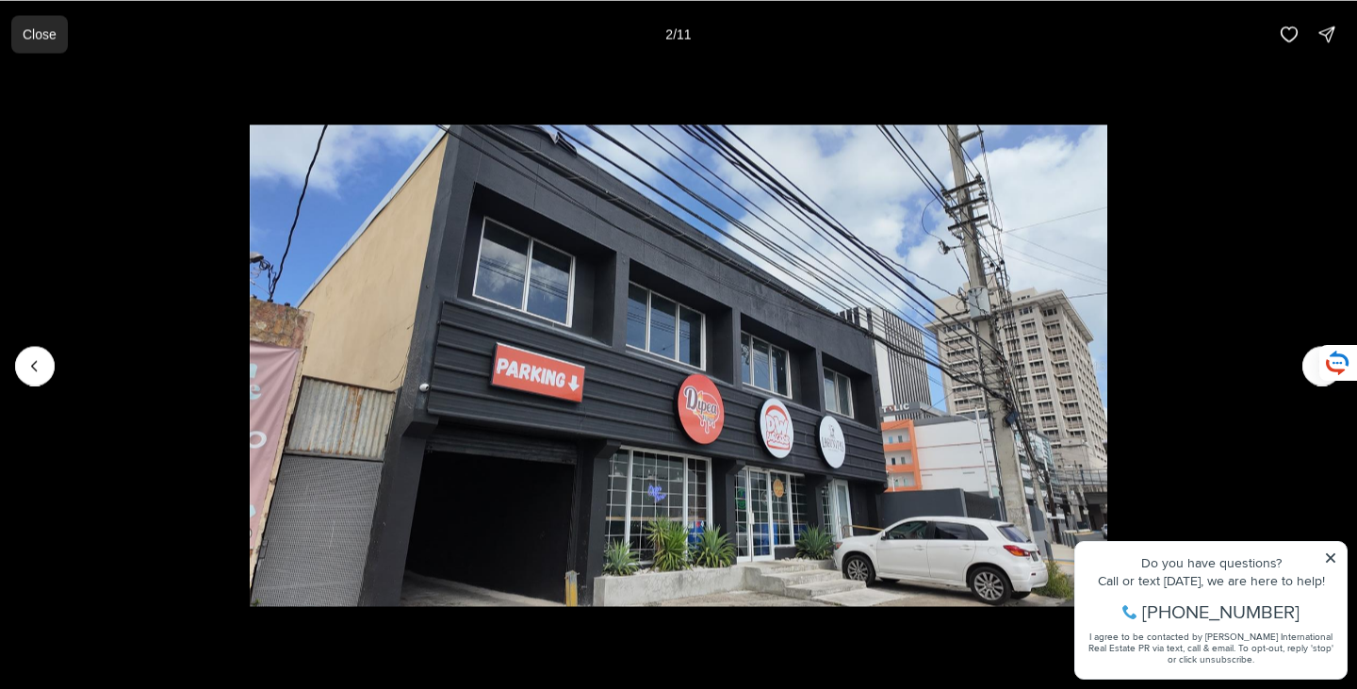
click at [31, 33] on p "Close" at bounding box center [40, 33] width 34 height 15
